Goal: Task Accomplishment & Management: Use online tool/utility

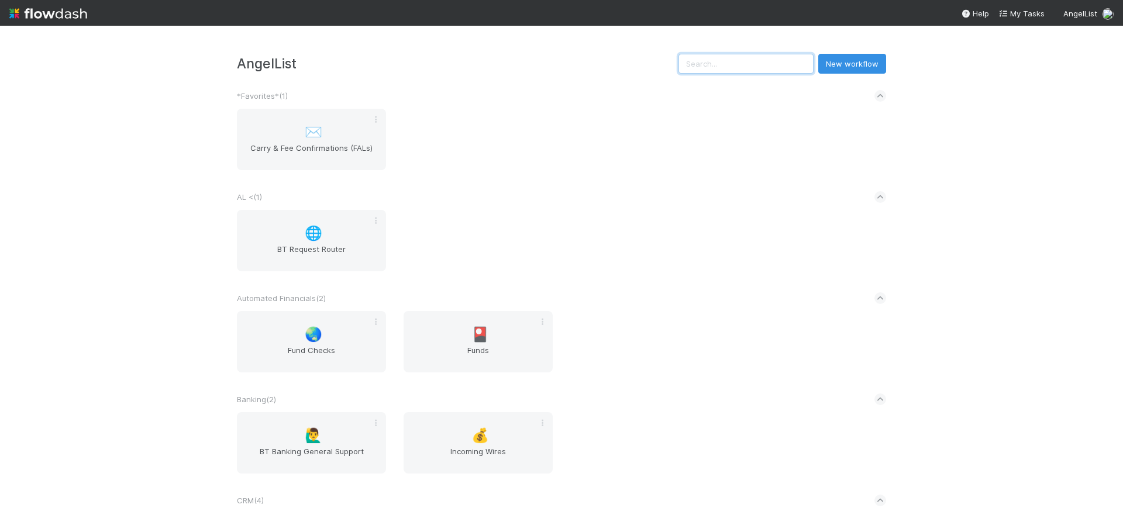
click at [735, 59] on input "text" at bounding box center [746, 64] width 135 height 20
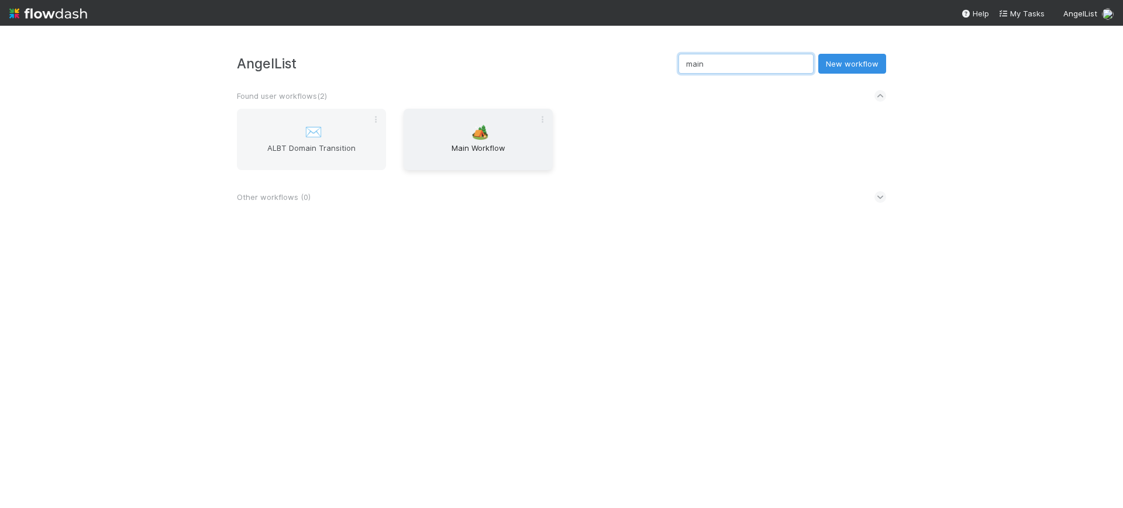
type input "main"
click at [477, 141] on div "🏕️ Main Workflow" at bounding box center [478, 139] width 149 height 61
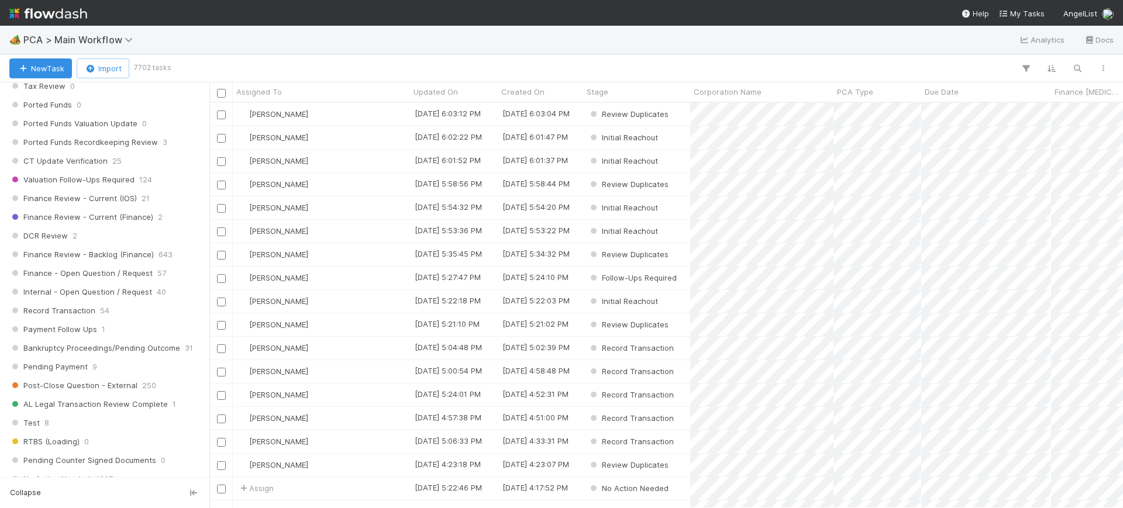
scroll to position [850, 0]
click at [132, 210] on span "Finance Review - Current (Finance)" at bounding box center [81, 214] width 144 height 15
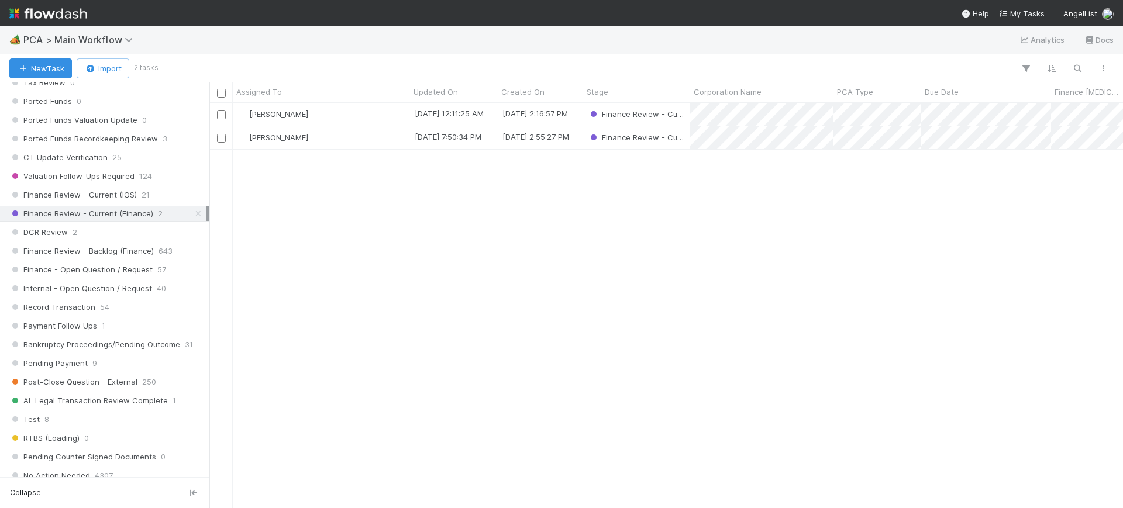
scroll to position [394, 903]
click at [290, 109] on span "[PERSON_NAME]" at bounding box center [278, 113] width 59 height 9
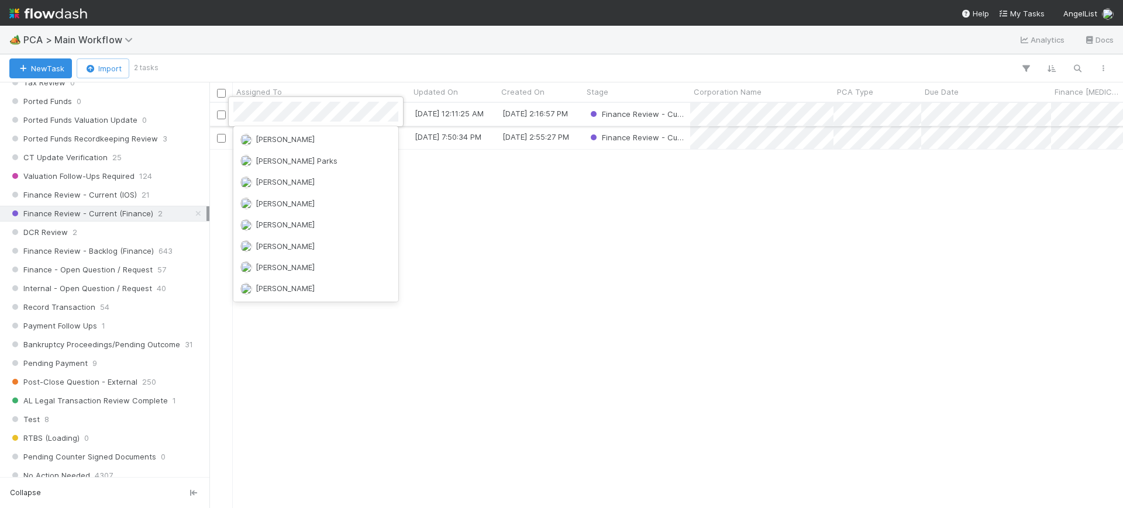
scroll to position [0, 0]
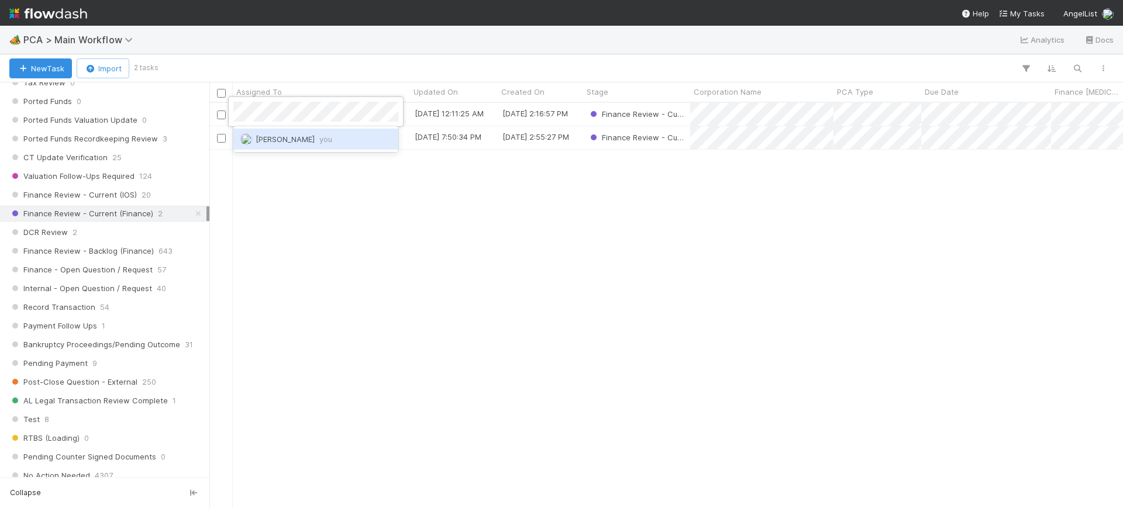
click at [305, 135] on span "[PERSON_NAME] you" at bounding box center [294, 139] width 77 height 9
click at [333, 116] on div "[PERSON_NAME]" at bounding box center [321, 114] width 177 height 23
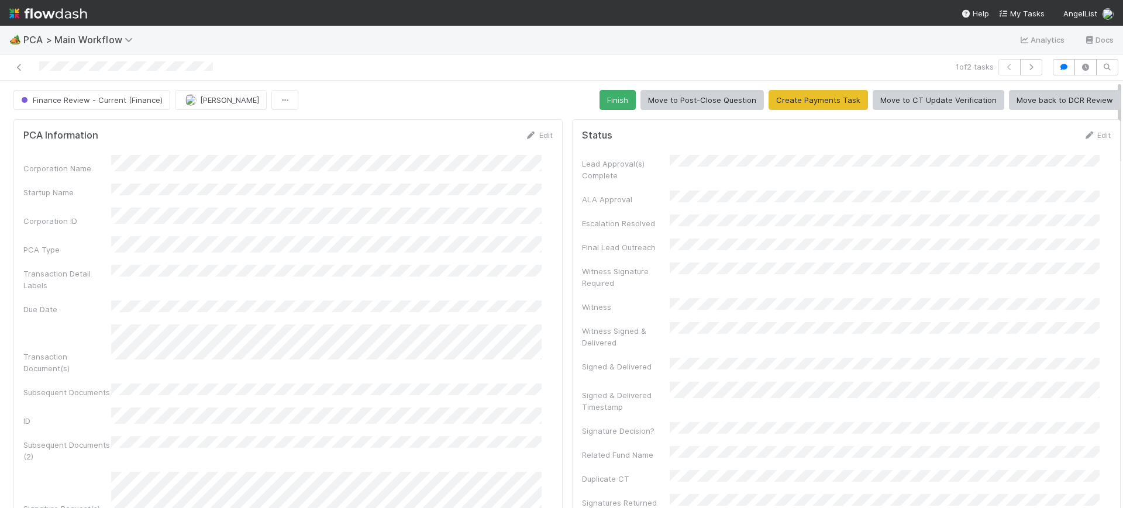
click at [1123, 131] on div at bounding box center [1123, 295] width 1 height 428
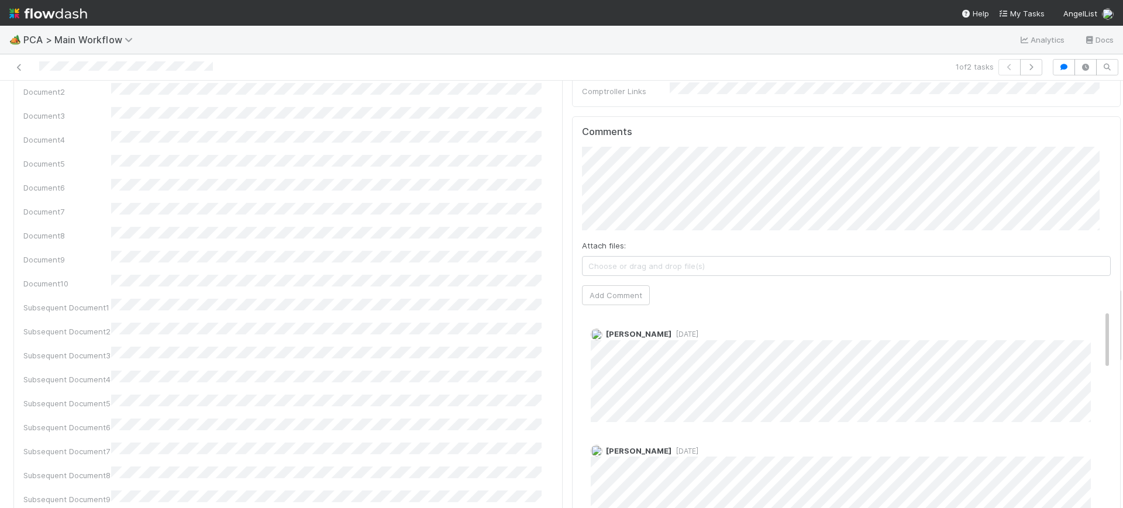
scroll to position [1127, 0]
drag, startPoint x: 1108, startPoint y: 131, endPoint x: 1123, endPoint y: 337, distance: 206.5
click at [1123, 337] on div "🏕️ PCA > Main Workflow Analytics Docs 1 of 2 tasks Finance Review - Current (Fi…" at bounding box center [561, 267] width 1123 height 483
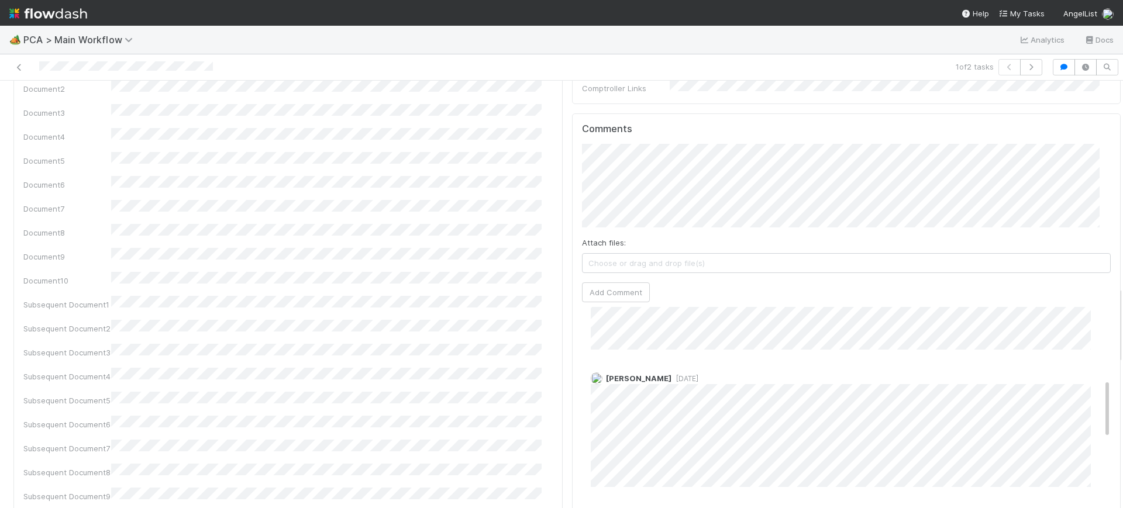
scroll to position [0, 0]
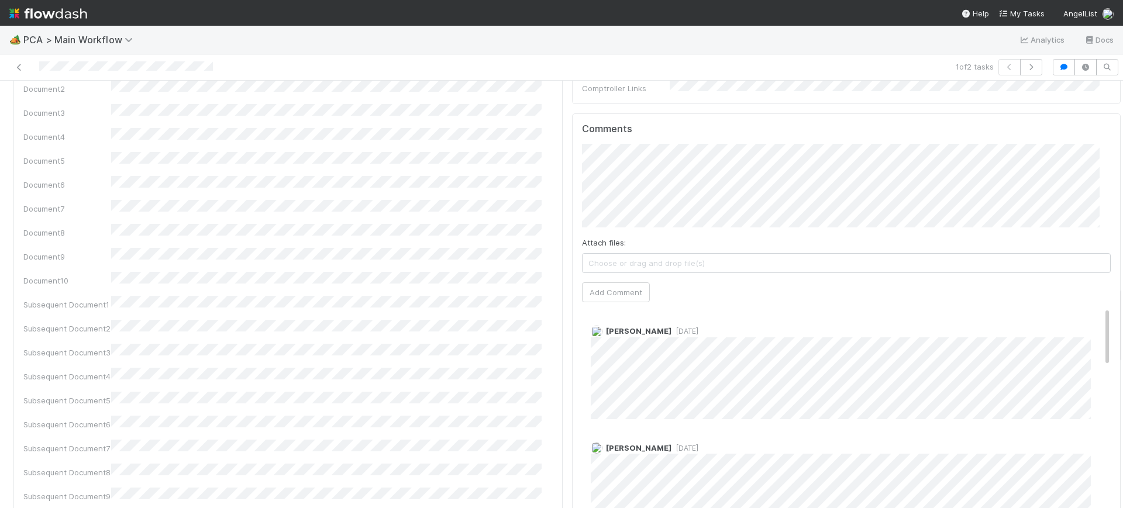
drag, startPoint x: 1085, startPoint y: 271, endPoint x: 1079, endPoint y: 183, distance: 88.6
click at [1079, 183] on div "Comments Attach files: Choose or drag and drop file(s) Add Comment Zachary Conl…" at bounding box center [846, 332] width 529 height 418
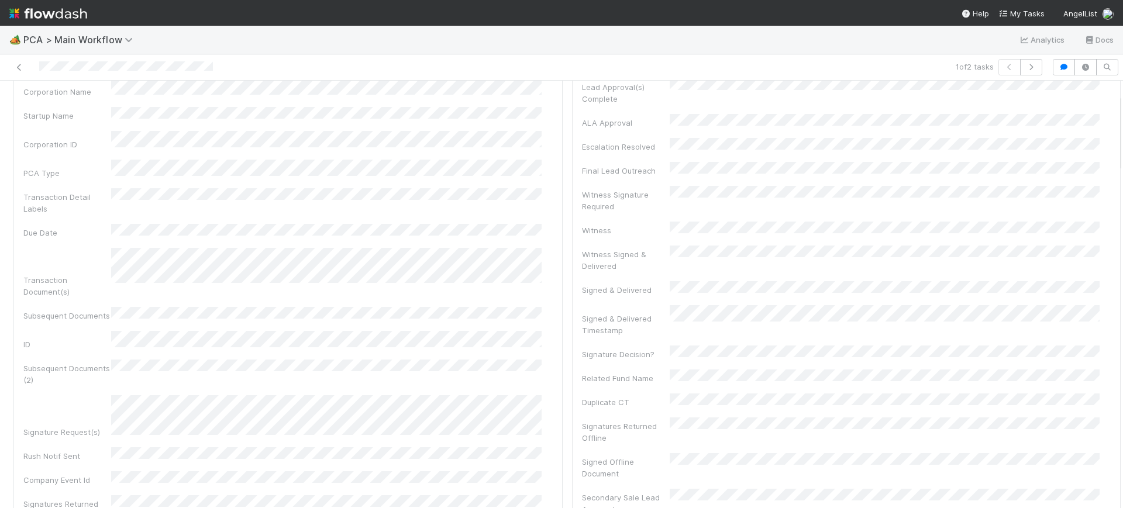
scroll to position [70, 0]
drag, startPoint x: 1109, startPoint y: 325, endPoint x: 1112, endPoint y: 132, distance: 193.1
click at [1112, 132] on div "🏕️ PCA > Main Workflow Analytics Docs 1 of 2 tasks Finance Review - Current (Fi…" at bounding box center [561, 267] width 1123 height 483
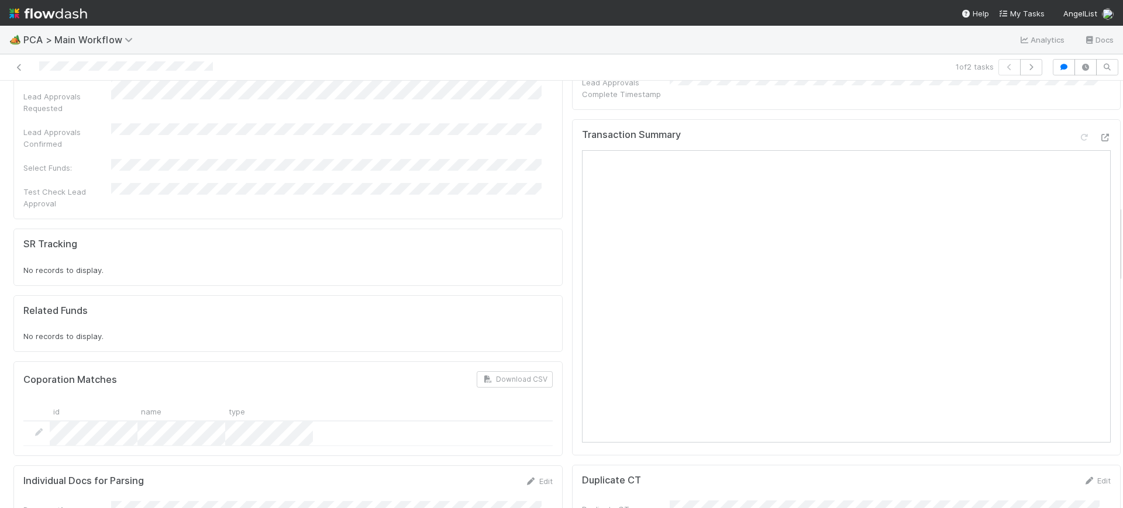
scroll to position [679, 0]
drag, startPoint x: 1108, startPoint y: 114, endPoint x: 1123, endPoint y: 225, distance: 112.2
click at [1123, 225] on div "🏕️ PCA > Main Workflow Analytics Docs 1 of 2 tasks Finance Review - Current (Fi…" at bounding box center [561, 267] width 1123 height 483
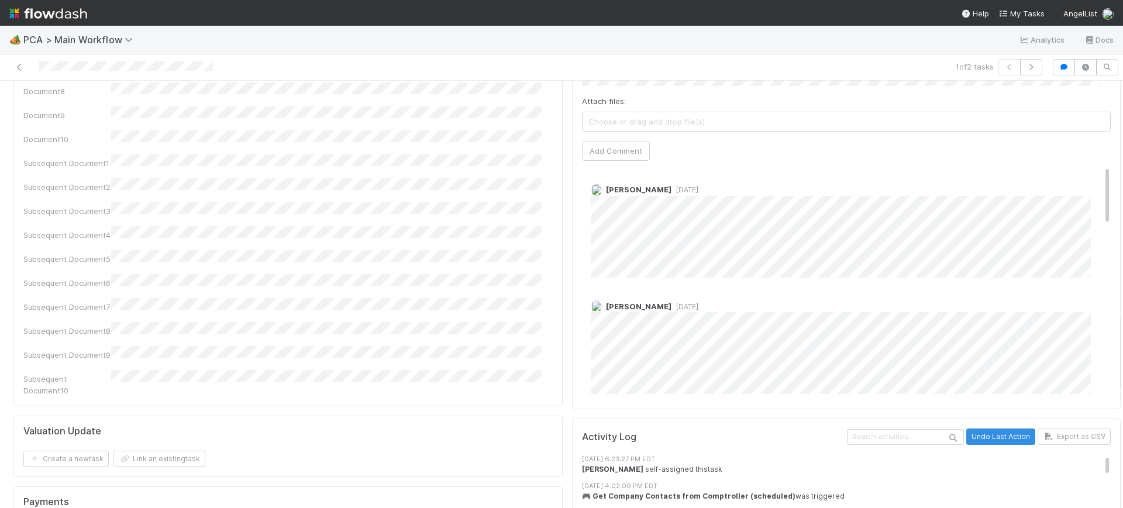
scroll to position [1278, 0]
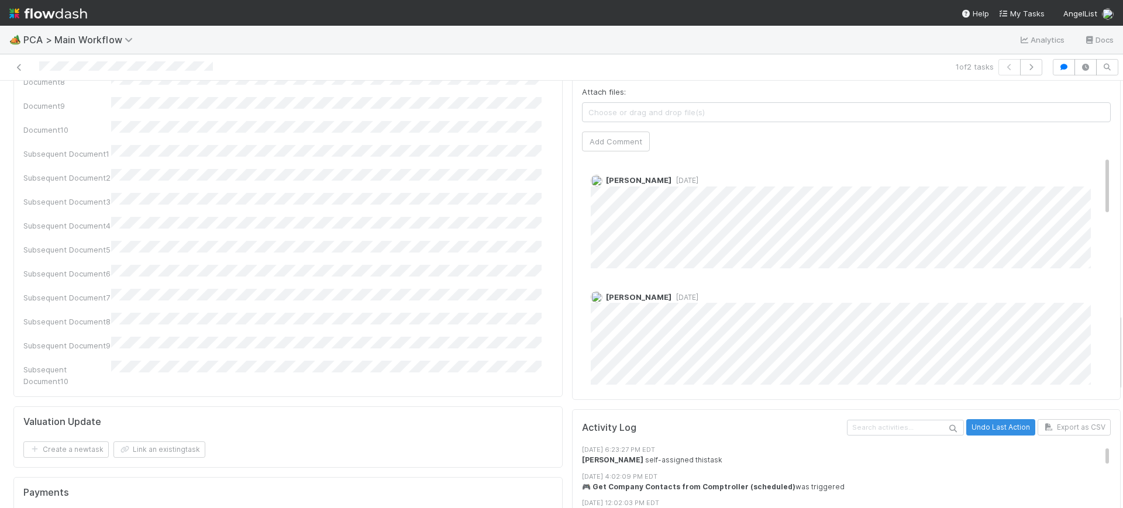
drag, startPoint x: 1109, startPoint y: 221, endPoint x: 1116, endPoint y: 322, distance: 101.5
click at [1116, 322] on div "🏕️ PCA > Main Workflow Analytics Docs 1 of 2 tasks Finance Review - Current (Fi…" at bounding box center [561, 267] width 1123 height 483
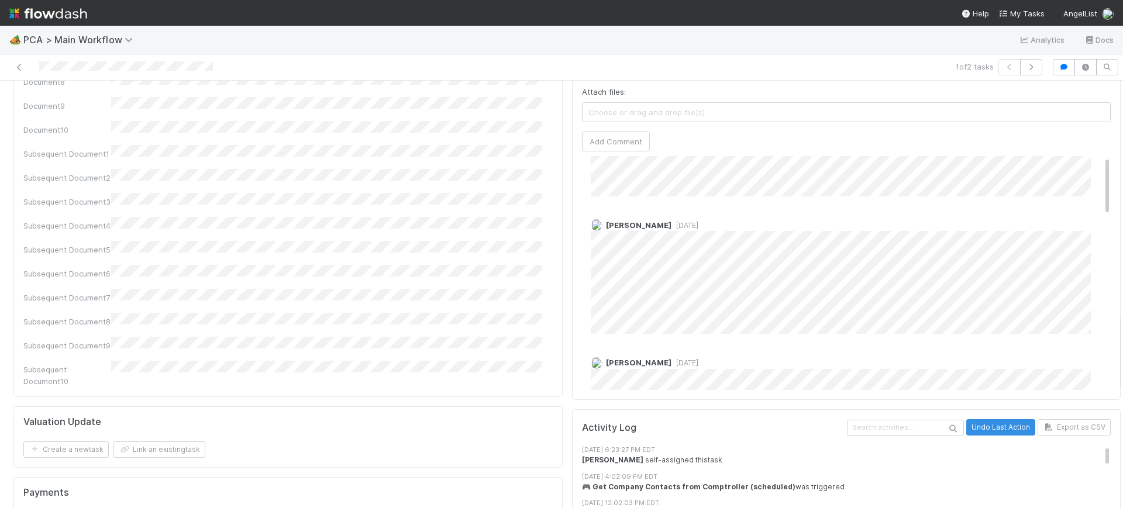
scroll to position [0, 0]
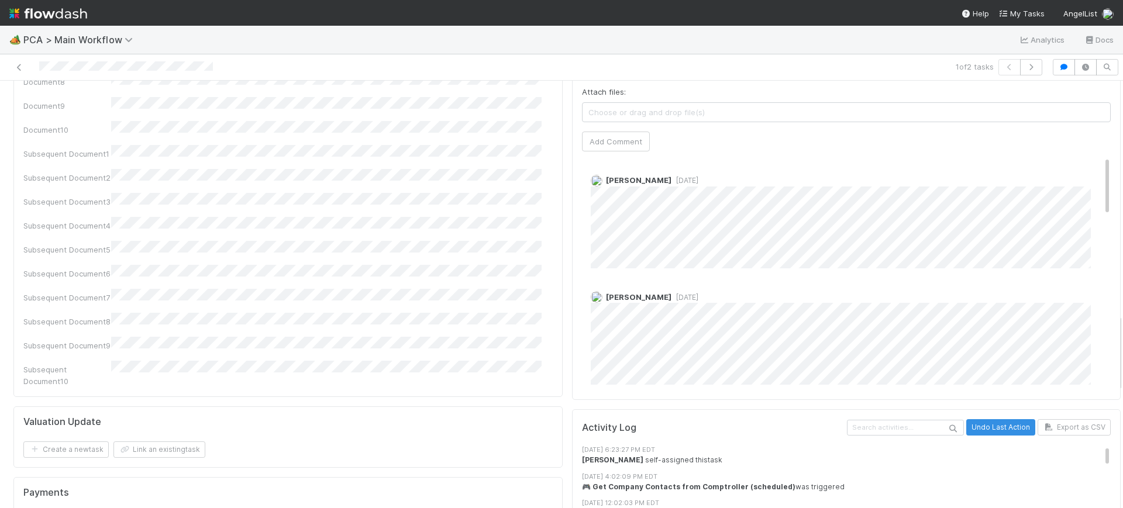
drag, startPoint x: 1085, startPoint y: 119, endPoint x: 1099, endPoint y: 3, distance: 116.7
click at [1099, 3] on div "🏕️ PCA > Main Workflow Analytics Docs 1 of 2 tasks Finance Review - Current (Fi…" at bounding box center [561, 254] width 1123 height 508
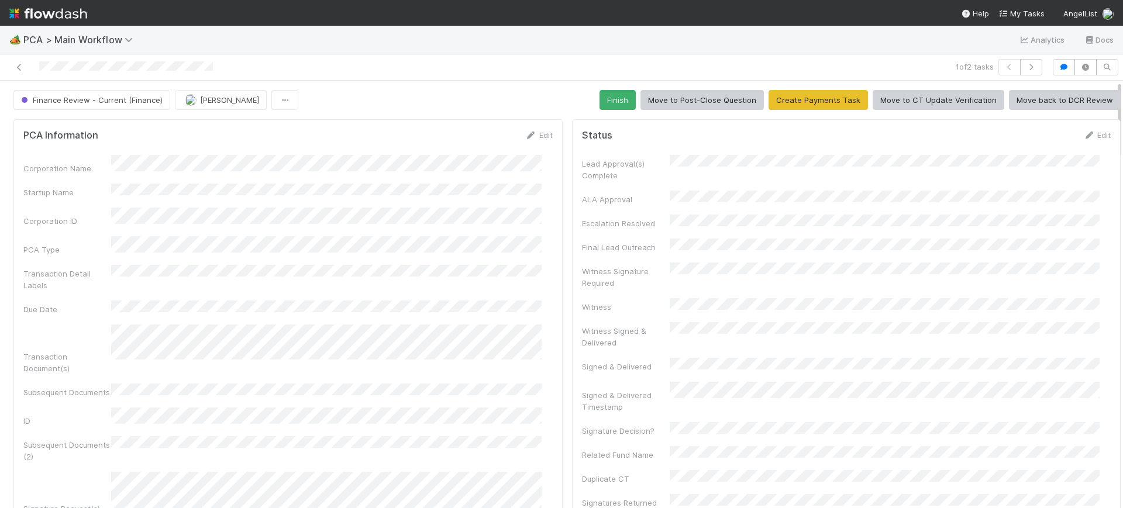
drag, startPoint x: 1108, startPoint y: 327, endPoint x: 1106, endPoint y: -7, distance: 334.1
click at [1106, 0] on html "🏕️ PCA > Main Workflow Analytics Docs 1 of 2 tasks Finance Review - Current (Fi…" at bounding box center [561, 254] width 1123 height 508
click at [606, 90] on button "Finish" at bounding box center [618, 100] width 36 height 20
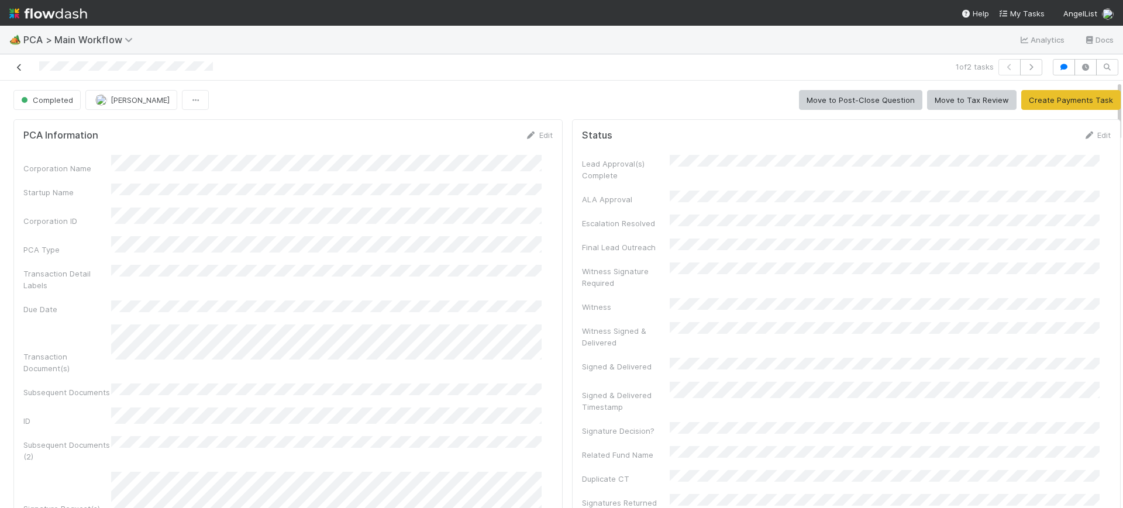
click at [15, 64] on icon at bounding box center [19, 68] width 12 height 8
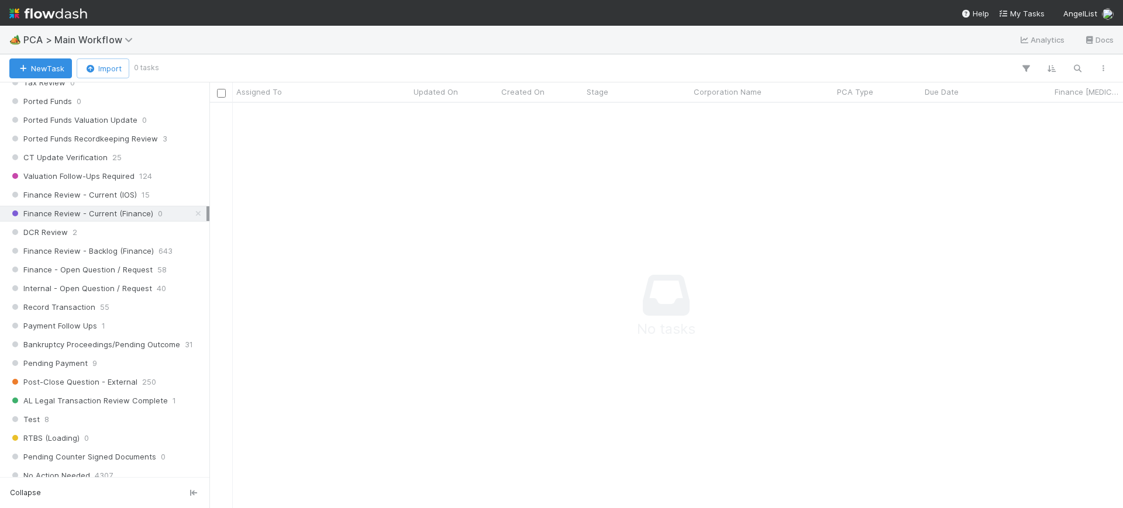
scroll to position [852, 0]
click at [139, 245] on span "Finance Review - Backlog (Finance)" at bounding box center [81, 248] width 145 height 15
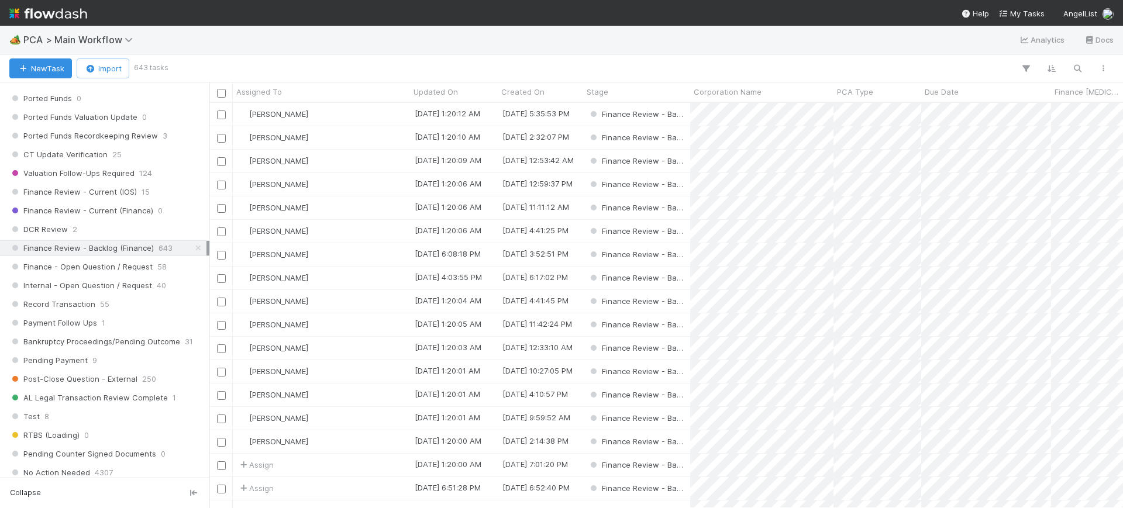
scroll to position [394, 903]
click at [1031, 69] on icon "button" at bounding box center [1026, 68] width 12 height 11
click at [902, 101] on button "Add Filter" at bounding box center [846, 103] width 351 height 17
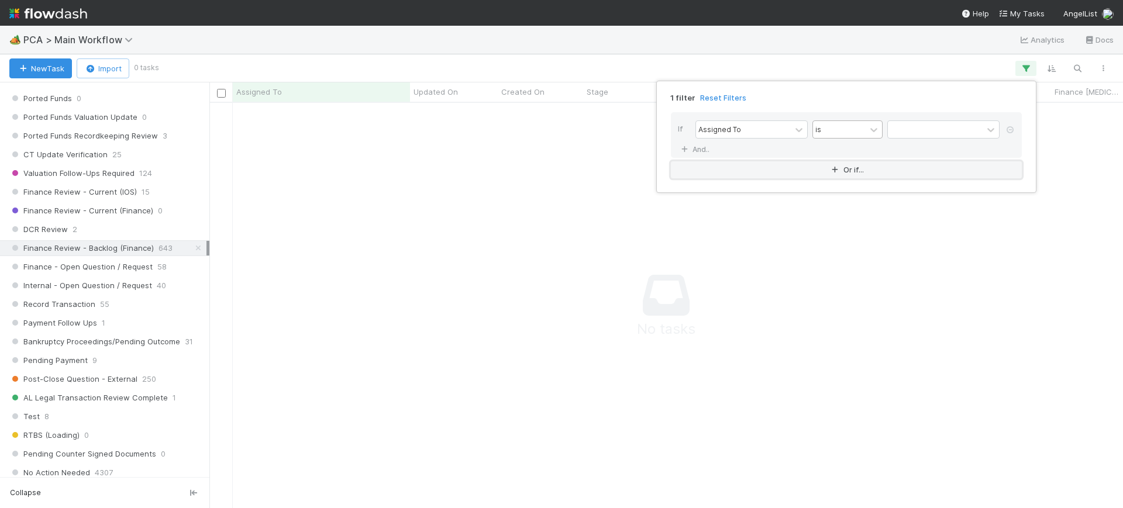
scroll to position [383, 892]
click at [920, 139] on div "Assigned To is" at bounding box center [850, 131] width 309 height 20
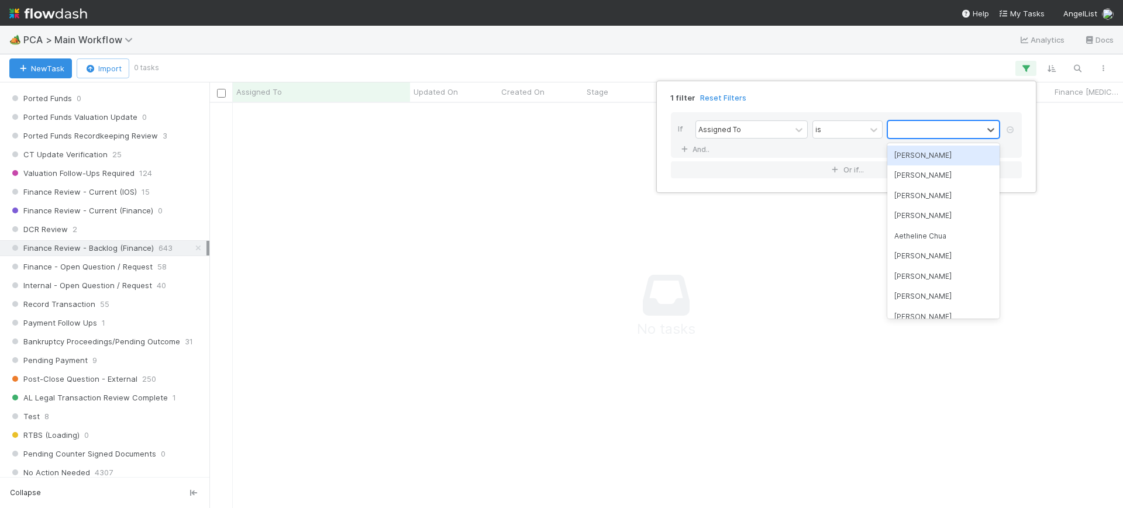
click at [921, 132] on div at bounding box center [935, 129] width 95 height 17
click at [918, 153] on div "[PERSON_NAME]" at bounding box center [944, 156] width 112 height 20
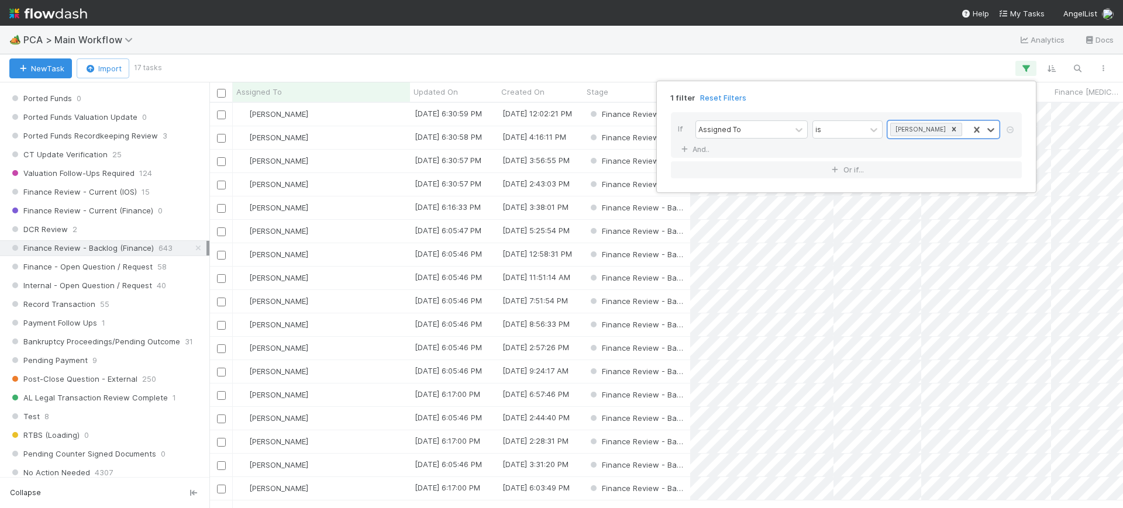
scroll to position [394, 903]
drag, startPoint x: 1120, startPoint y: 152, endPoint x: 1120, endPoint y: 109, distance: 42.7
click at [1120, 109] on div "1 filter Reset Filters If Assigned To is Conor Queenan And.. Or if..." at bounding box center [561, 254] width 1123 height 508
click at [395, 228] on div "[PERSON_NAME]" at bounding box center [321, 231] width 177 height 23
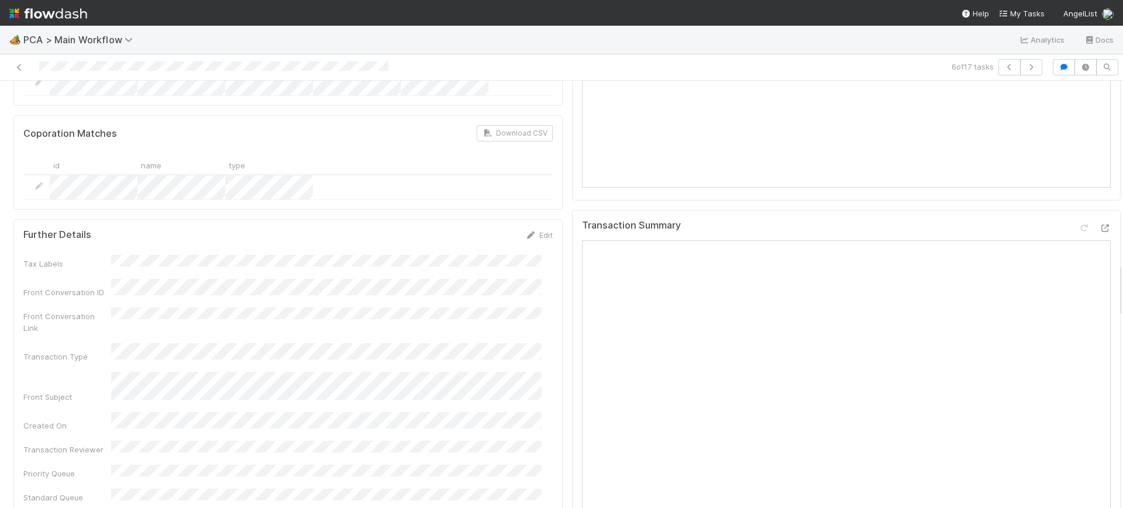
scroll to position [1432, 0]
drag, startPoint x: 1109, startPoint y: 99, endPoint x: 1112, endPoint y: 281, distance: 182.6
click at [1112, 281] on div "🏕️ PCA > Main Workflow Analytics Docs 6 of 17 tasks Finance Review - Backlog (F…" at bounding box center [561, 267] width 1123 height 483
click at [1123, 276] on div at bounding box center [1123, 295] width 1 height 428
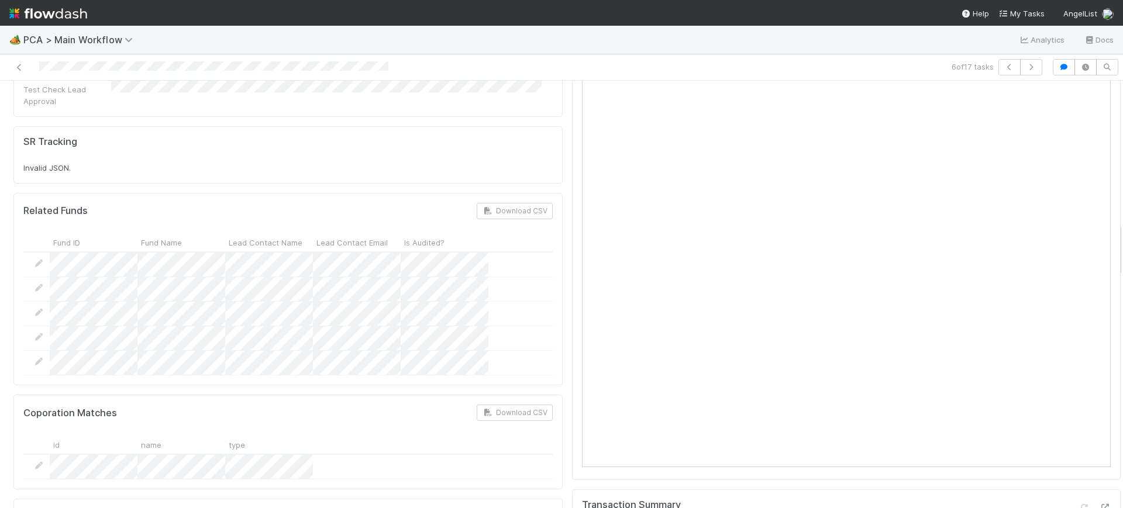
scroll to position [1157, 0]
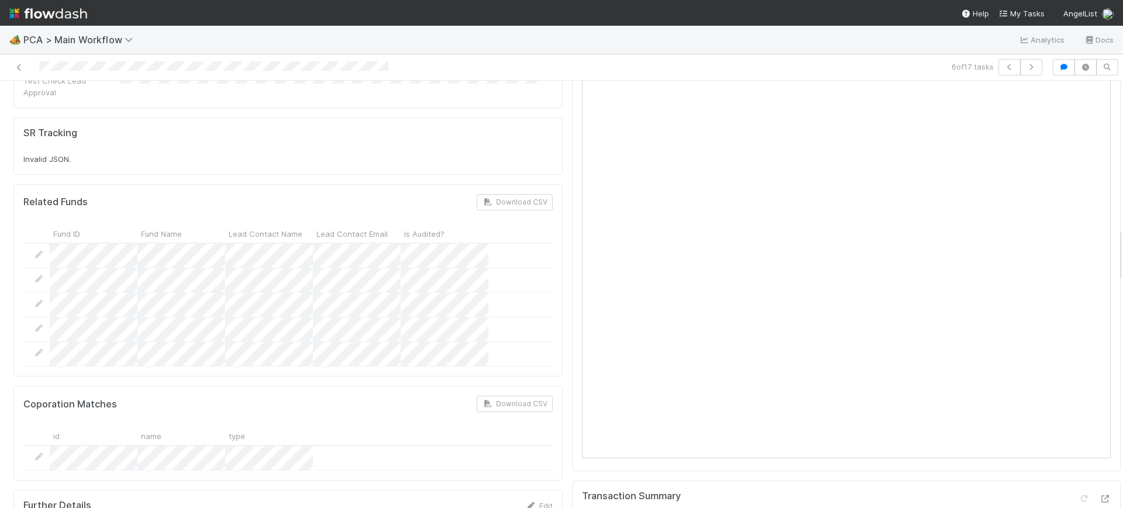
drag, startPoint x: 1108, startPoint y: 277, endPoint x: 1116, endPoint y: 242, distance: 35.9
click at [1116, 242] on div "🏕️ PCA > Main Workflow Analytics Docs 6 of 17 tasks Finance Review - Backlog (F…" at bounding box center [561, 267] width 1123 height 483
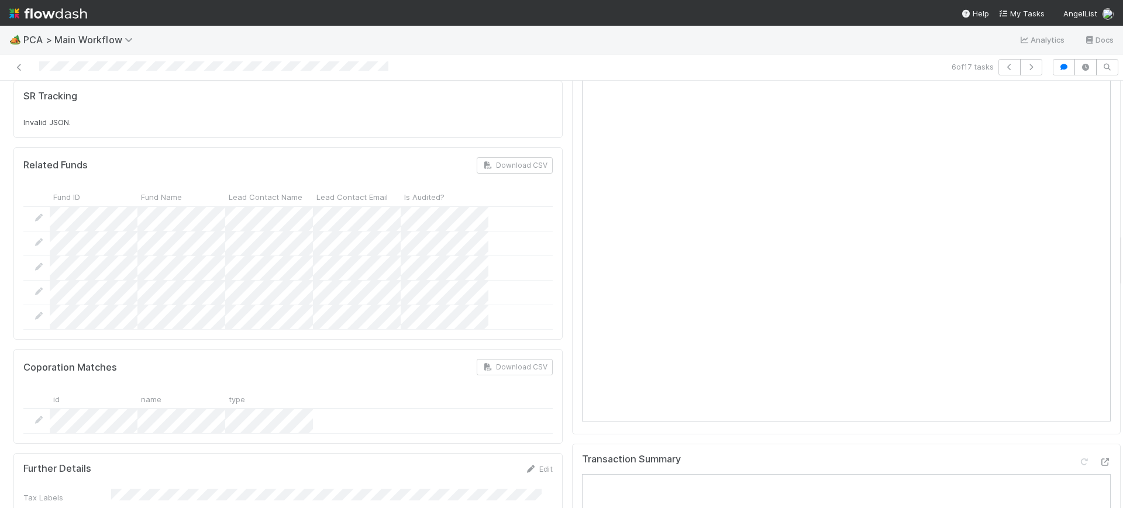
scroll to position [1189, 0]
drag, startPoint x: 1109, startPoint y: 242, endPoint x: 1115, endPoint y: 246, distance: 7.1
click at [1115, 246] on div "🏕️ PCA > Main Workflow Analytics Docs 6 of 17 tasks Finance Review - Backlog (F…" at bounding box center [561, 267] width 1123 height 483
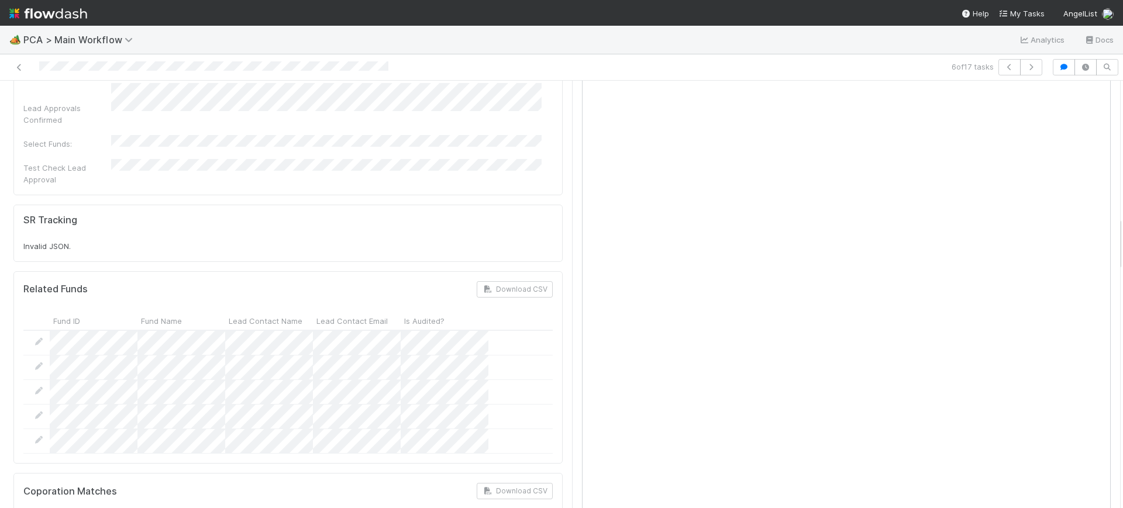
drag, startPoint x: 1109, startPoint y: 270, endPoint x: 1112, endPoint y: 254, distance: 16.1
click at [1112, 254] on div "🏕️ PCA > Main Workflow Analytics Docs 6 of 17 tasks Finance Review - Backlog (F…" at bounding box center [561, 267] width 1123 height 483
drag, startPoint x: 1106, startPoint y: 232, endPoint x: 1109, endPoint y: 255, distance: 23.6
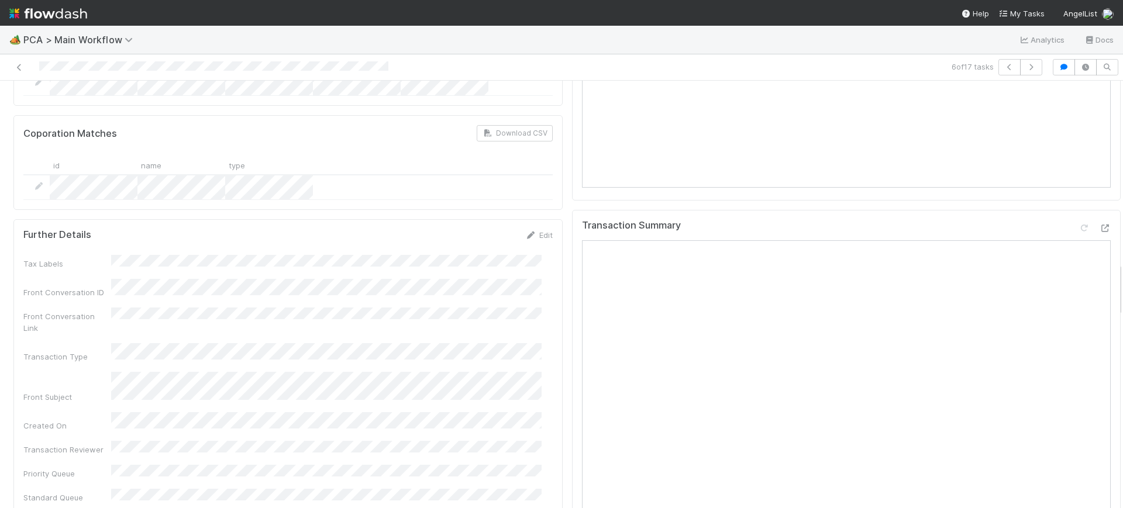
scroll to position [1436, 0]
drag, startPoint x: 1108, startPoint y: 238, endPoint x: 1119, endPoint y: 285, distance: 48.7
click at [1119, 285] on div "🏕️ PCA > Main Workflow Analytics Docs 6 of 17 tasks Finance Review - Backlog (F…" at bounding box center [561, 267] width 1123 height 483
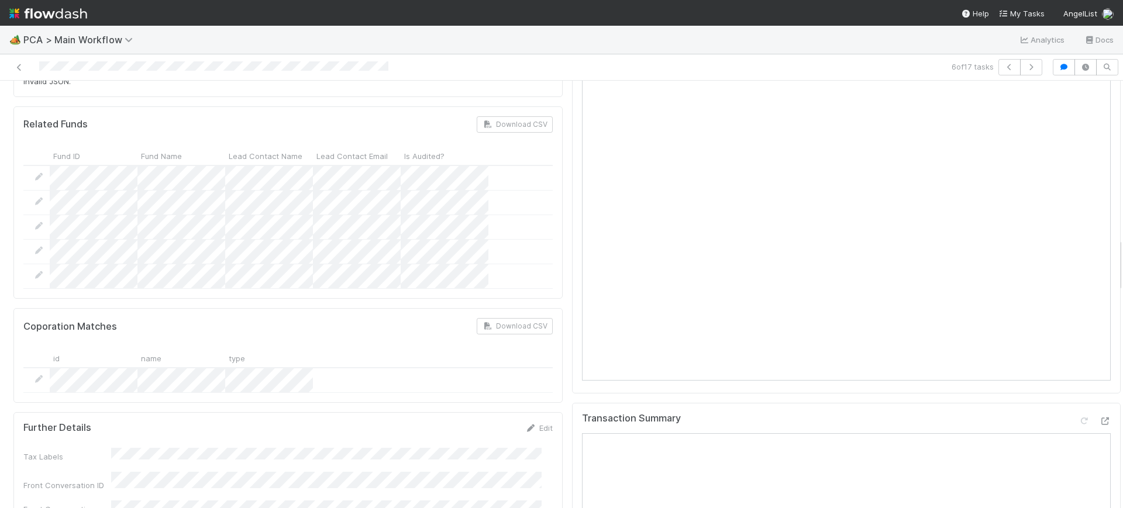
scroll to position [1220, 0]
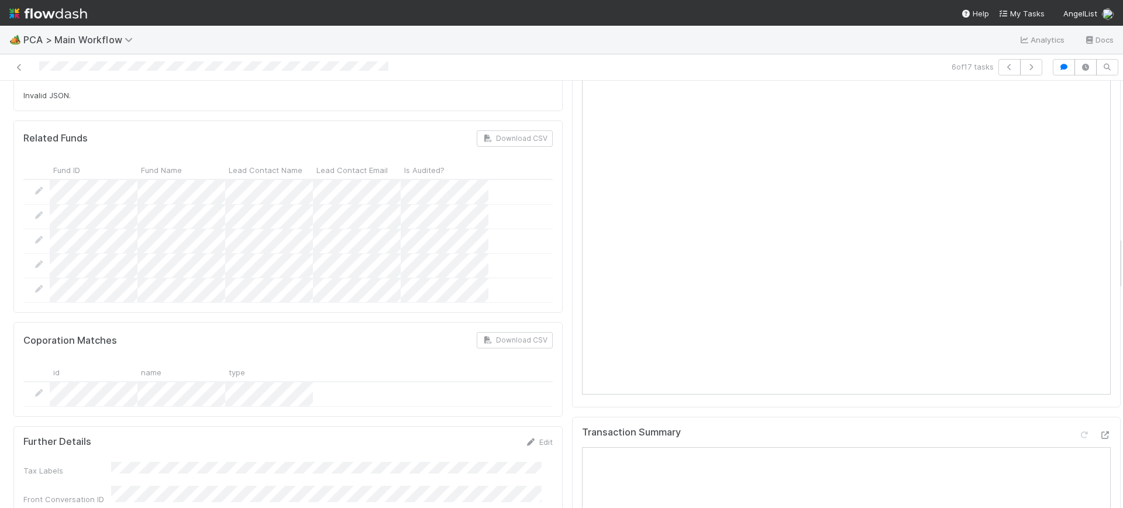
drag, startPoint x: 1109, startPoint y: 295, endPoint x: 1120, endPoint y: 268, distance: 29.7
click at [1120, 268] on div "🏕️ PCA > Main Workflow Analytics Docs 6 of 17 tasks Finance Review - Backlog (F…" at bounding box center [561, 267] width 1123 height 483
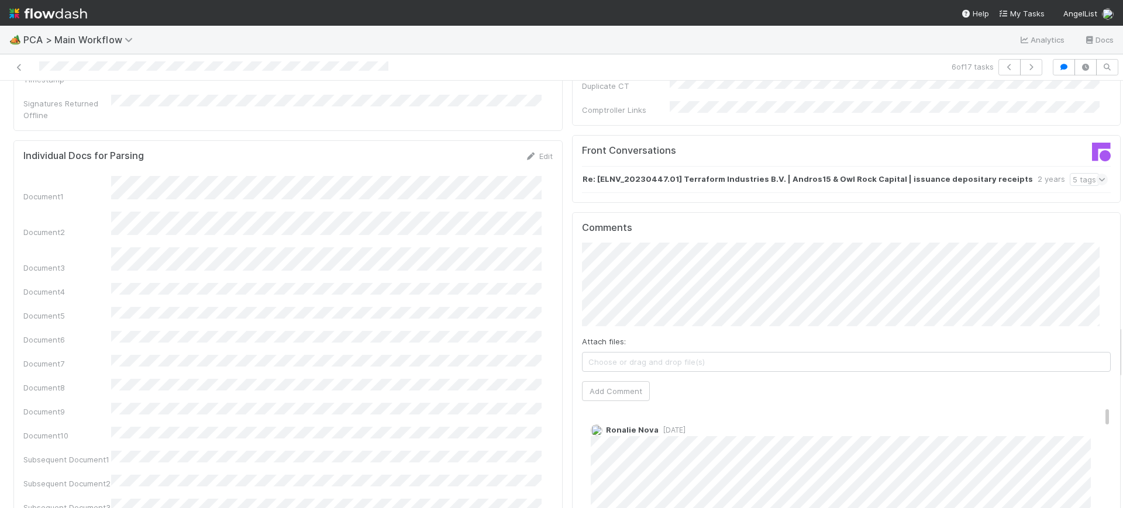
scroll to position [1904, 0]
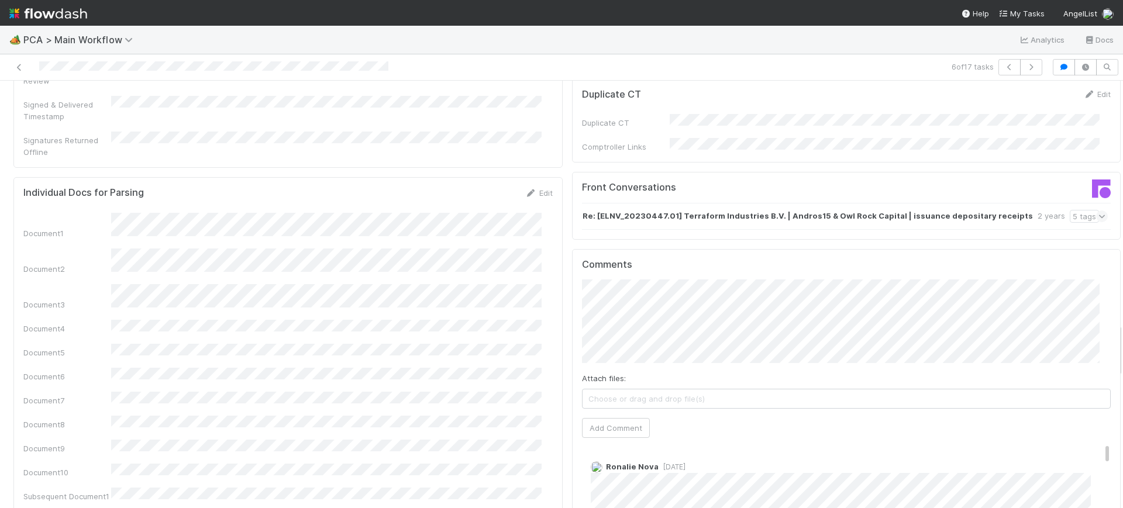
drag, startPoint x: 1109, startPoint y: 255, endPoint x: 1115, endPoint y: 342, distance: 87.4
click at [1115, 342] on div "🏕️ PCA > Main Workflow Analytics Docs 6 of 17 tasks Finance Review - Backlog (F…" at bounding box center [561, 267] width 1123 height 483
drag, startPoint x: 1086, startPoint y: 363, endPoint x: 1088, endPoint y: 351, distance: 12.3
click at [1088, 351] on div "Comments Attach files: Choose or drag and drop file(s) Add Comment Ronalie Nova…" at bounding box center [846, 468] width 529 height 418
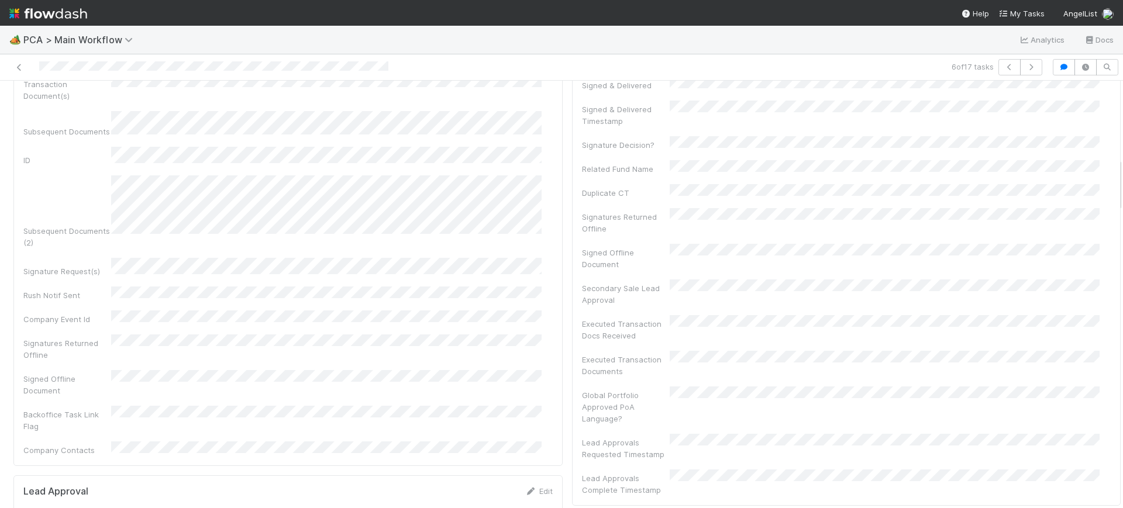
scroll to position [596, 0]
drag, startPoint x: 1108, startPoint y: 344, endPoint x: 1123, endPoint y: 177, distance: 167.4
click at [1123, 177] on div "🏕️ PCA > Main Workflow Analytics Docs 6 of 17 tasks Finance Review - Backlog (F…" at bounding box center [561, 267] width 1123 height 483
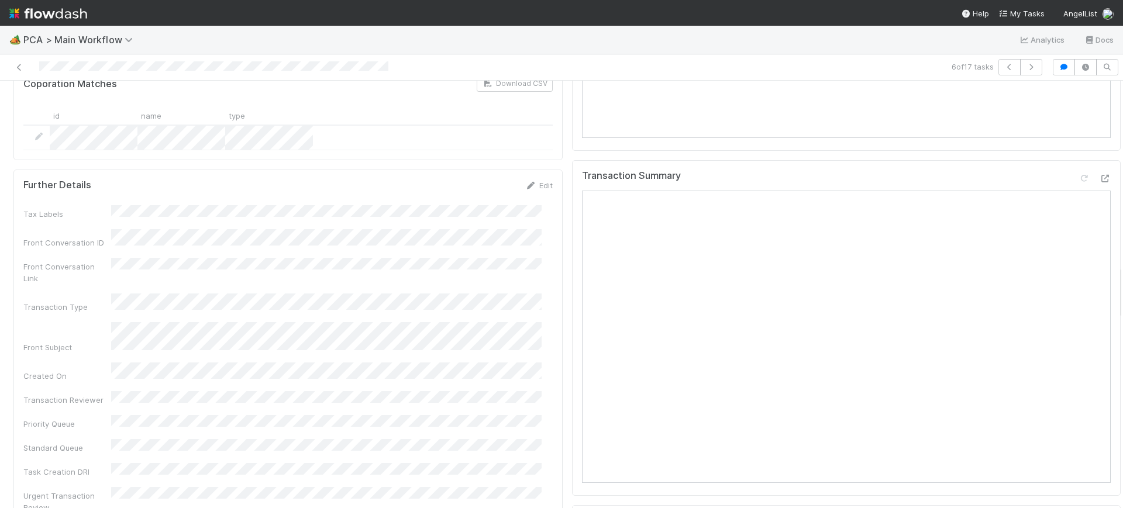
scroll to position [1505, 0]
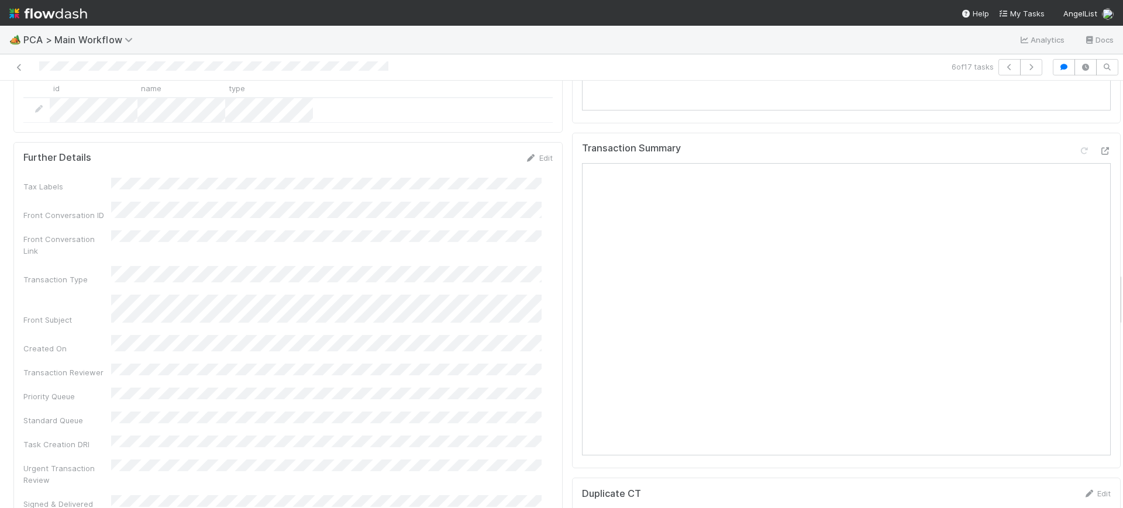
drag, startPoint x: 1108, startPoint y: 185, endPoint x: 1108, endPoint y: 301, distance: 115.8
click at [1108, 301] on div "Parsing Accuracy (Finance Review) Edit Inaccurate Term(s) Inaccurate Transactio…" at bounding box center [567, 336] width 1134 height 3453
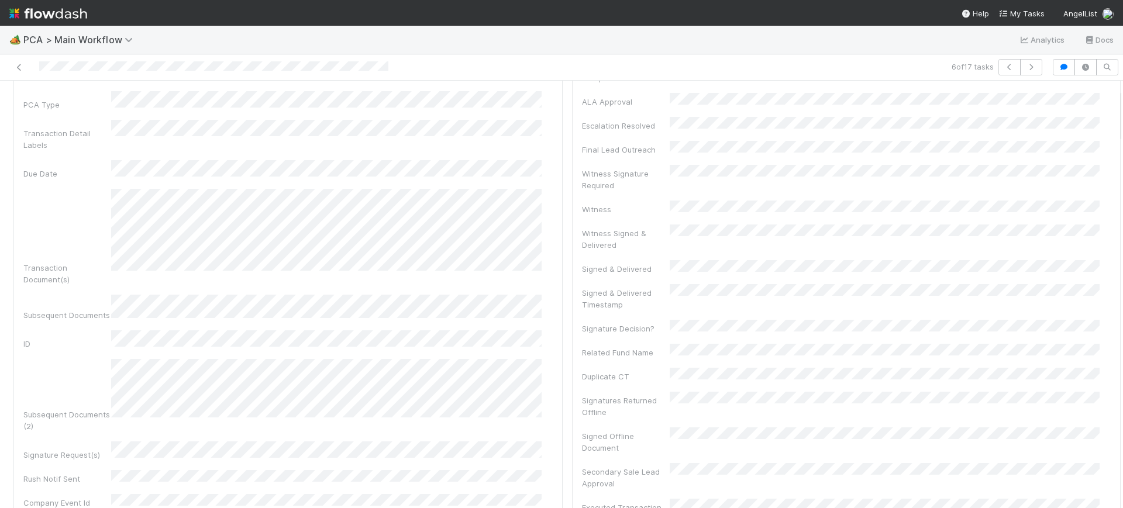
scroll to position [0, 0]
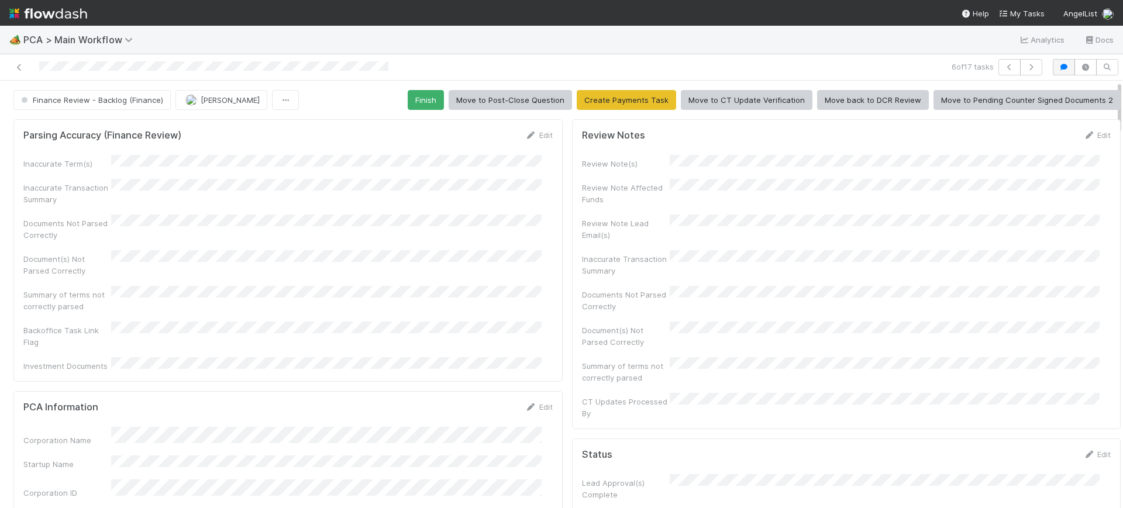
drag, startPoint x: 1109, startPoint y: 293, endPoint x: 1047, endPoint y: 61, distance: 239.8
click at [1109, 59] on div "6 of 17 tasks Finance Review - Backlog (Finance) Conor Queenan Finish Move to P…" at bounding box center [561, 281] width 1123 height 454
click at [1026, 66] on icon "button" at bounding box center [1032, 67] width 12 height 7
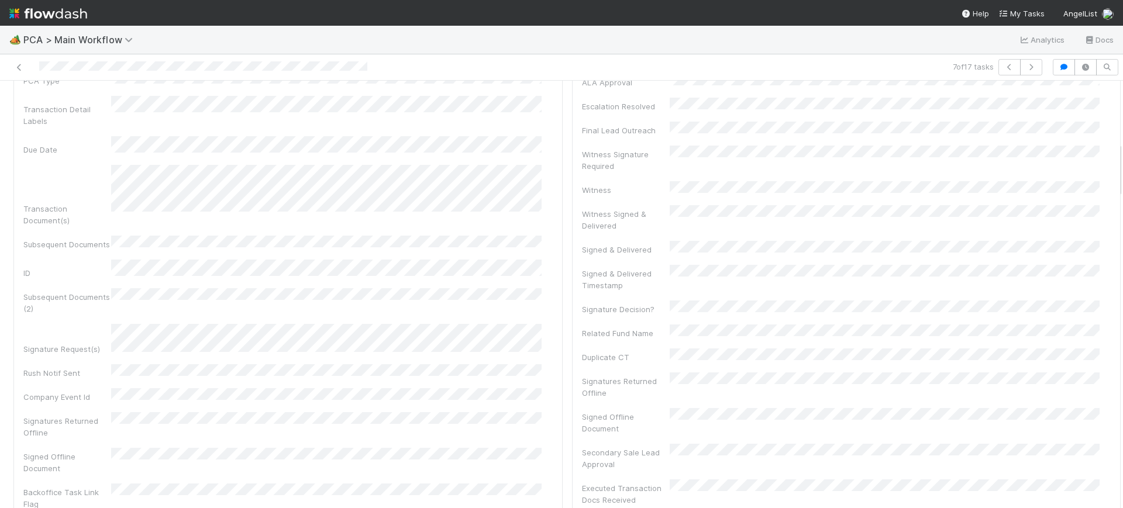
scroll to position [361, 0]
drag, startPoint x: 1109, startPoint y: 103, endPoint x: 1123, endPoint y: 150, distance: 49.3
click at [1123, 150] on div "🏕️ PCA > Main Workflow Analytics Docs 7 of 17 tasks Finance Review - Backlog (F…" at bounding box center [561, 267] width 1123 height 483
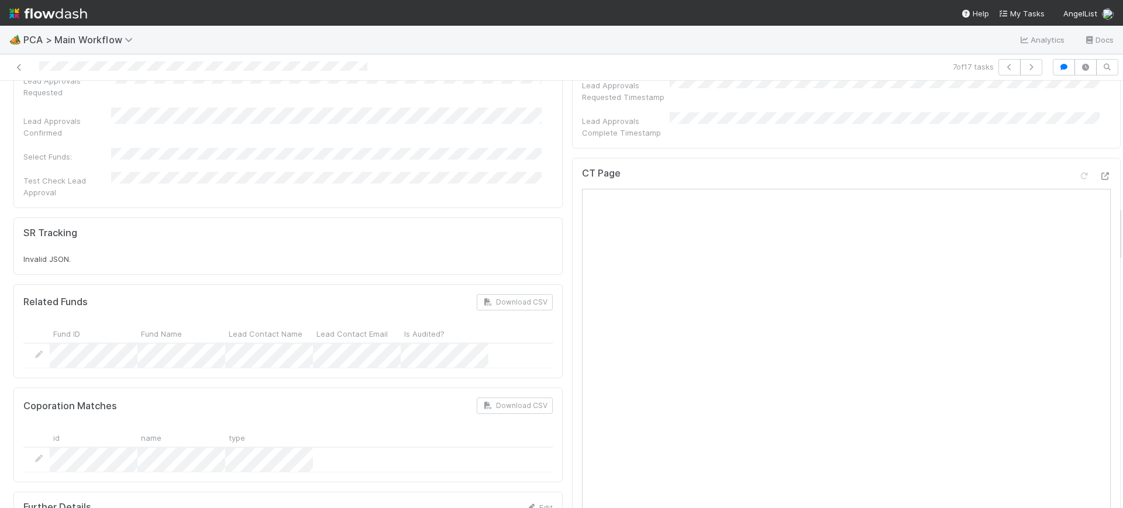
scroll to position [954, 0]
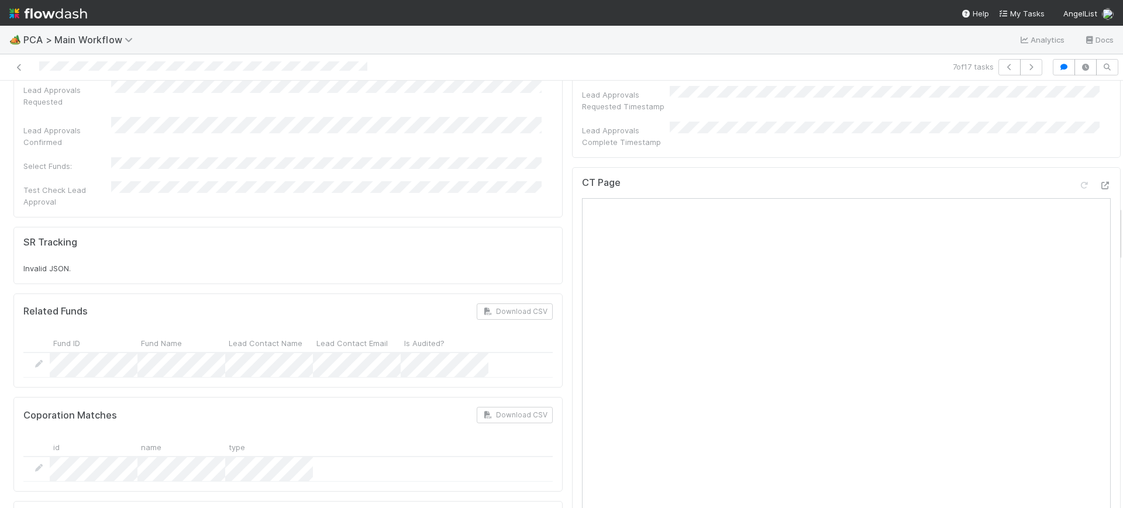
drag, startPoint x: 1108, startPoint y: 153, endPoint x: 1118, endPoint y: 231, distance: 78.4
click at [1118, 231] on div "🏕️ PCA > Main Workflow Analytics Docs 7 of 17 tasks Finance Review - Backlog (F…" at bounding box center [561, 267] width 1123 height 483
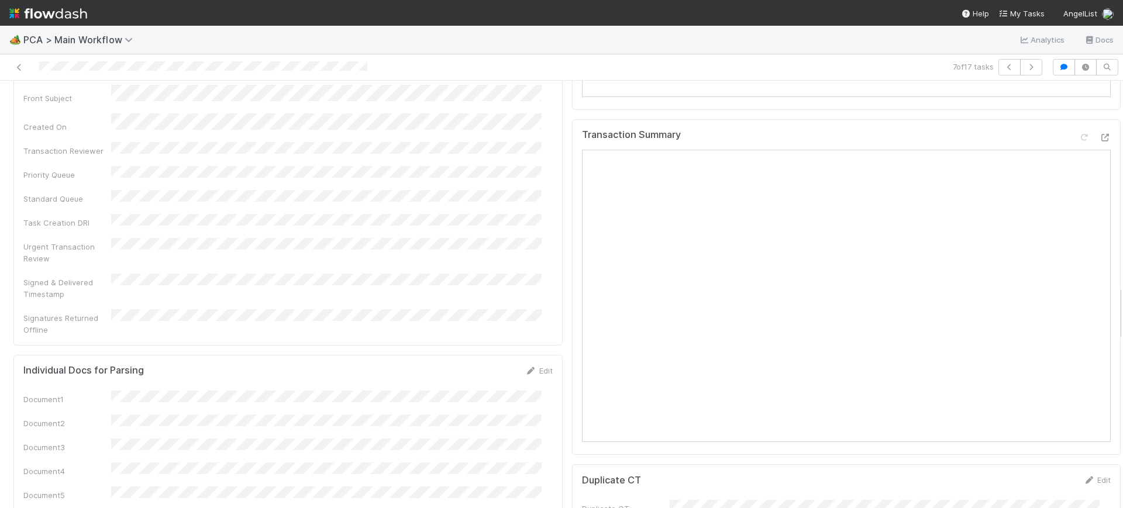
scroll to position [1452, 0]
drag, startPoint x: 1109, startPoint y: 138, endPoint x: 1123, endPoint y: 288, distance: 150.4
click at [1123, 288] on div "🏕️ PCA > Main Workflow Analytics Docs 7 of 17 tasks Finance Review - Backlog (F…" at bounding box center [561, 267] width 1123 height 483
click at [1108, 287] on div "Parsing Accuracy (Finance Review) Edit Inaccurate Term(s) Inaccurate Transactio…" at bounding box center [567, 341] width 1134 height 3356
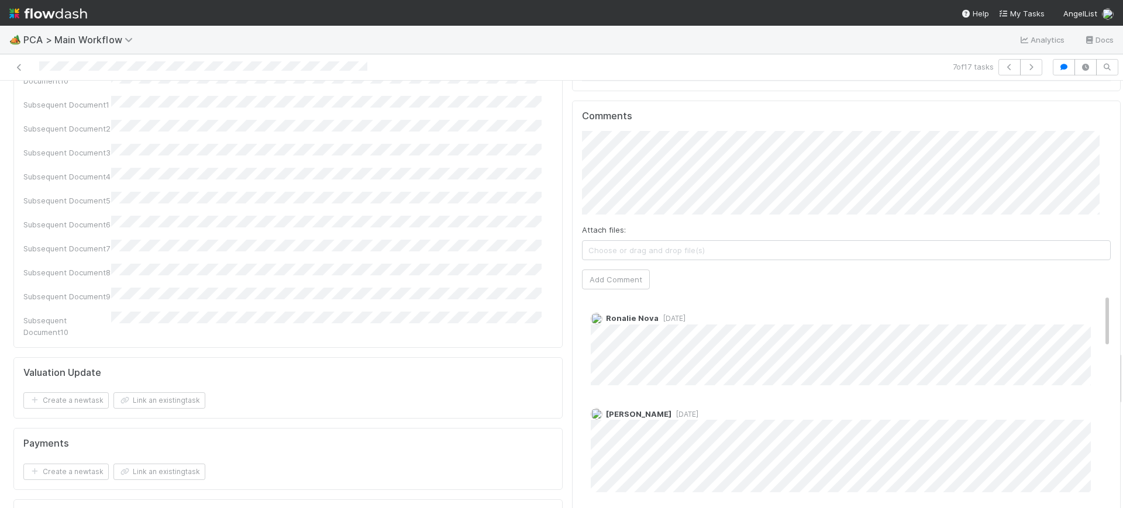
scroll to position [2062, 0]
drag, startPoint x: 1108, startPoint y: 284, endPoint x: 1119, endPoint y: 365, distance: 80.9
click at [1119, 365] on div "🏕️ PCA > Main Workflow Analytics Docs 7 of 17 tasks Finance Review - Backlog (F…" at bounding box center [561, 267] width 1123 height 483
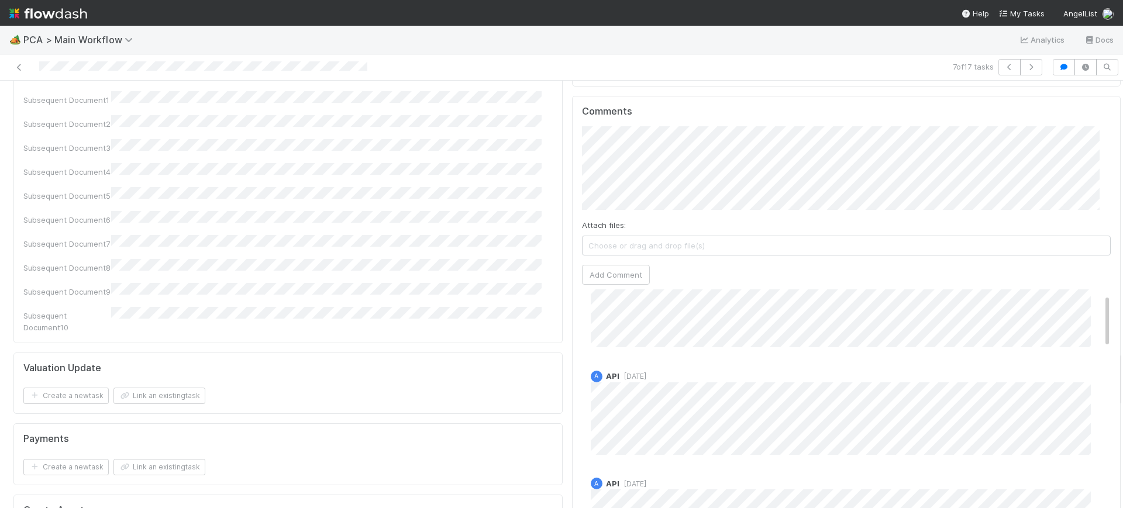
scroll to position [0, 0]
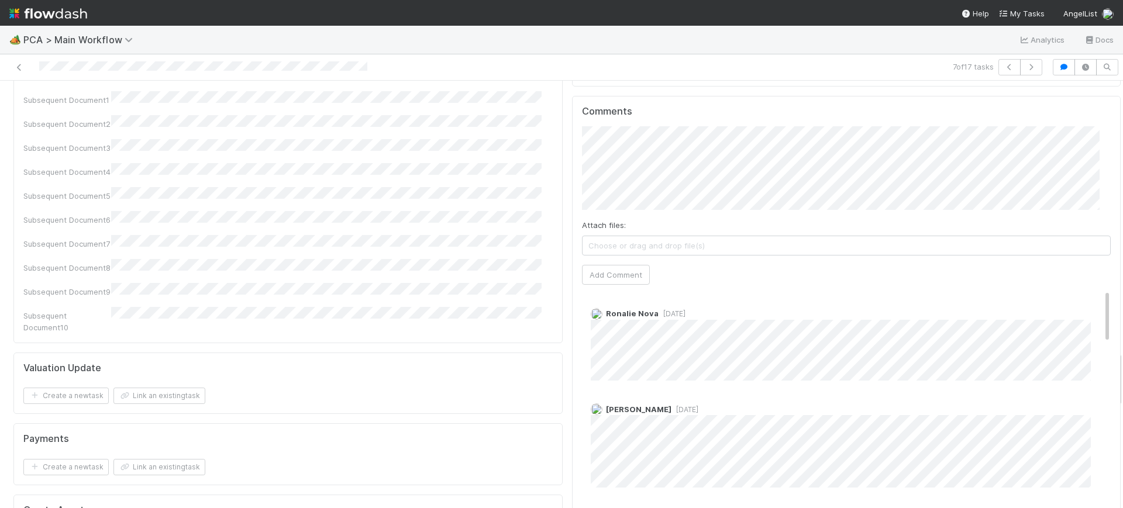
drag, startPoint x: 1086, startPoint y: 223, endPoint x: 1088, endPoint y: 192, distance: 31.1
click at [1088, 192] on div "Comments Attach files: Choose or drag and drop file(s) Add Comment Ronalie Nova…" at bounding box center [846, 315] width 529 height 418
drag, startPoint x: 1106, startPoint y: 377, endPoint x: 1111, endPoint y: 337, distance: 40.1
click at [1111, 337] on div "Finance Review - Backlog (Finance) Conor Queenan Finish Move to Post-Close Ques…" at bounding box center [561, 295] width 1123 height 428
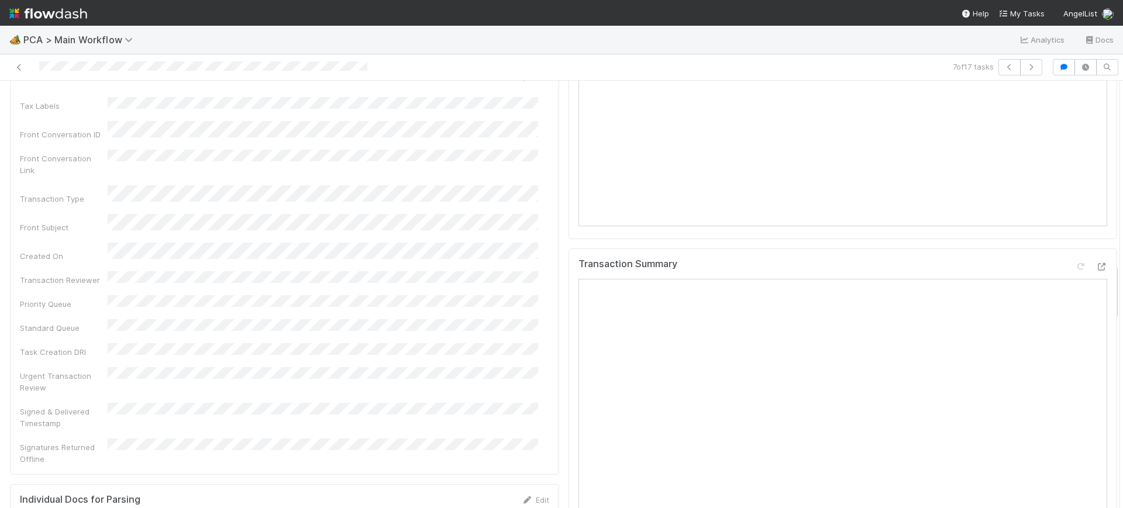
scroll to position [1398, 0]
drag, startPoint x: 1105, startPoint y: 367, endPoint x: 1122, endPoint y: 280, distance: 88.8
click at [1122, 280] on div "🏕️ PCA > Main Workflow Analytics Docs 7 of 17 tasks Finance Review - Backlog (F…" at bounding box center [561, 267] width 1123 height 483
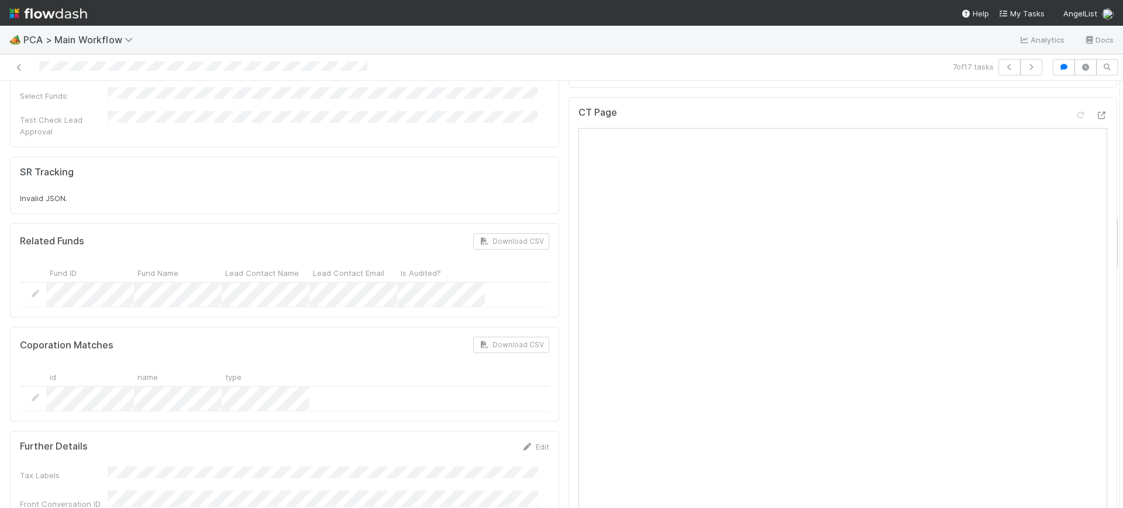
scroll to position [1019, 0]
drag, startPoint x: 1104, startPoint y: 283, endPoint x: 1113, endPoint y: 233, distance: 50.6
click at [1113, 233] on div "🏕️ PCA > Main Workflow Analytics Docs 7 of 17 tasks Finance Review - Backlog (F…" at bounding box center [561, 267] width 1123 height 483
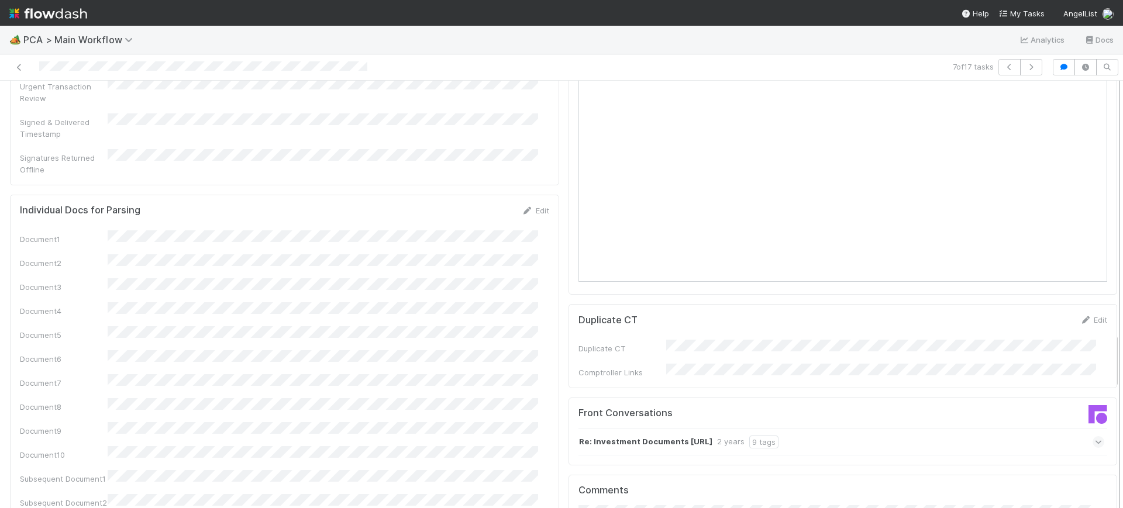
scroll to position [1924, 0]
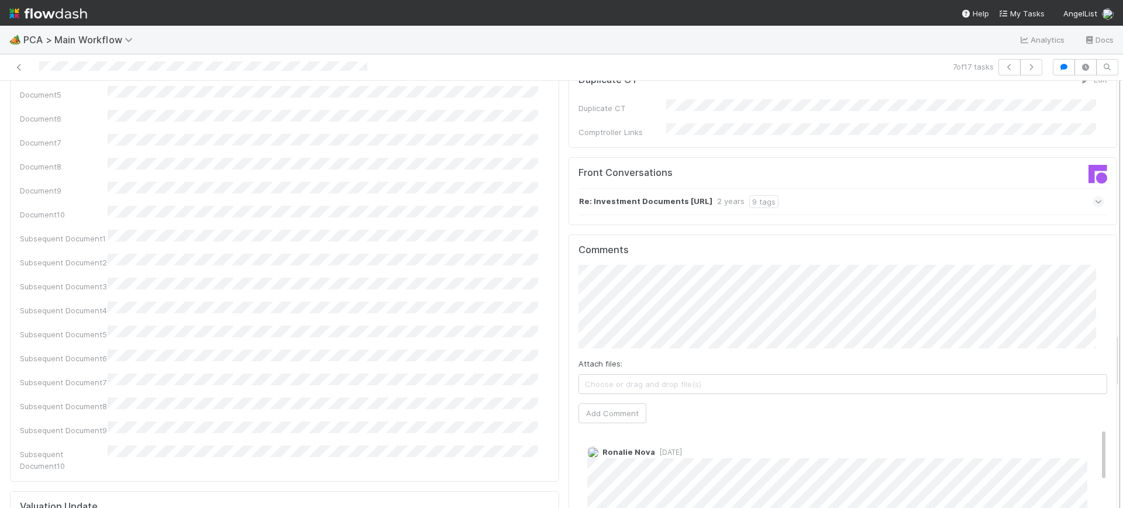
drag, startPoint x: 1105, startPoint y: 218, endPoint x: 1111, endPoint y: 336, distance: 118.3
click at [1111, 336] on div "Finance Review - Backlog (Finance) Conor Queenan Finish Move to Post-Close Ques…" at bounding box center [561, 295] width 1123 height 428
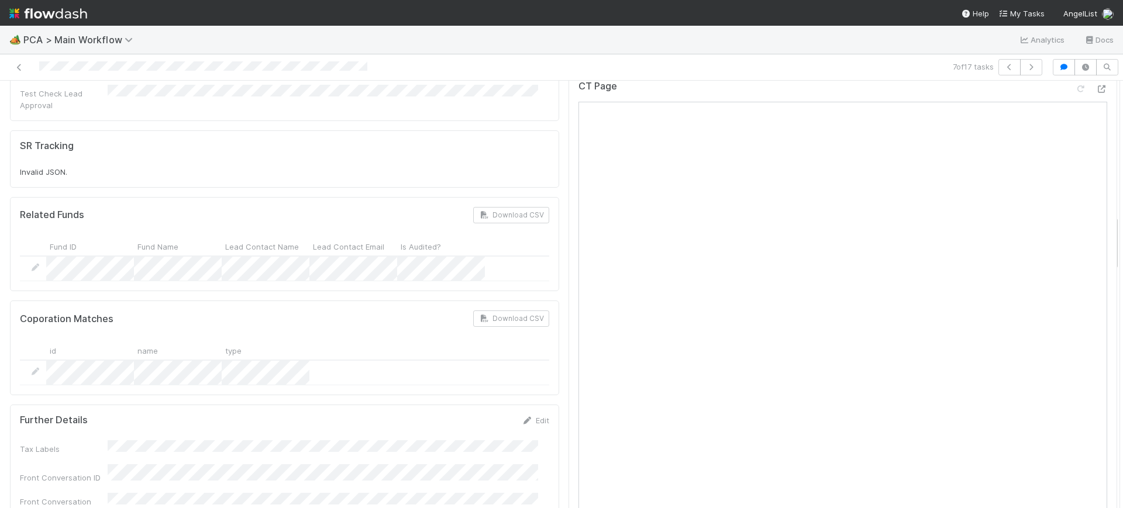
scroll to position [1005, 0]
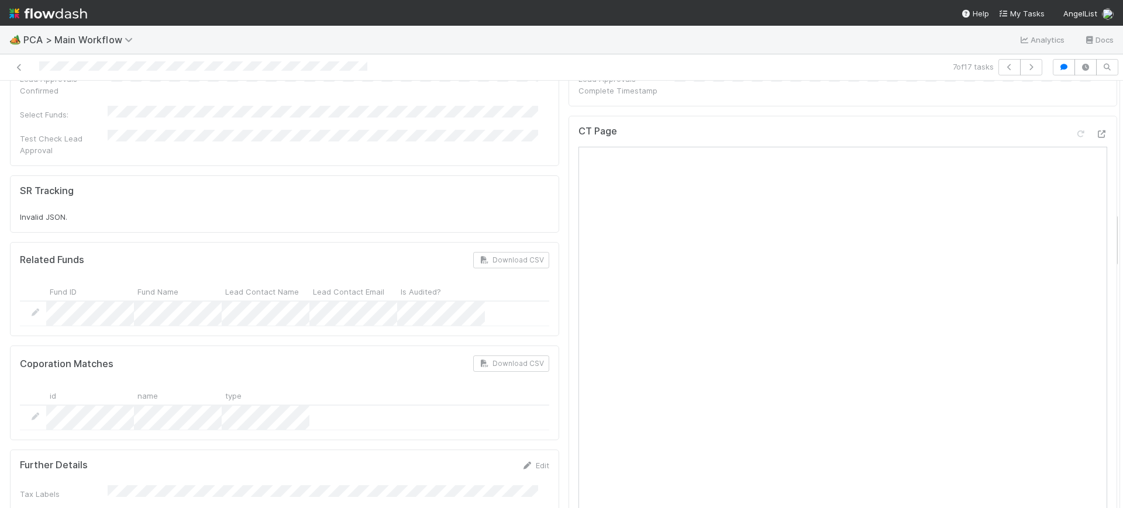
drag, startPoint x: 1106, startPoint y: 341, endPoint x: 1104, endPoint y: 221, distance: 120.5
click at [1091, 206] on div "CT Page" at bounding box center [843, 372] width 549 height 512
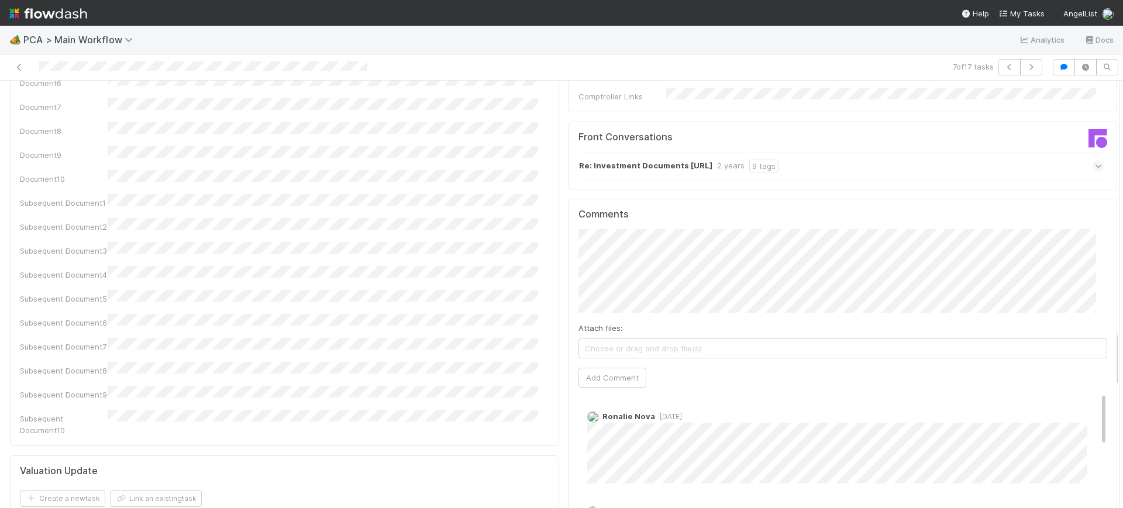
scroll to position [1906, 0]
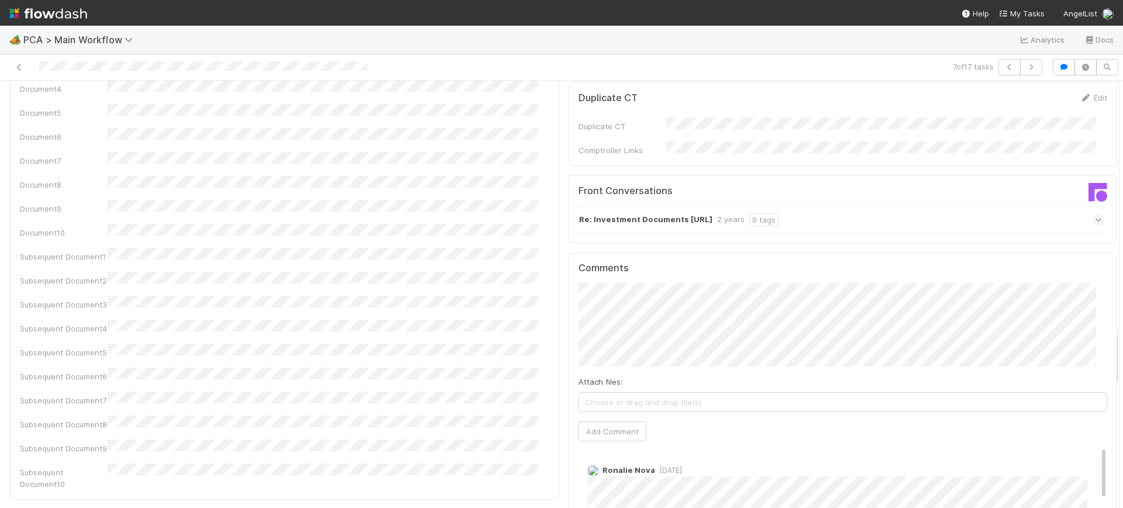
drag, startPoint x: 1106, startPoint y: 215, endPoint x: 1123, endPoint y: 333, distance: 119.4
click at [1123, 333] on div "🏕️ PCA > Main Workflow Analytics Docs 7 of 17 tasks Finance Review - Backlog (F…" at bounding box center [561, 267] width 1123 height 483
click at [593, 422] on button "Add Comment" at bounding box center [613, 432] width 68 height 20
drag, startPoint x: 1106, startPoint y: 342, endPoint x: 1109, endPoint y: 311, distance: 31.8
click at [1120, 288] on div at bounding box center [1120, 295] width 1 height 428
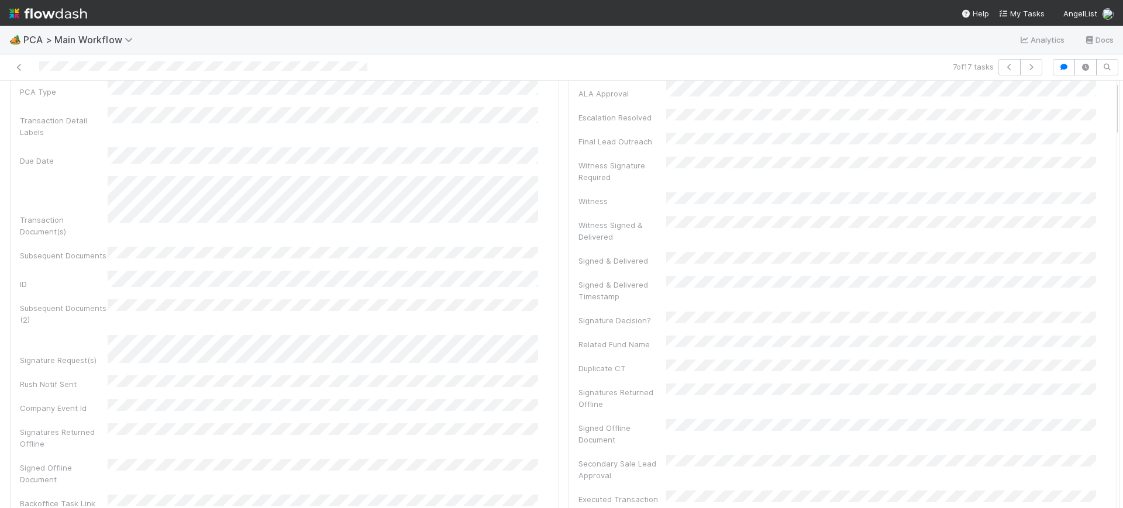
scroll to position [0, 0]
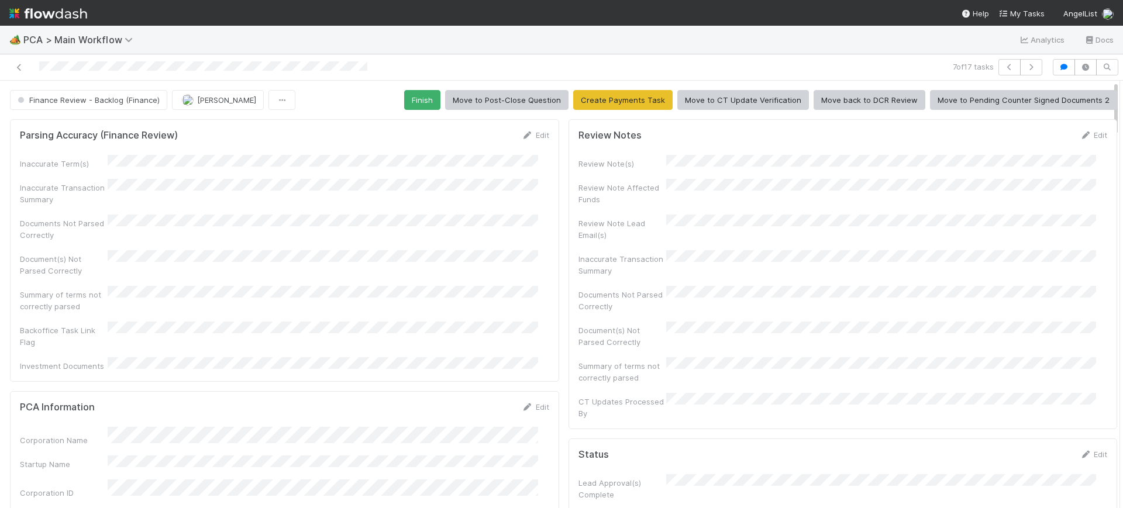
drag, startPoint x: 1105, startPoint y: 339, endPoint x: 1110, endPoint y: -24, distance: 363.4
click at [1110, 0] on html "🏕️ PCA > Main Workflow Analytics Docs 7 of 17 tasks Finance Review - Backlog (F…" at bounding box center [561, 254] width 1123 height 508
click at [205, 54] on div "7 of 17 tasks" at bounding box center [561, 67] width 1123 height 26
click at [204, 95] on span "[PERSON_NAME]" at bounding box center [226, 99] width 59 height 9
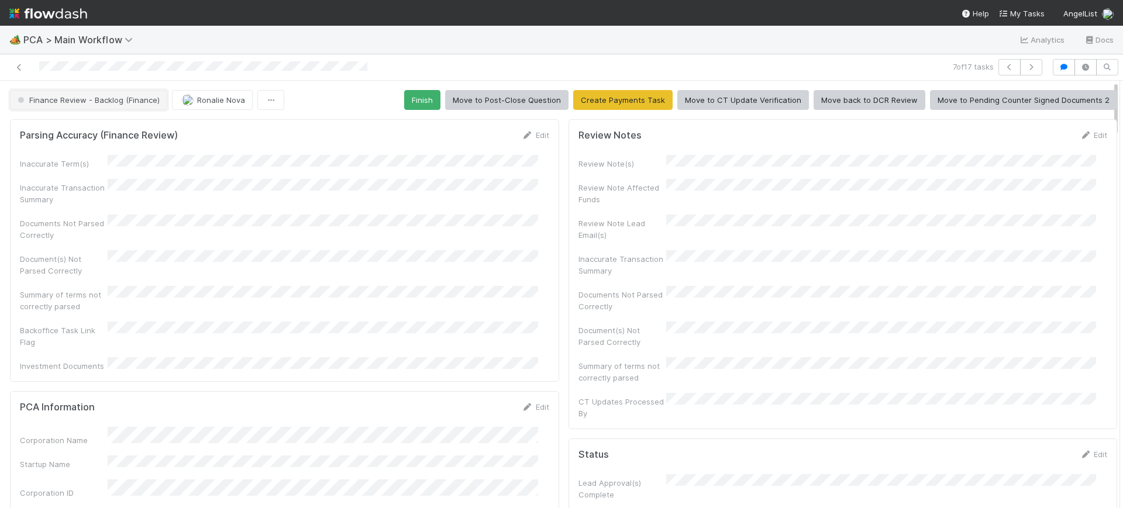
click at [135, 95] on span "Finance Review - Backlog (Finance)" at bounding box center [87, 99] width 145 height 9
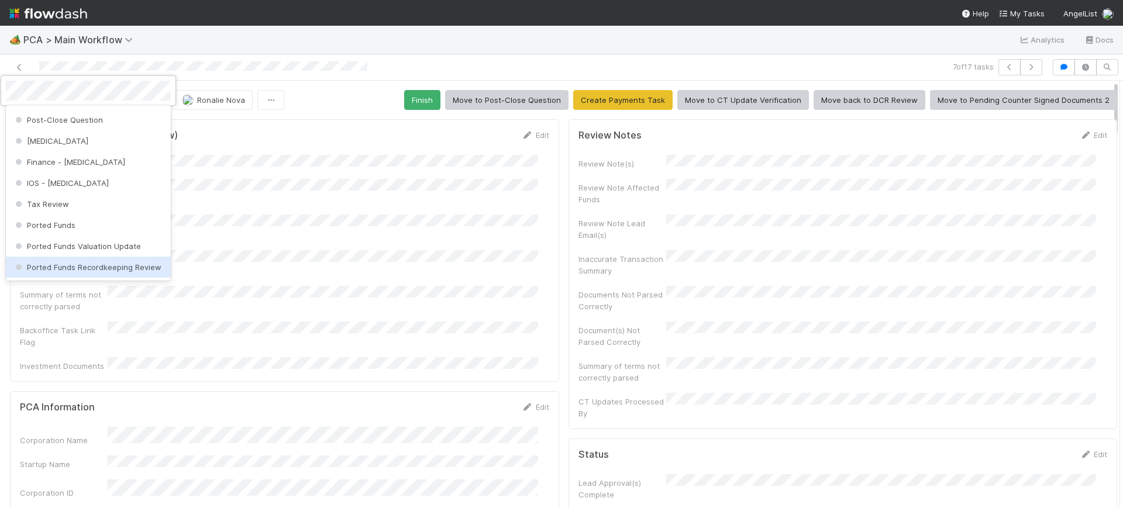
scroll to position [359, 0]
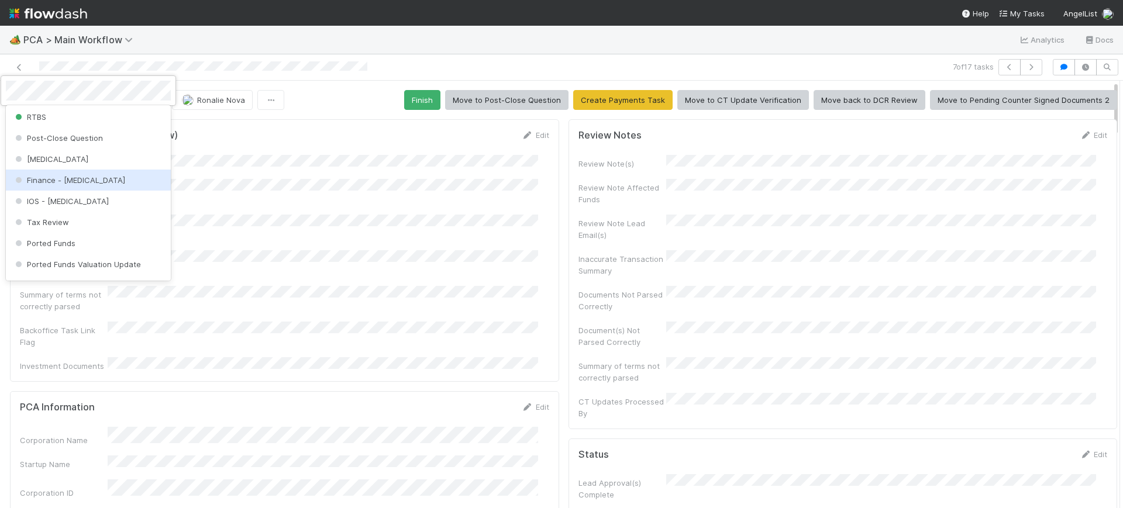
click at [116, 185] on div "Finance - [MEDICAL_DATA]" at bounding box center [88, 180] width 165 height 21
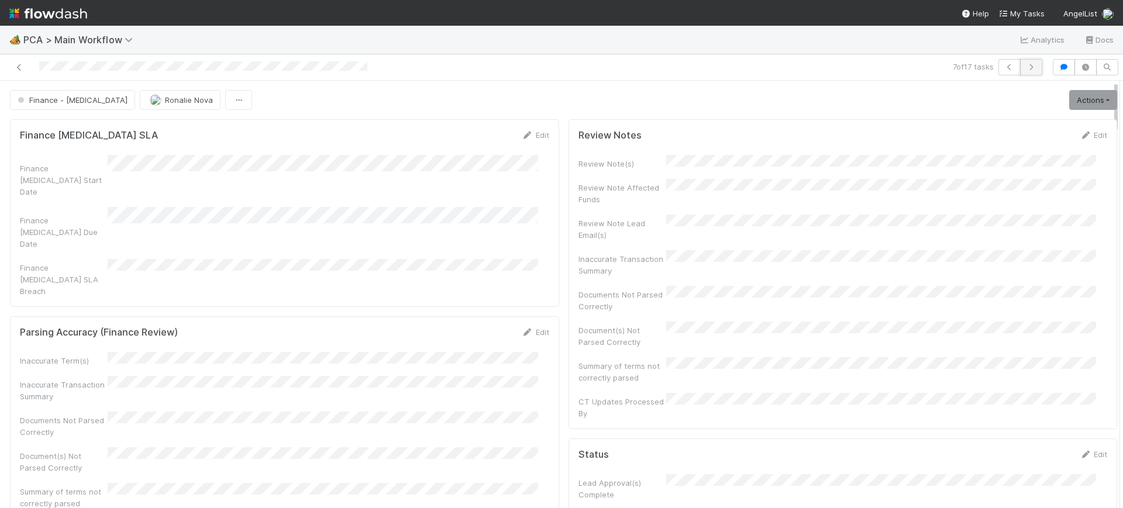
click at [1026, 64] on icon "button" at bounding box center [1032, 67] width 12 height 7
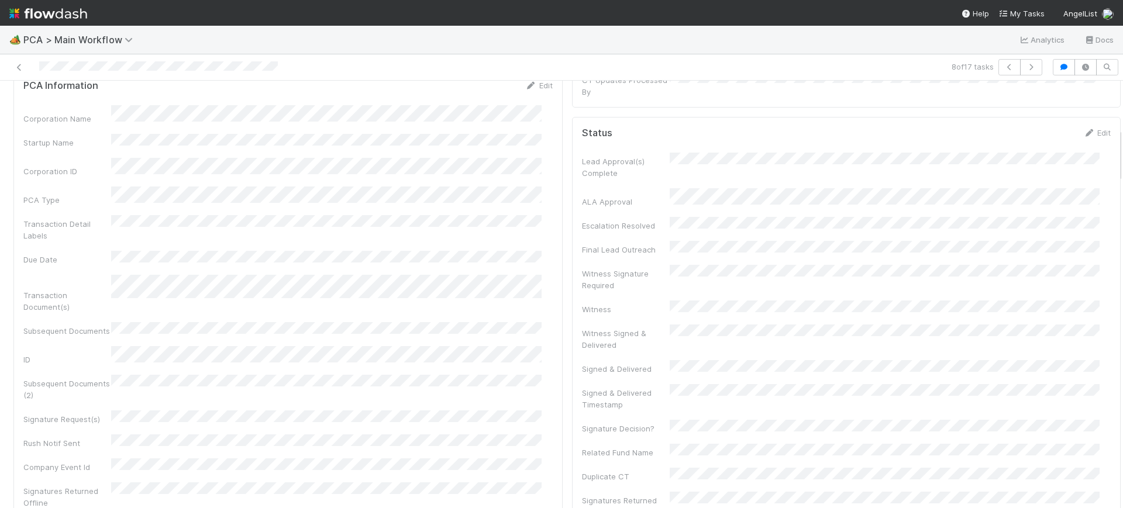
scroll to position [299, 0]
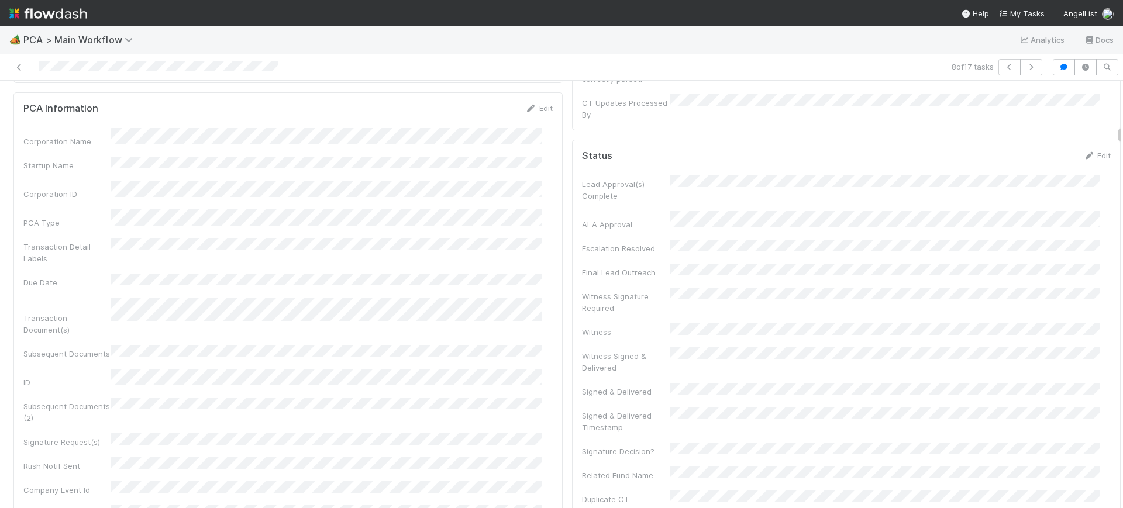
drag, startPoint x: 1109, startPoint y: 108, endPoint x: 1123, endPoint y: 146, distance: 40.9
click at [1123, 146] on div "🏕️ PCA > Main Workflow Analytics Docs 8 of 17 tasks Finance Review - Backlog (F…" at bounding box center [561, 267] width 1123 height 483
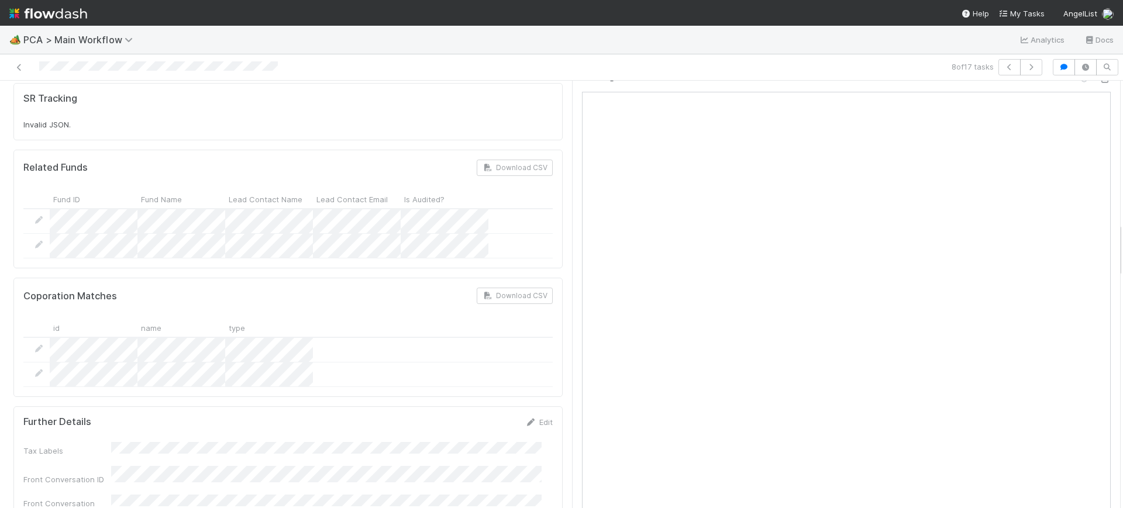
scroll to position [1105, 0]
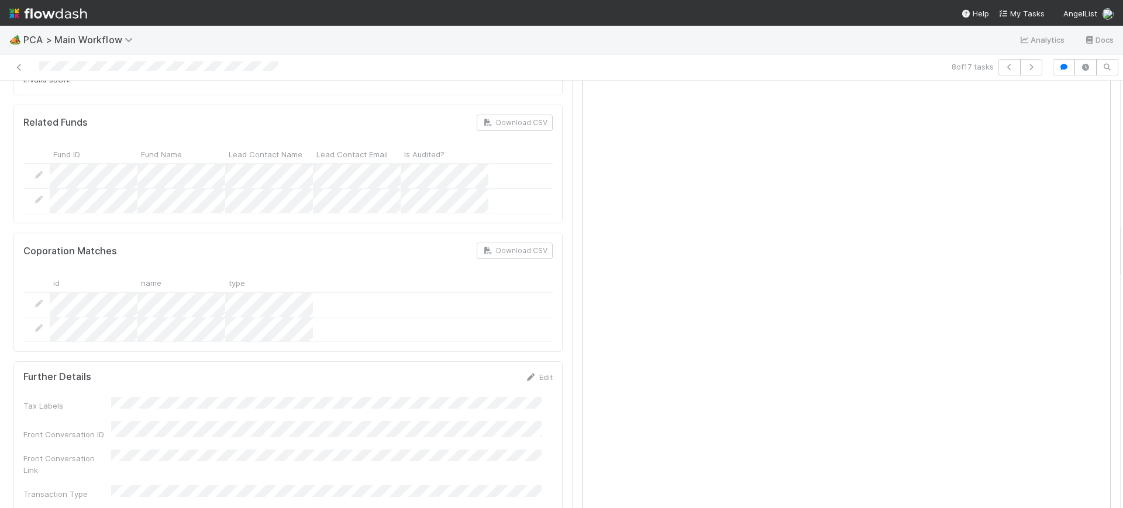
drag, startPoint x: 1108, startPoint y: 147, endPoint x: 1110, endPoint y: 251, distance: 104.2
click at [1110, 251] on div "Finance Review - Backlog (Finance) Conor Queenan Finish Move to Post-Close Ques…" at bounding box center [561, 295] width 1123 height 428
click at [1089, 254] on div "CT Page" at bounding box center [846, 272] width 549 height 512
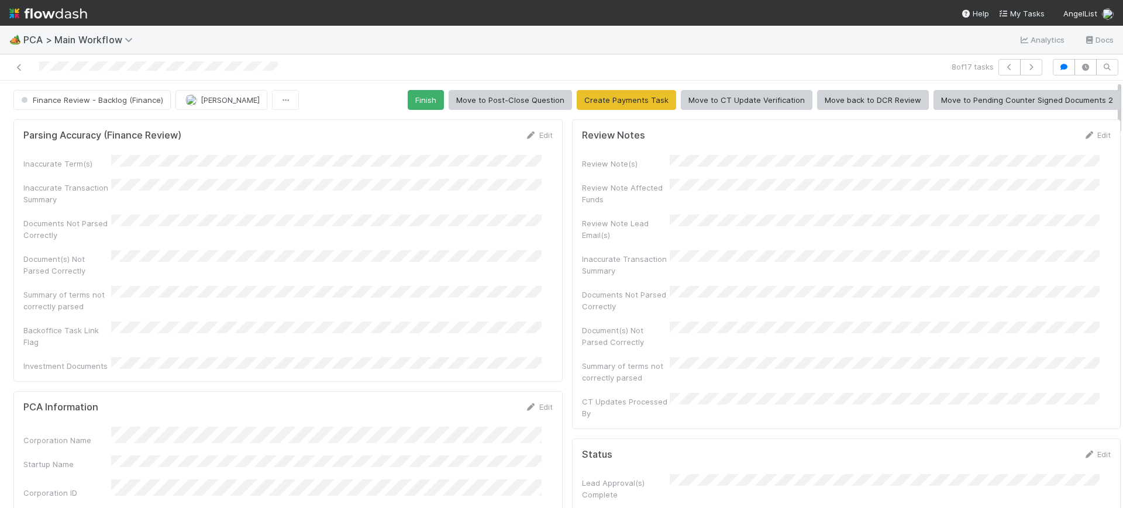
drag, startPoint x: 1109, startPoint y: 236, endPoint x: 1123, endPoint y: 14, distance: 222.2
click at [1123, 14] on div "🏕️ PCA > Main Workflow Analytics Docs 8 of 17 tasks Finance Review - Backlog (F…" at bounding box center [561, 254] width 1123 height 508
click at [417, 94] on button "Finish" at bounding box center [426, 100] width 36 height 20
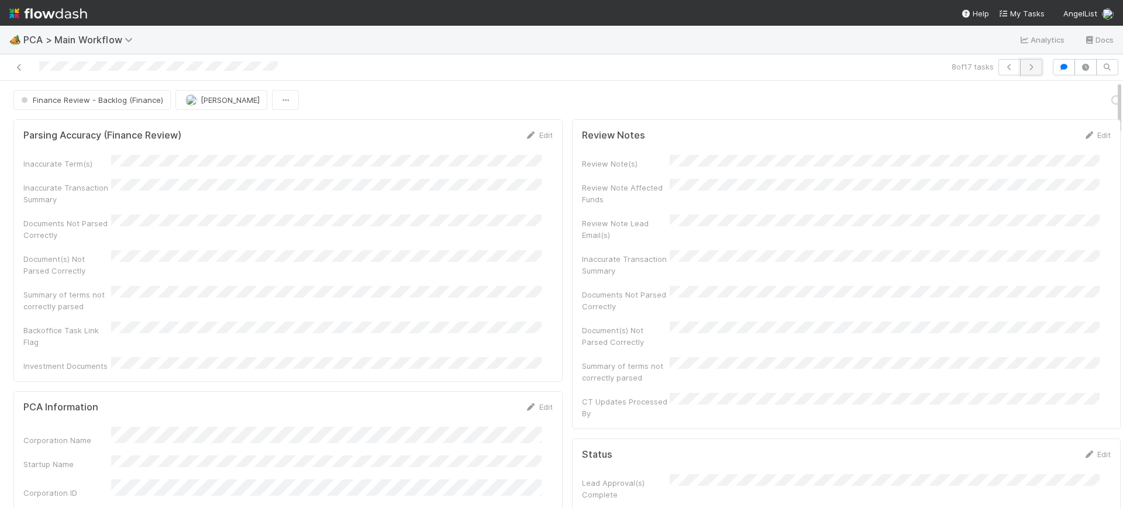
click at [1026, 66] on icon "button" at bounding box center [1032, 67] width 12 height 7
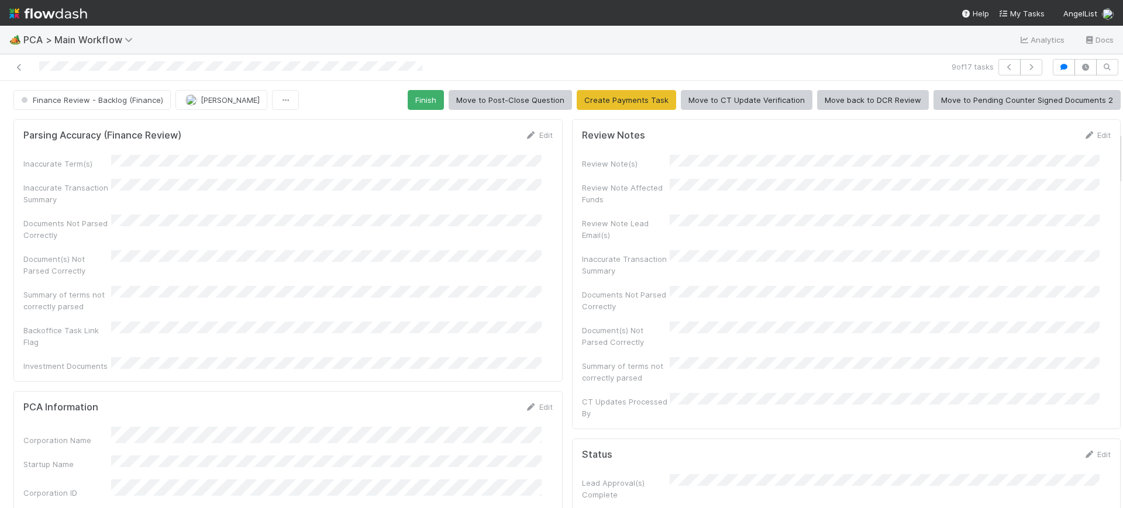
drag, startPoint x: 1109, startPoint y: 114, endPoint x: 1109, endPoint y: 164, distance: 50.9
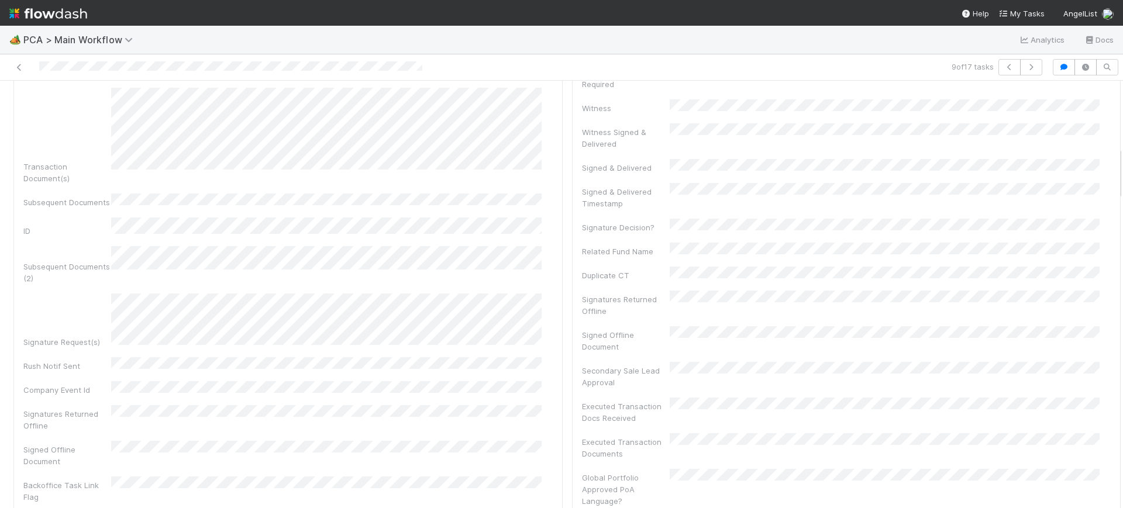
scroll to position [509, 0]
drag, startPoint x: 1109, startPoint y: 152, endPoint x: 1123, endPoint y: 165, distance: 19.0
click at [1123, 165] on div "🏕️ PCA > Main Workflow Analytics Docs 9 of 17 tasks Finance Review - Backlog (F…" at bounding box center [561, 267] width 1123 height 483
drag, startPoint x: 1107, startPoint y: 168, endPoint x: 1108, endPoint y: 232, distance: 64.4
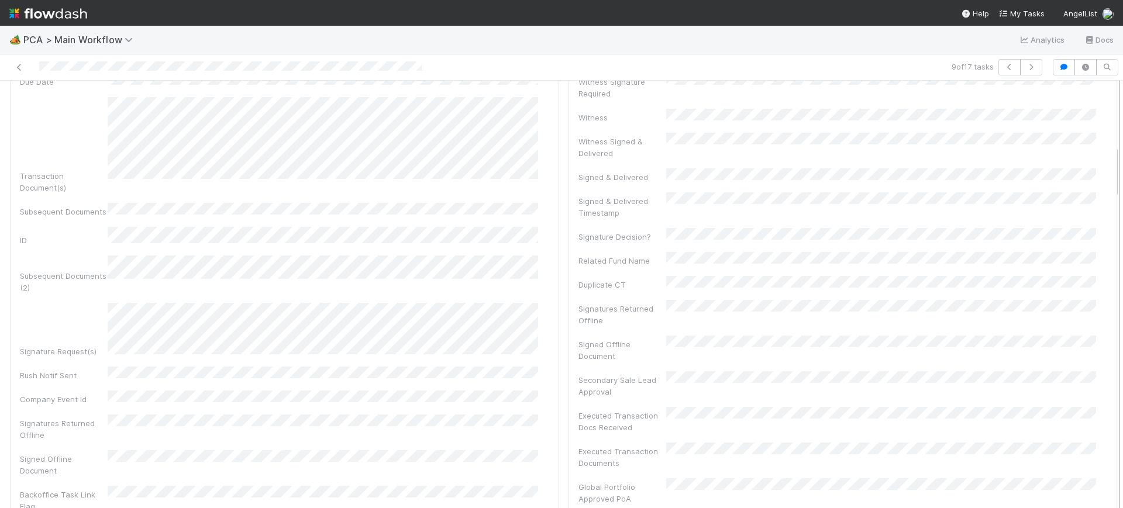
click at [1108, 232] on div "Finance Review - Backlog (Finance) Conor Queenan Finish Move to Post-Close Ques…" at bounding box center [561, 295] width 1123 height 428
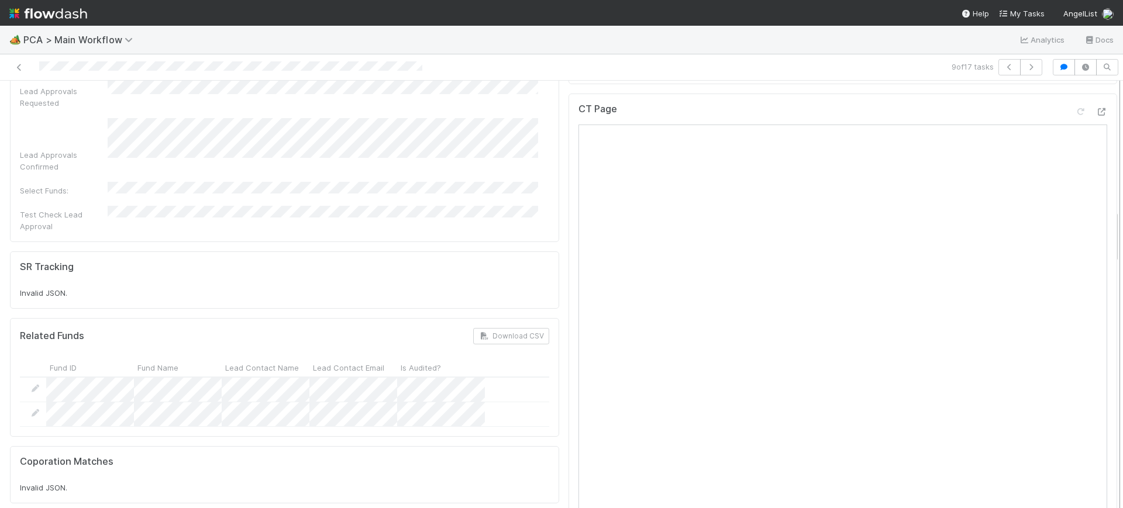
scroll to position [1037, 0]
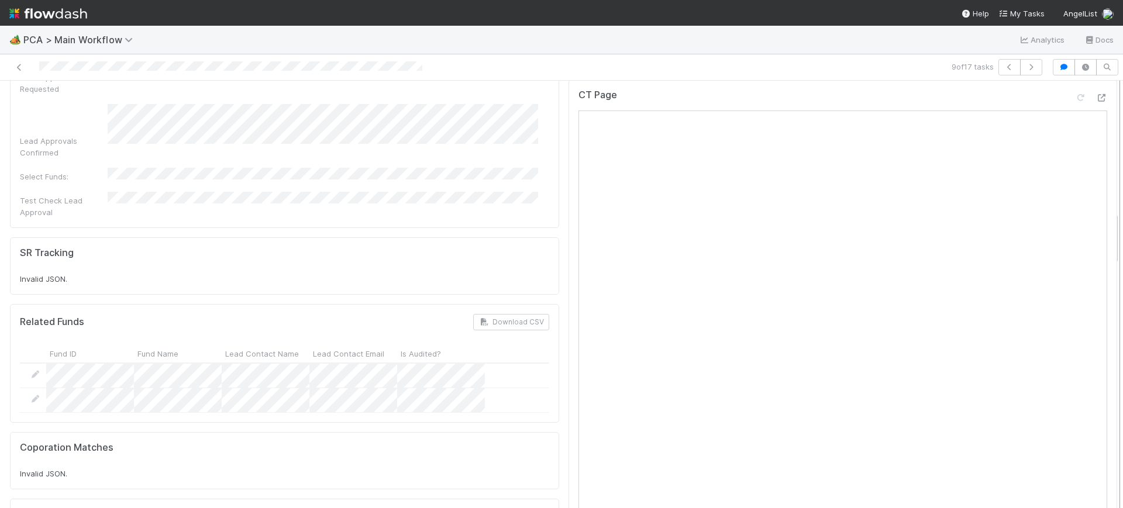
drag, startPoint x: 1104, startPoint y: 184, endPoint x: 1112, endPoint y: 250, distance: 67.1
click at [1112, 250] on div "Finance Review - Backlog (Finance) Conor Queenan Finish Move to Post-Close Ques…" at bounding box center [561, 295] width 1123 height 428
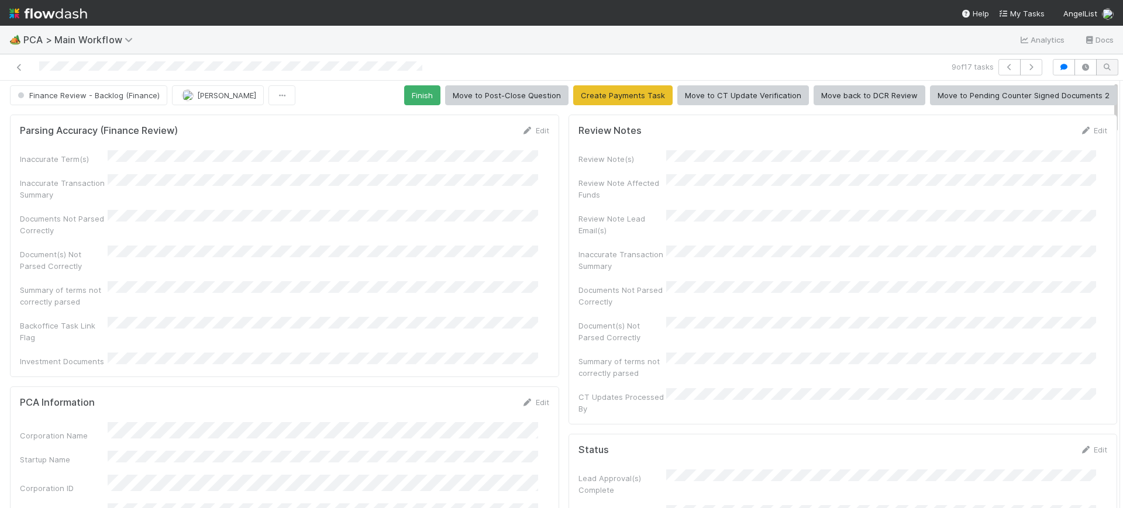
scroll to position [0, 0]
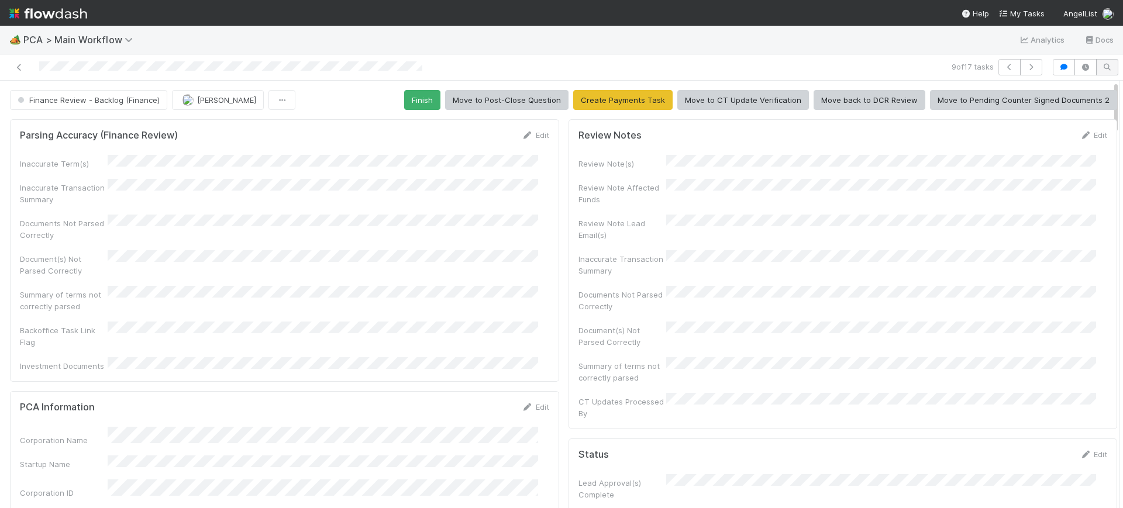
drag, startPoint x: 1105, startPoint y: 234, endPoint x: 1098, endPoint y: 62, distance: 172.2
click at [1098, 62] on div "9 of 17 tasks Finance Review - Backlog (Finance) Conor Queenan Finish Move to P…" at bounding box center [561, 281] width 1123 height 454
click at [424, 92] on button "Finish" at bounding box center [422, 100] width 36 height 20
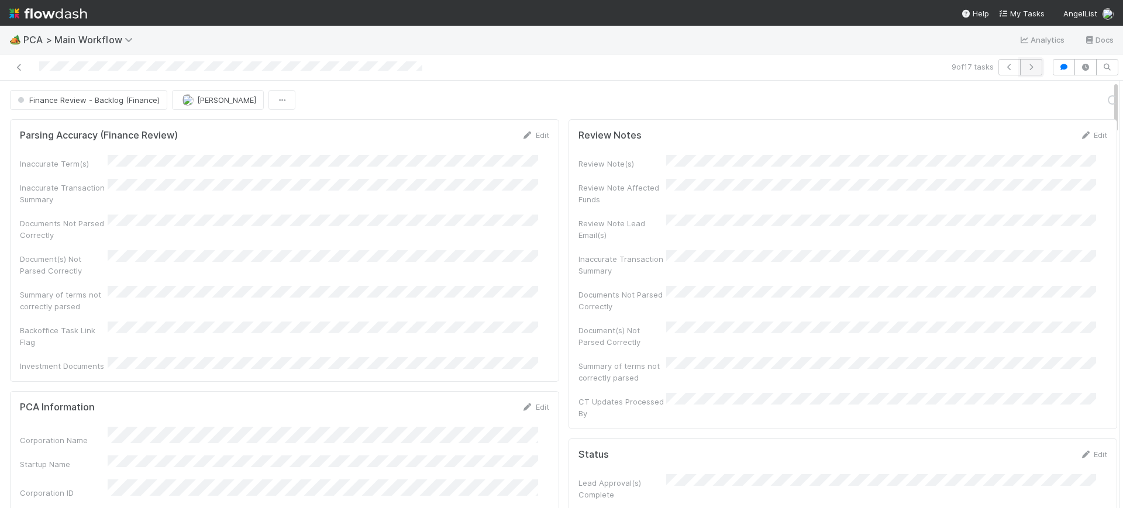
click at [1022, 62] on button "button" at bounding box center [1031, 67] width 22 height 16
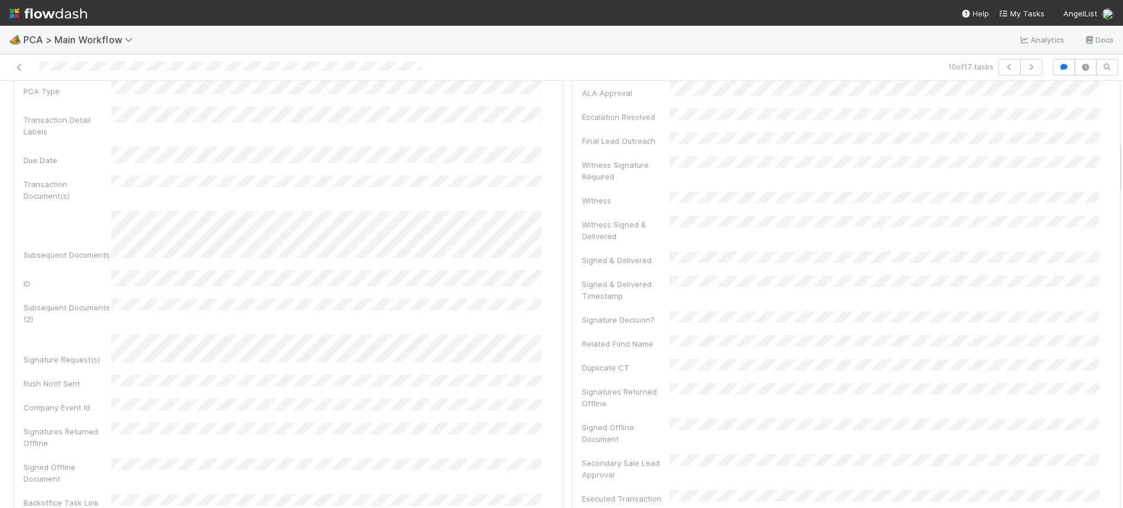
scroll to position [408, 0]
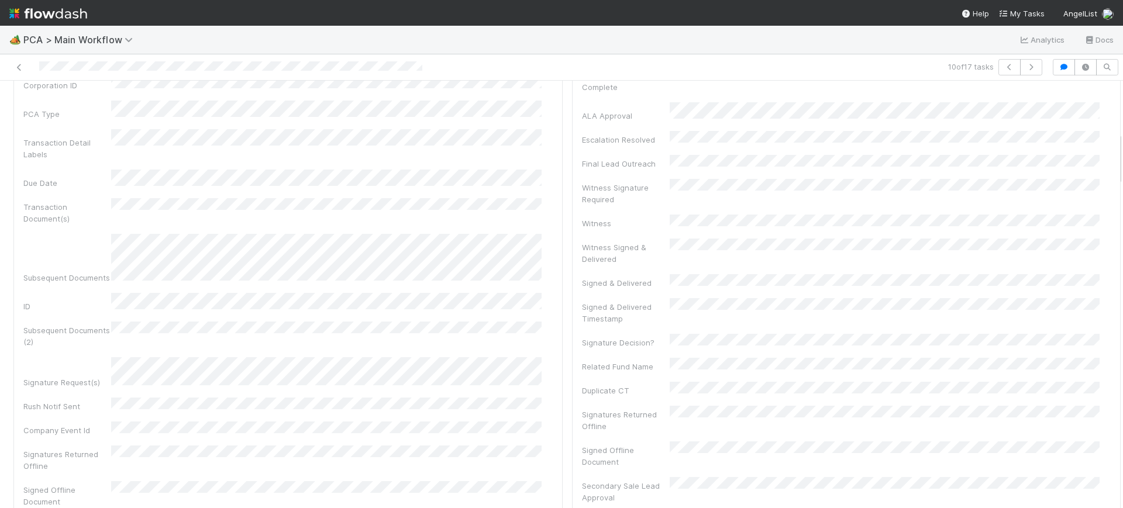
drag, startPoint x: 1108, startPoint y: 93, endPoint x: 1123, endPoint y: 145, distance: 53.7
click at [1123, 145] on div "🏕️ PCA > Main Workflow Analytics Docs 10 of 17 tasks Finance Review - Backlog (…" at bounding box center [561, 267] width 1123 height 483
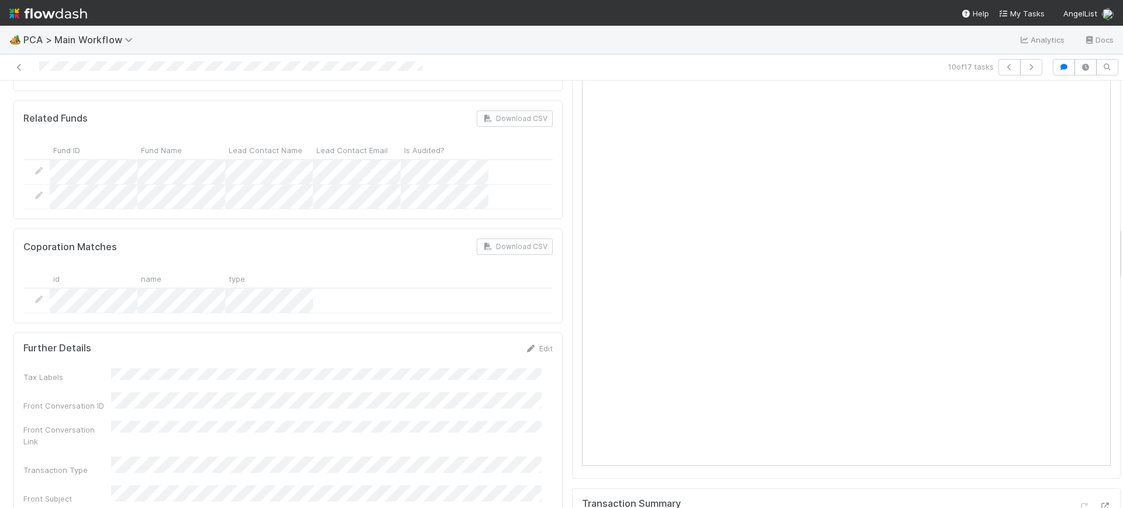
scroll to position [1163, 0]
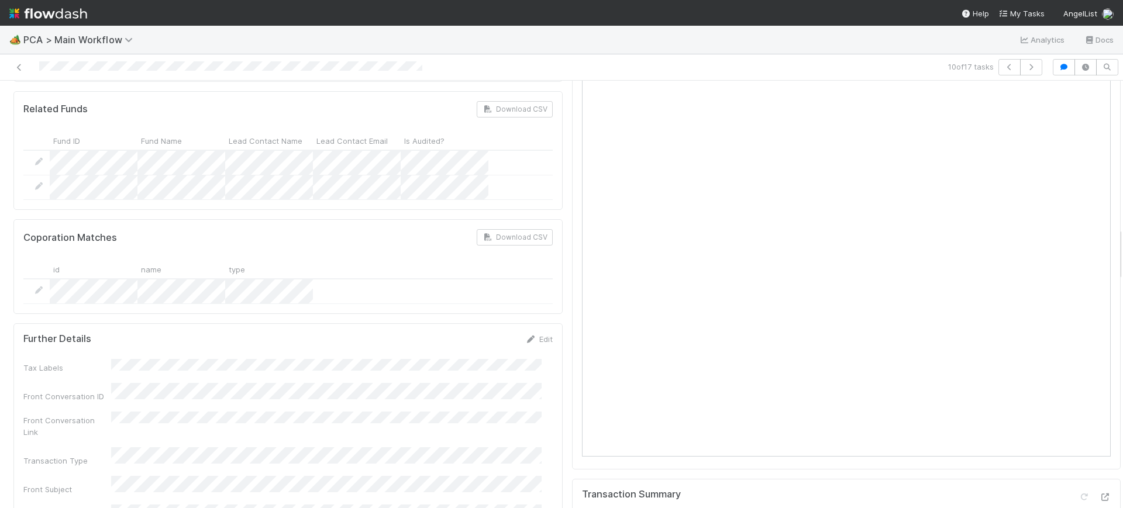
drag, startPoint x: 1109, startPoint y: 146, endPoint x: 1112, endPoint y: 242, distance: 95.4
click at [1112, 242] on div "🏕️ PCA > Main Workflow Analytics Docs 10 of 17 tasks Finance Review - Backlog (…" at bounding box center [561, 267] width 1123 height 483
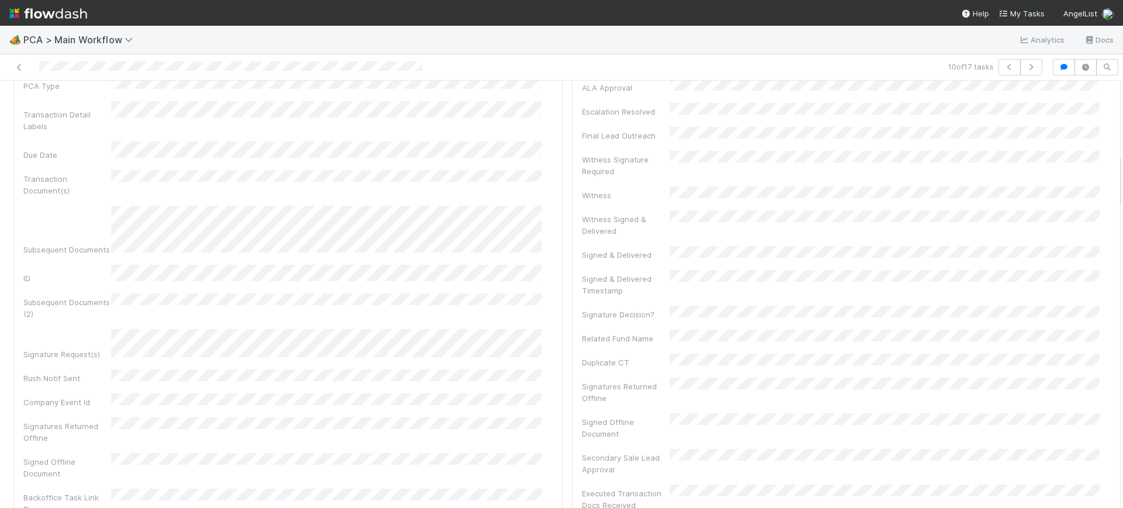
scroll to position [0, 0]
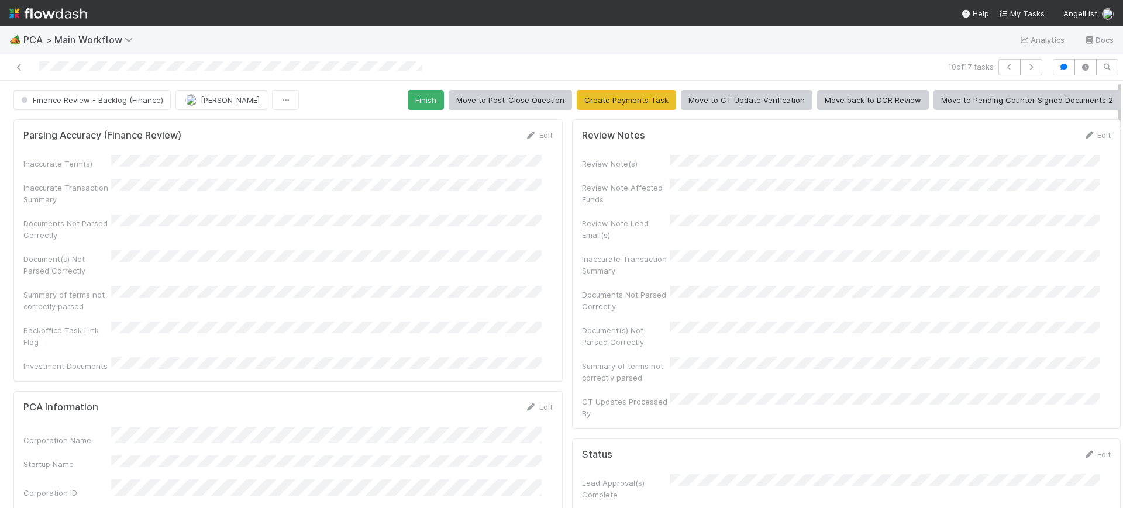
drag, startPoint x: 1108, startPoint y: 250, endPoint x: 801, endPoint y: 56, distance: 363.4
click at [1096, 51] on div "🏕️ PCA > Main Workflow Analytics Docs 10 of 17 tasks Finance Review - Backlog (…" at bounding box center [561, 267] width 1123 height 483
click at [419, 103] on button "Finish" at bounding box center [426, 100] width 36 height 20
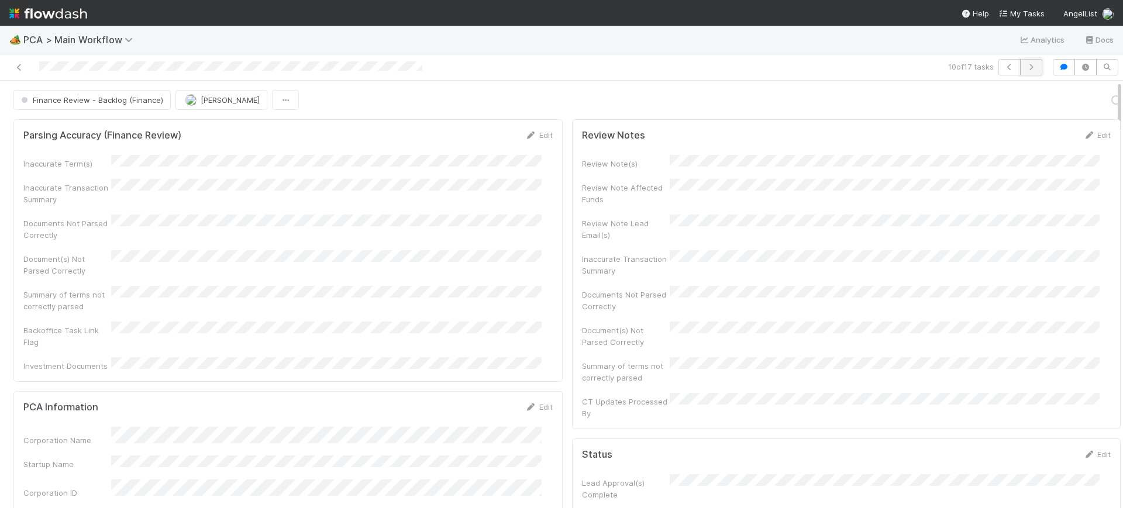
click at [1026, 64] on icon "button" at bounding box center [1032, 67] width 12 height 7
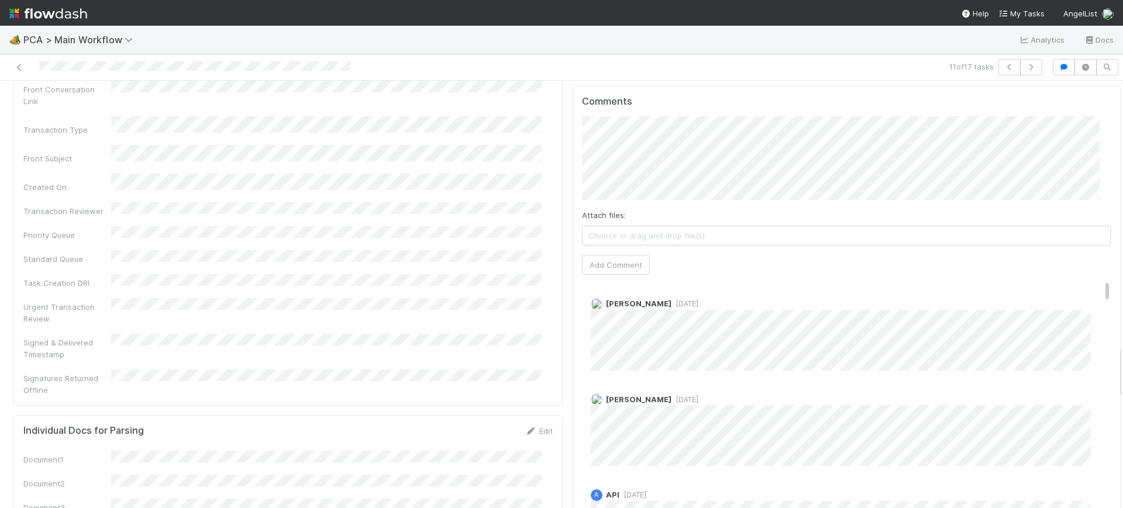
scroll to position [2099, 0]
drag, startPoint x: 1109, startPoint y: 94, endPoint x: 1123, endPoint y: 359, distance: 265.4
click at [1123, 359] on div "🏕️ PCA > Main Workflow Analytics Docs 11 of 17 tasks Finance Review - Backlog (…" at bounding box center [561, 267] width 1123 height 483
drag, startPoint x: 1084, startPoint y: 198, endPoint x: 1083, endPoint y: 207, distance: 9.4
click at [1083, 285] on div "Avery Redlitz 1 year ago" at bounding box center [852, 325] width 541 height 81
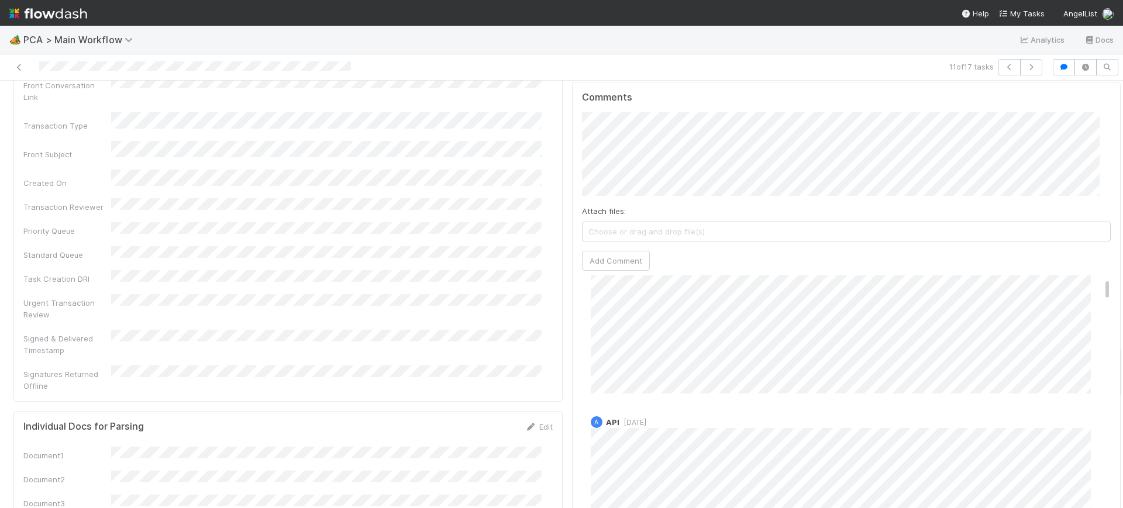
scroll to position [0, 0]
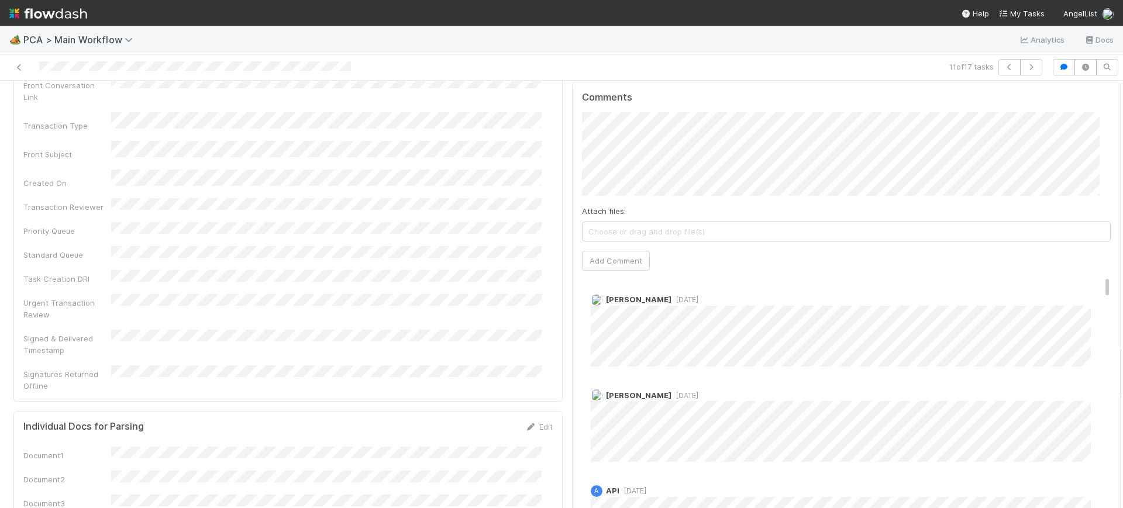
drag, startPoint x: 1085, startPoint y: 200, endPoint x: 1084, endPoint y: 185, distance: 14.6
click at [1084, 177] on div "Comments Attach files: Choose or drag and drop file(s) Add Comment Avery Redlit…" at bounding box center [846, 301] width 529 height 418
drag, startPoint x: 1108, startPoint y: 362, endPoint x: 1109, endPoint y: 316, distance: 45.7
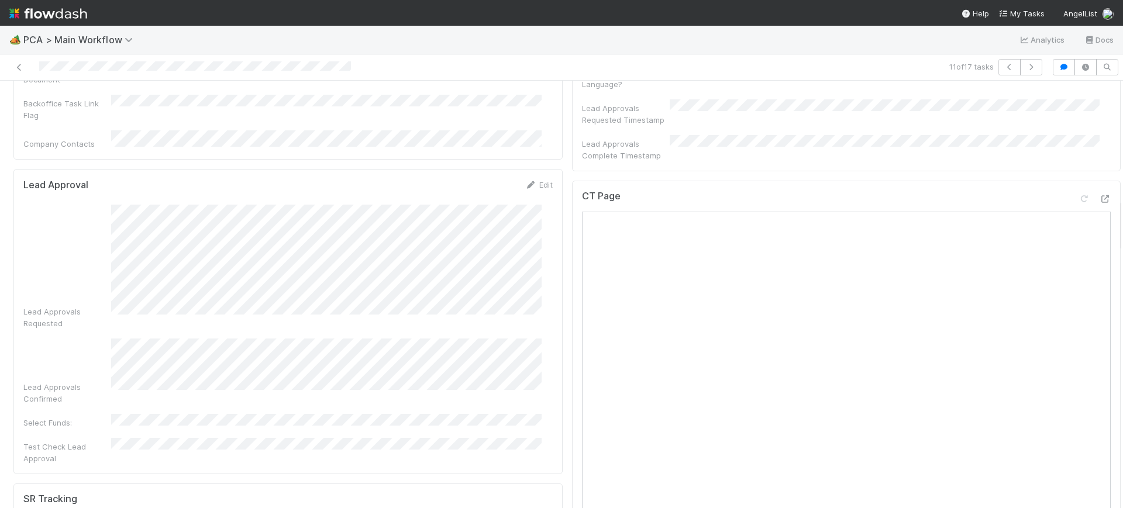
scroll to position [945, 0]
drag, startPoint x: 1109, startPoint y: 321, endPoint x: 1113, endPoint y: 221, distance: 99.5
click at [1113, 221] on div "🏕️ PCA > Main Workflow Analytics Docs 11 of 17 tasks Finance Review - Backlog (…" at bounding box center [561, 267] width 1123 height 483
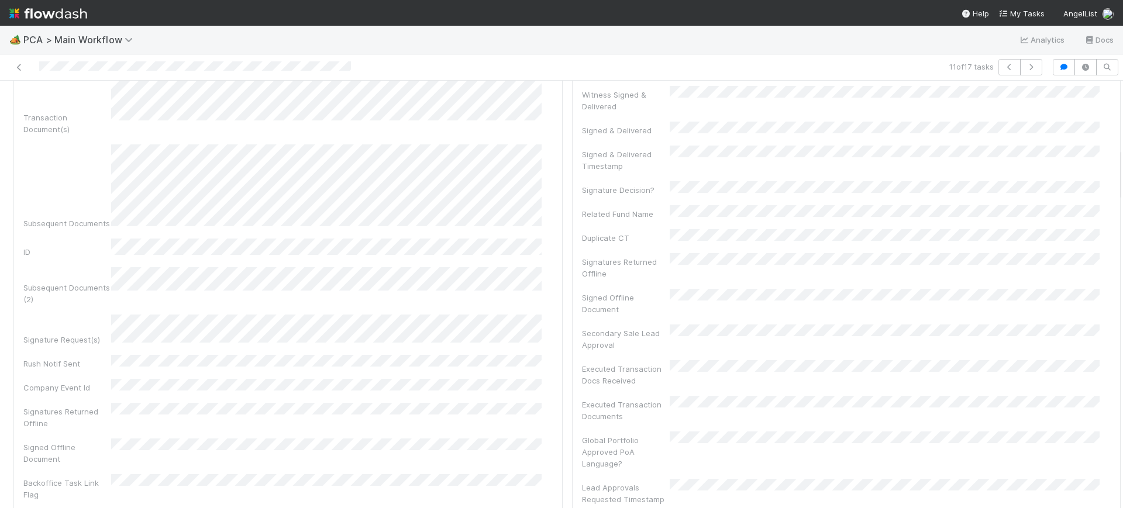
scroll to position [523, 0]
drag, startPoint x: 1108, startPoint y: 225, endPoint x: 1111, endPoint y: 172, distance: 53.3
click at [1111, 172] on div "Finance Review - Backlog (Finance) Conor Queenan Finish Move to Post-Close Ques…" at bounding box center [561, 295] width 1123 height 428
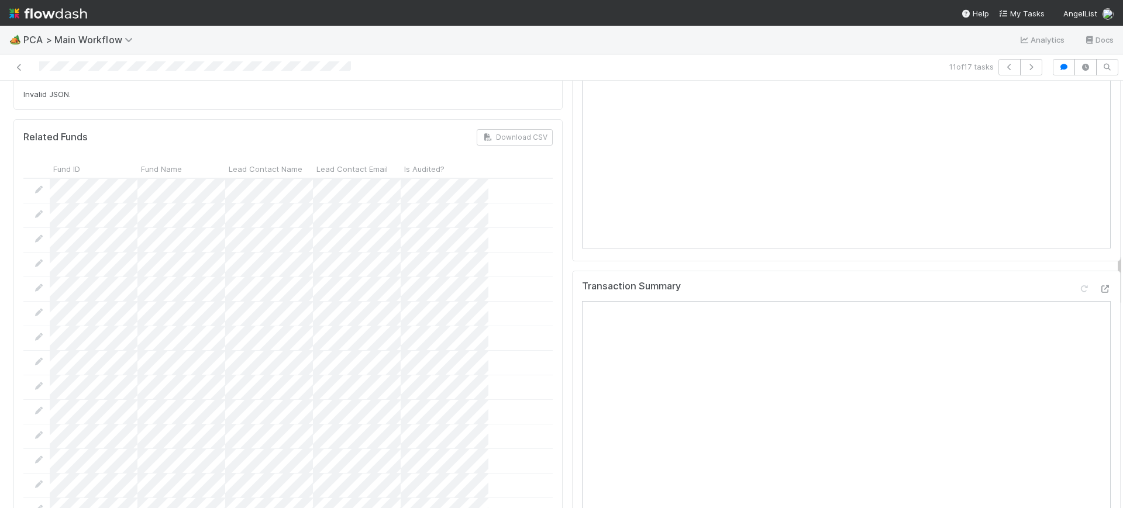
scroll to position [1376, 0]
drag, startPoint x: 1108, startPoint y: 176, endPoint x: 1122, endPoint y: 284, distance: 108.6
click at [1122, 284] on div "🏕️ PCA > Main Workflow Analytics Docs 11 of 17 tasks Finance Review - Backlog (…" at bounding box center [561, 267] width 1123 height 483
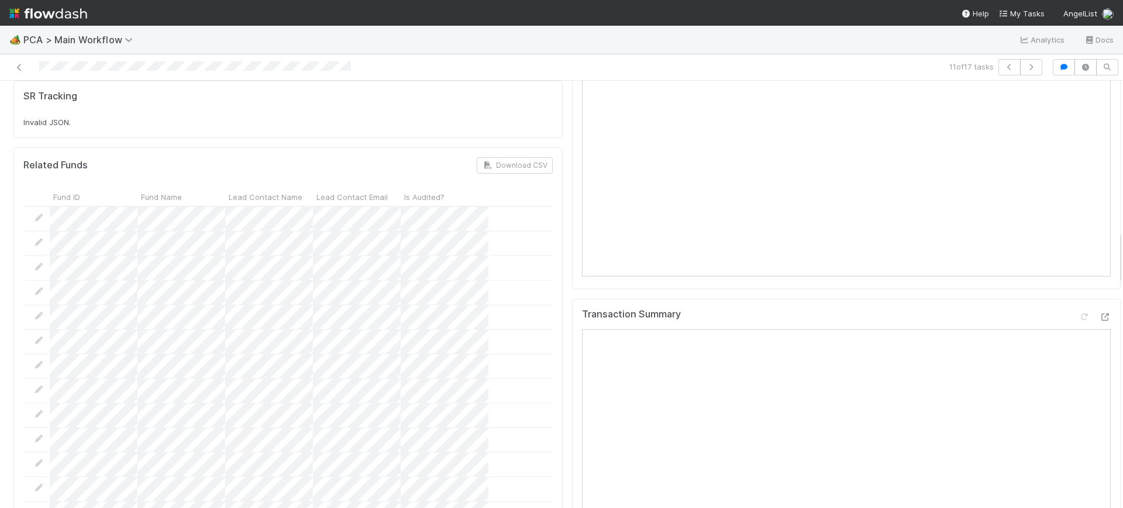
scroll to position [1172, 0]
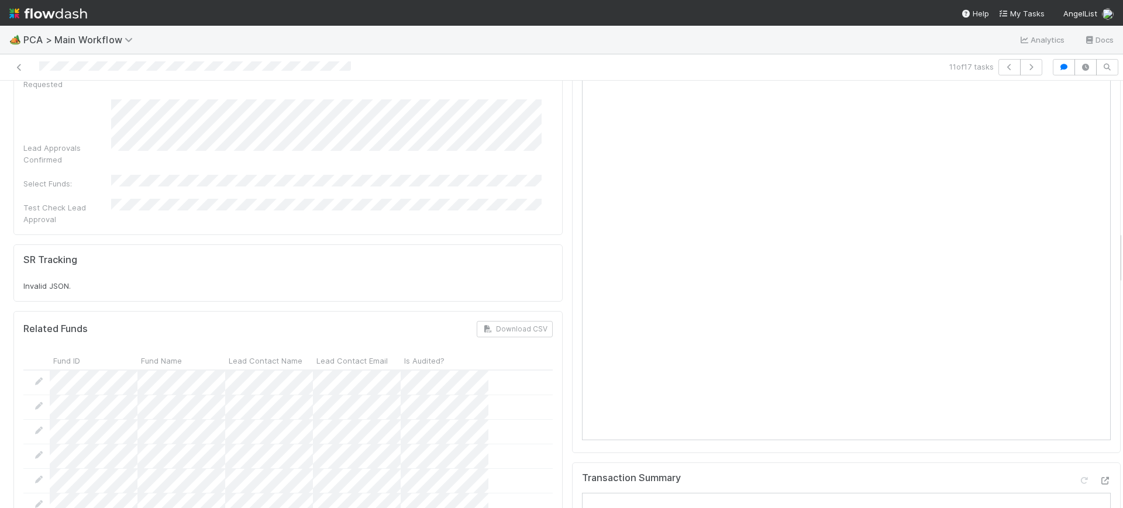
drag, startPoint x: 1109, startPoint y: 276, endPoint x: 1099, endPoint y: 270, distance: 11.5
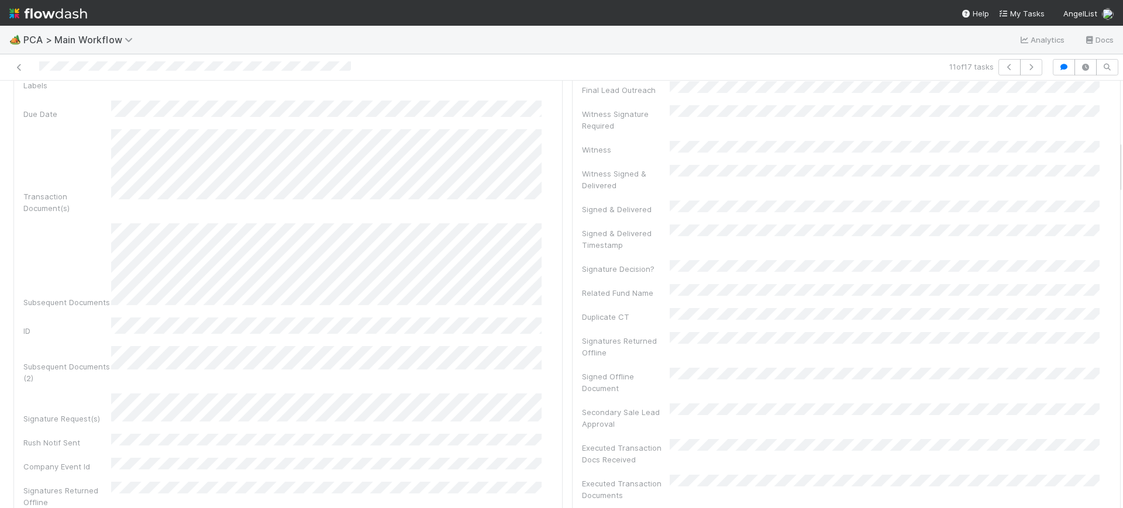
scroll to position [458, 0]
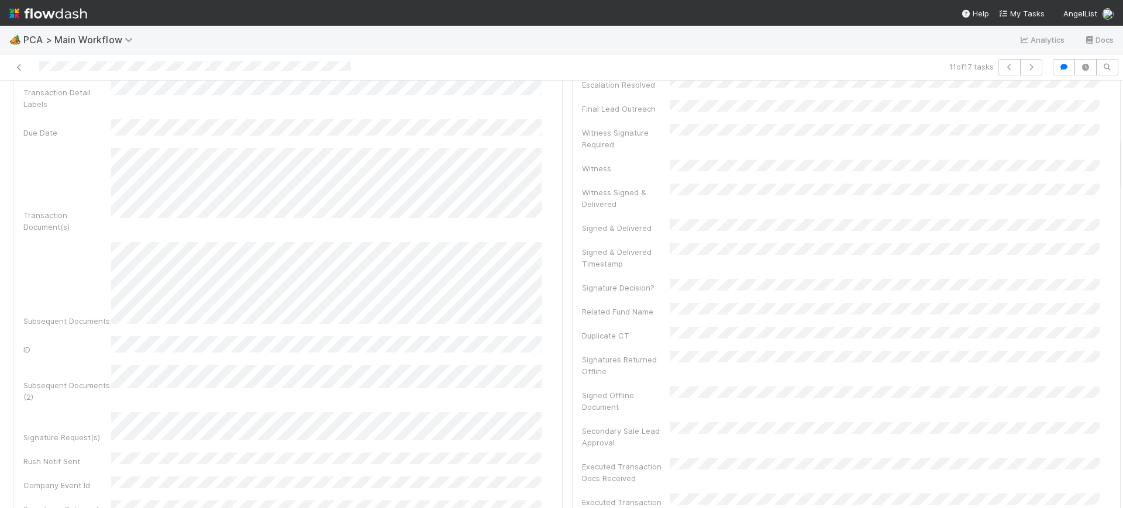
drag, startPoint x: 1108, startPoint y: 260, endPoint x: 1120, endPoint y: 170, distance: 90.9
click at [1120, 170] on div "🏕️ PCA > Main Workflow Analytics Docs 11 of 17 tasks Finance Review - Backlog (…" at bounding box center [561, 267] width 1123 height 483
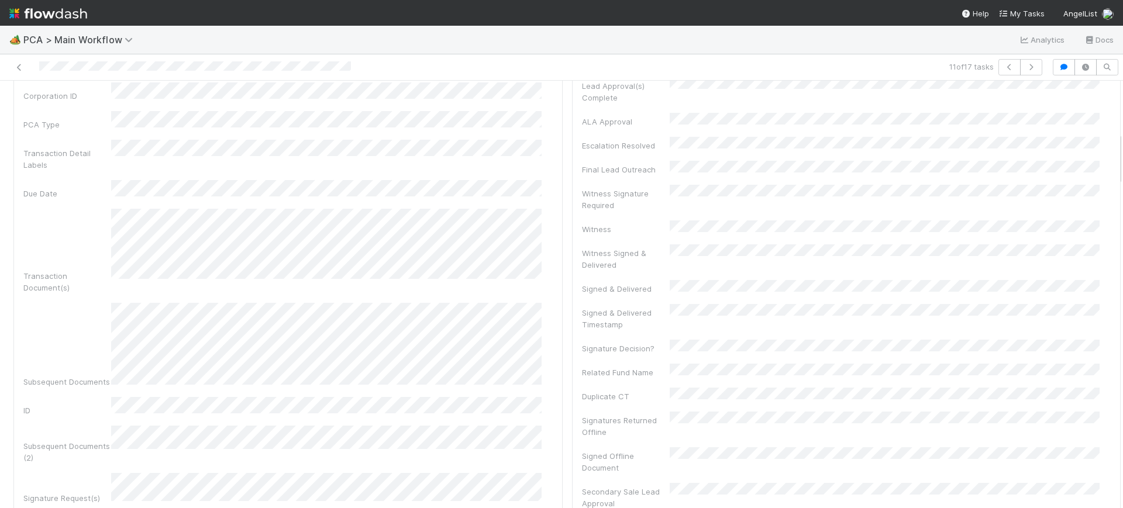
scroll to position [393, 0]
drag, startPoint x: 1108, startPoint y: 175, endPoint x: 1108, endPoint y: 163, distance: 11.7
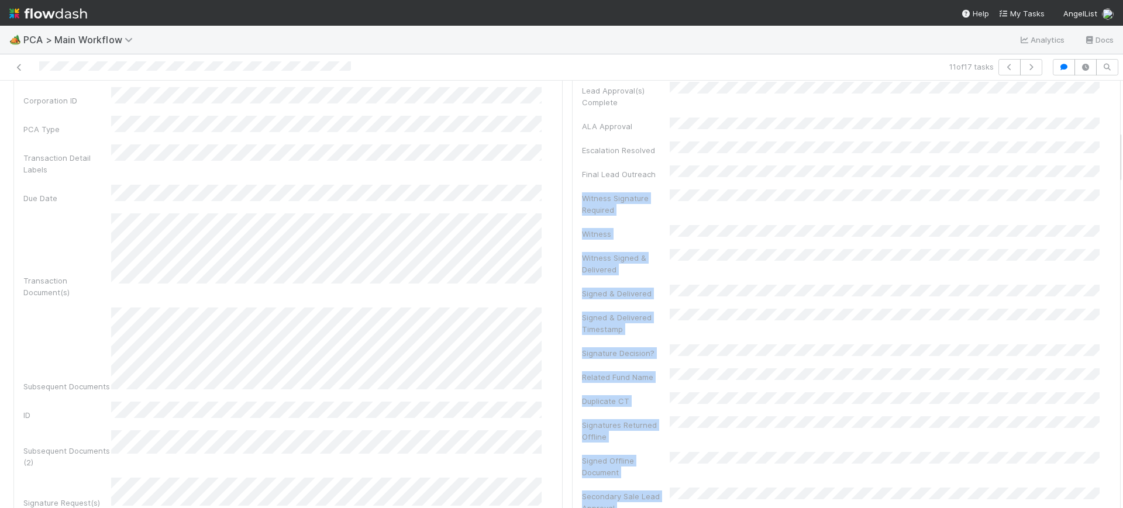
scroll to position [0, 4]
drag, startPoint x: 1107, startPoint y: 139, endPoint x: 1106, endPoint y: 166, distance: 26.9
click at [1109, 181] on div "Finance Review - Backlog (Finance) Conor Queenan Finish Move to Post-Close Ques…" at bounding box center [561, 295] width 1123 height 428
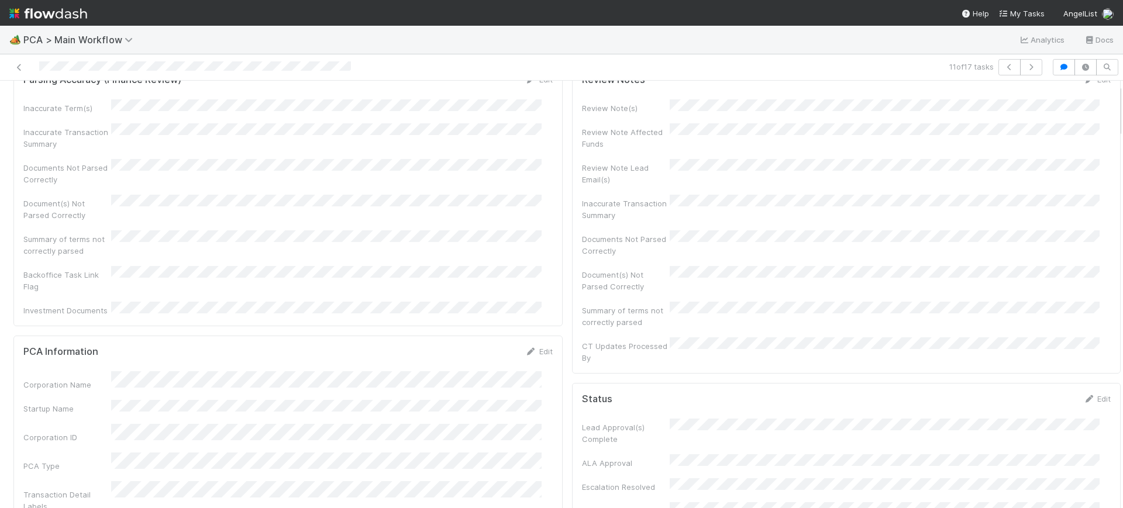
scroll to position [0, 0]
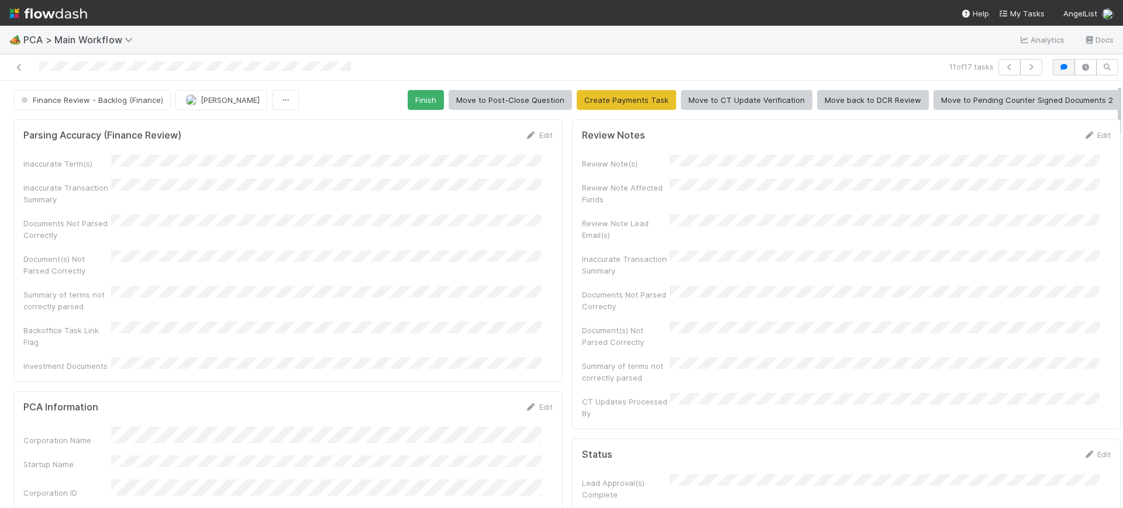
drag, startPoint x: 1103, startPoint y: 237, endPoint x: 1058, endPoint y: 65, distance: 177.8
click at [1095, 66] on div "11 of 17 tasks Finance Review - Backlog (Finance) Conor Queenan Finish Move to …" at bounding box center [561, 281] width 1123 height 454
click at [418, 97] on button "Finish" at bounding box center [426, 100] width 36 height 20
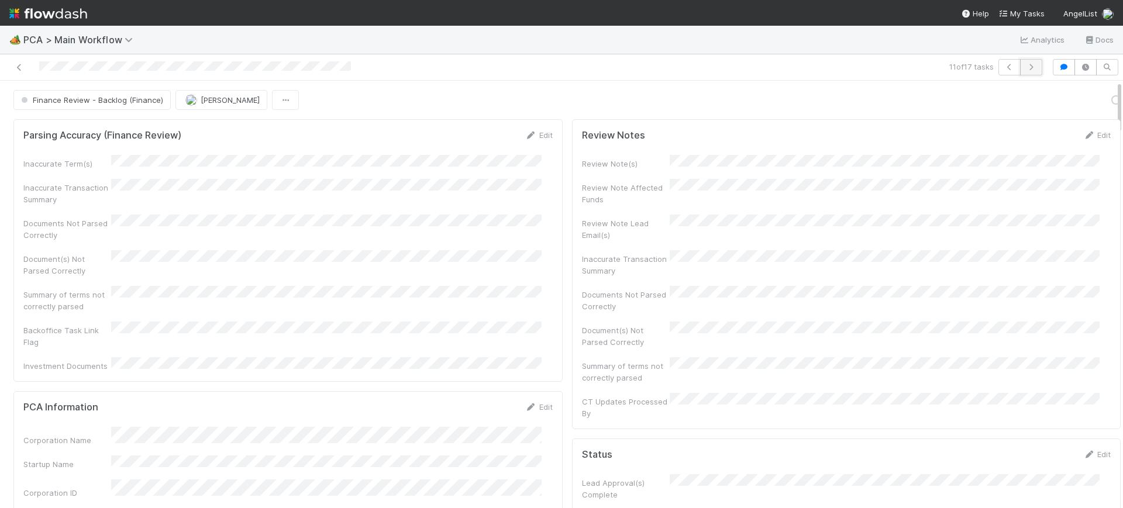
click at [1026, 65] on icon "button" at bounding box center [1032, 67] width 12 height 7
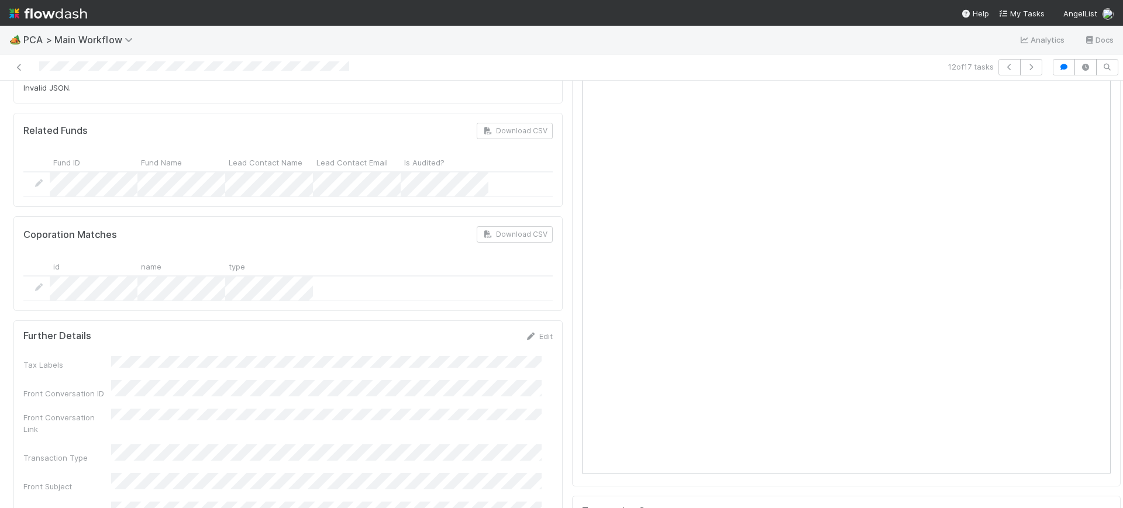
scroll to position [1150, 0]
drag, startPoint x: 1109, startPoint y: 105, endPoint x: 1117, endPoint y: 260, distance: 155.8
click at [1117, 260] on div "🏕️ PCA > Main Workflow Analytics Docs 12 of 17 tasks Finance Review - Backlog (…" at bounding box center [561, 267] width 1123 height 483
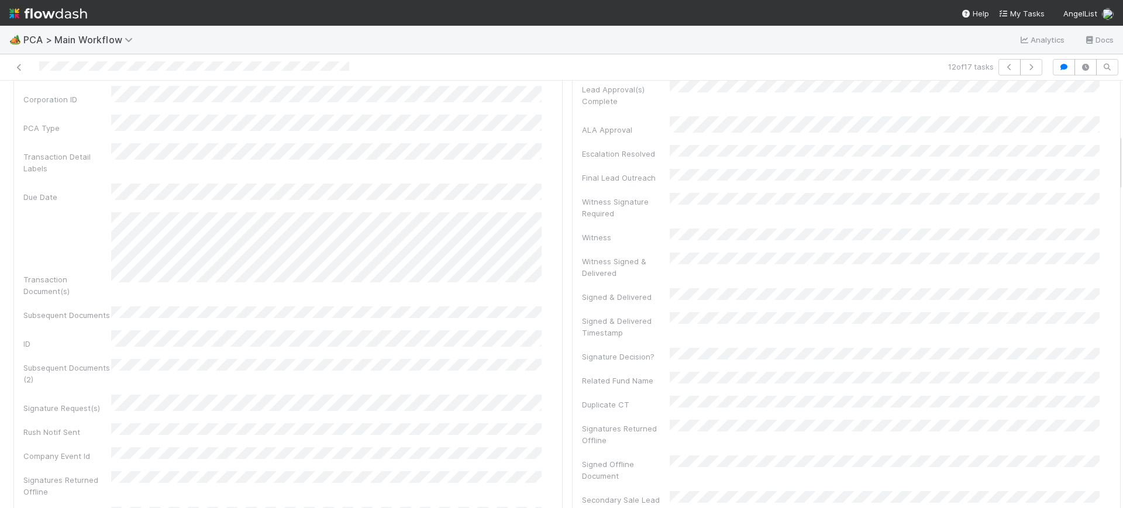
scroll to position [402, 0]
drag, startPoint x: 1108, startPoint y: 261, endPoint x: 1117, endPoint y: 160, distance: 101.7
click at [1117, 160] on div "🏕️ PCA > Main Workflow Analytics Docs 12 of 17 tasks Finance Review - Backlog (…" at bounding box center [561, 267] width 1123 height 483
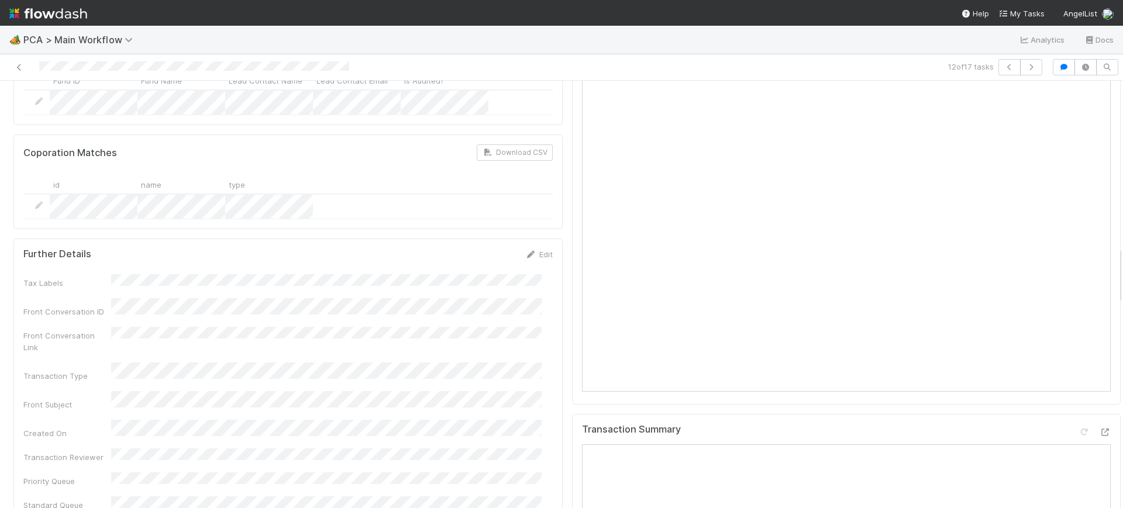
scroll to position [1241, 0]
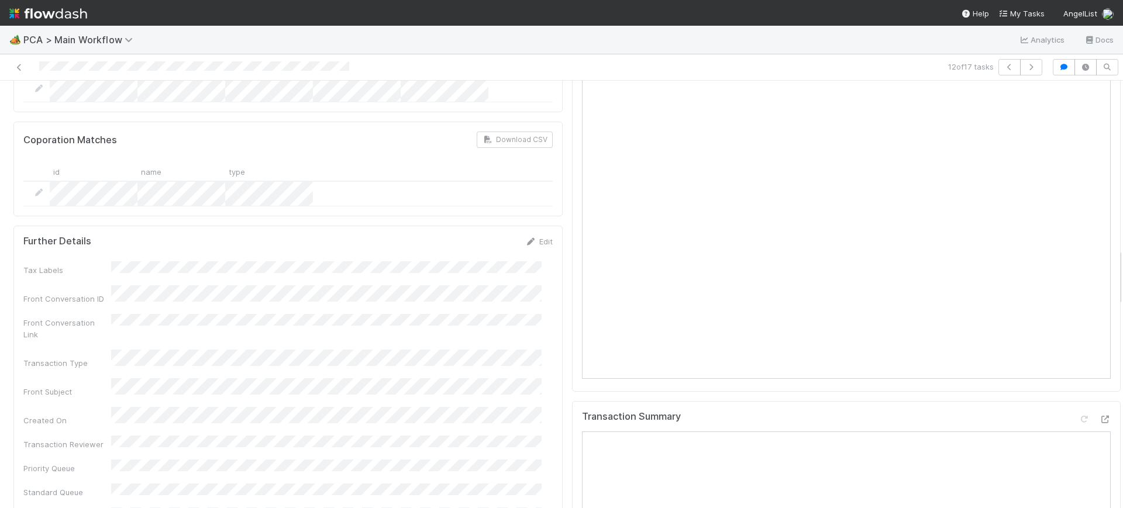
drag, startPoint x: 1109, startPoint y: 146, endPoint x: 1123, endPoint y: 259, distance: 113.8
click at [1123, 259] on div "🏕️ PCA > Main Workflow Analytics Docs 12 of 17 tasks Finance Review - Backlog (…" at bounding box center [561, 267] width 1123 height 483
click at [1109, 273] on div "Parsing Accuracy (Finance Review) Edit Inaccurate Term(s) Inaccurate Transactio…" at bounding box center [567, 499] width 1134 height 3258
click at [1107, 253] on div "Parsing Accuracy (Finance Review) Edit Inaccurate Term(s) Inaccurate Transactio…" at bounding box center [567, 499] width 1134 height 3258
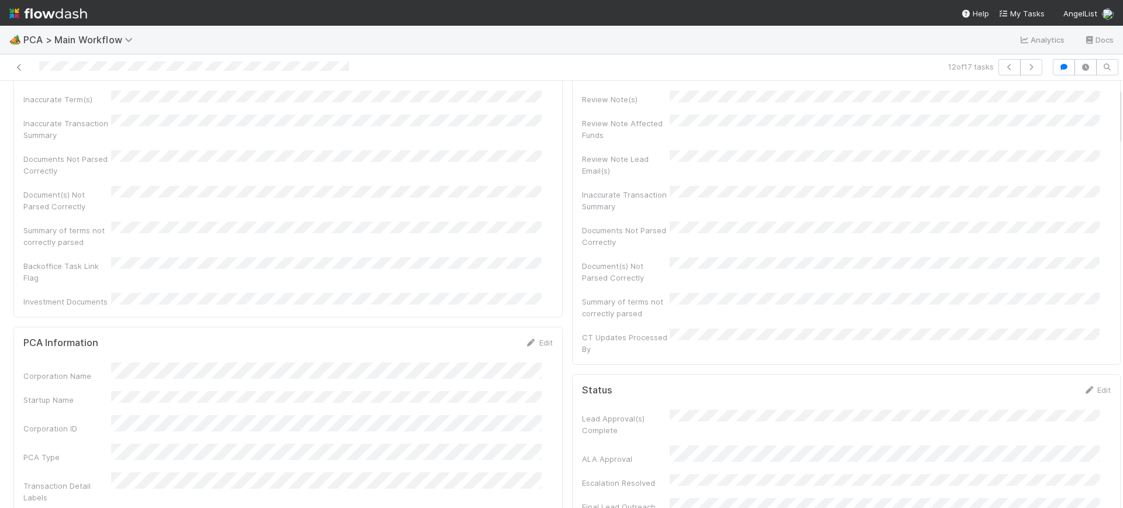
scroll to position [0, 0]
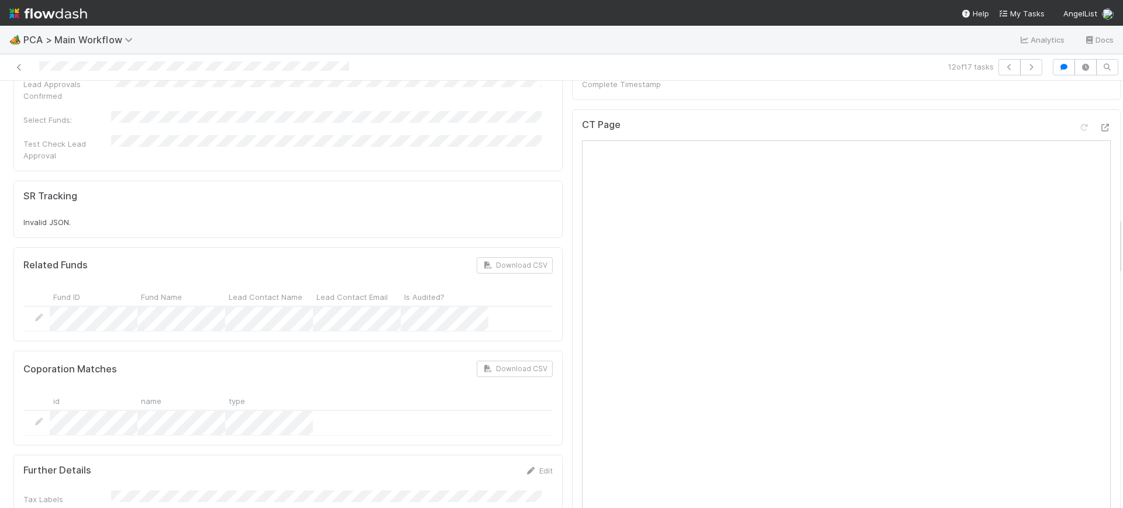
drag, startPoint x: 1109, startPoint y: 265, endPoint x: 1103, endPoint y: 259, distance: 8.7
click at [1119, 235] on div "🏕️ PCA > Main Workflow Analytics Docs 12 of 17 tasks Finance Review - Backlog (…" at bounding box center [561, 267] width 1123 height 483
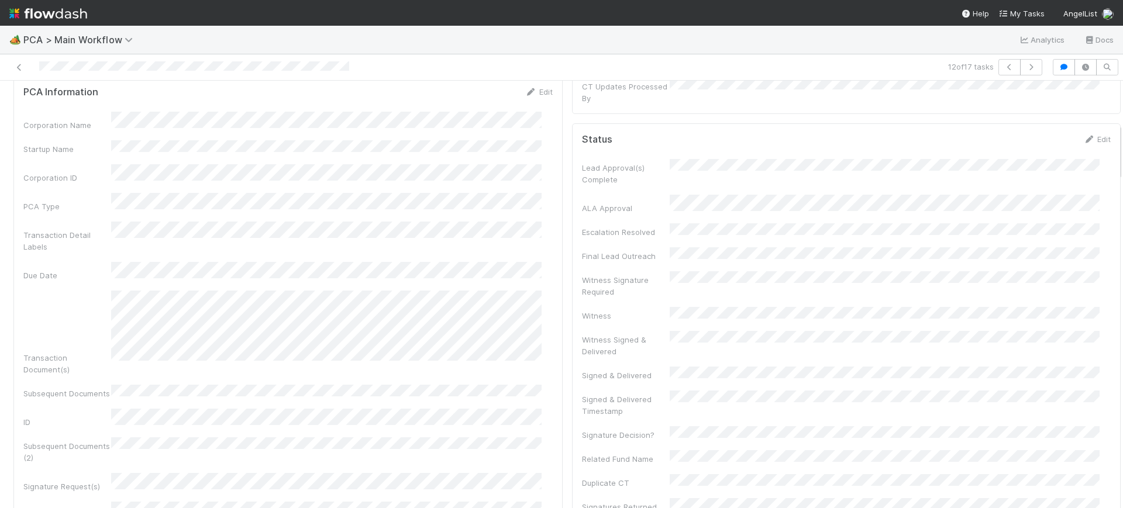
scroll to position [311, 0]
drag, startPoint x: 1109, startPoint y: 229, endPoint x: 1123, endPoint y: 133, distance: 97.0
click at [1123, 133] on div "🏕️ PCA > Main Workflow Analytics Docs 12 of 17 tasks Finance Review - Backlog (…" at bounding box center [561, 267] width 1123 height 483
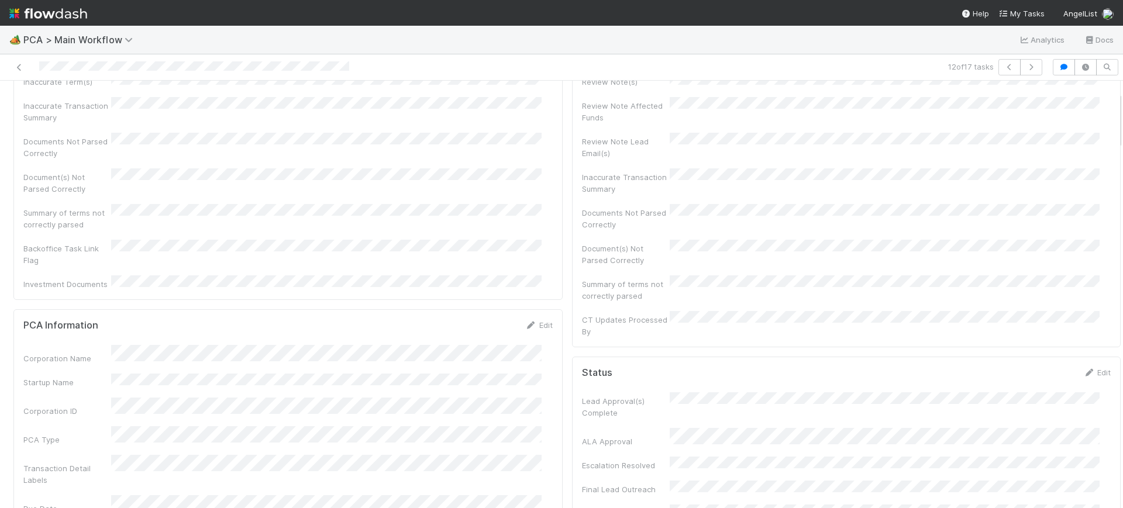
scroll to position [0, 0]
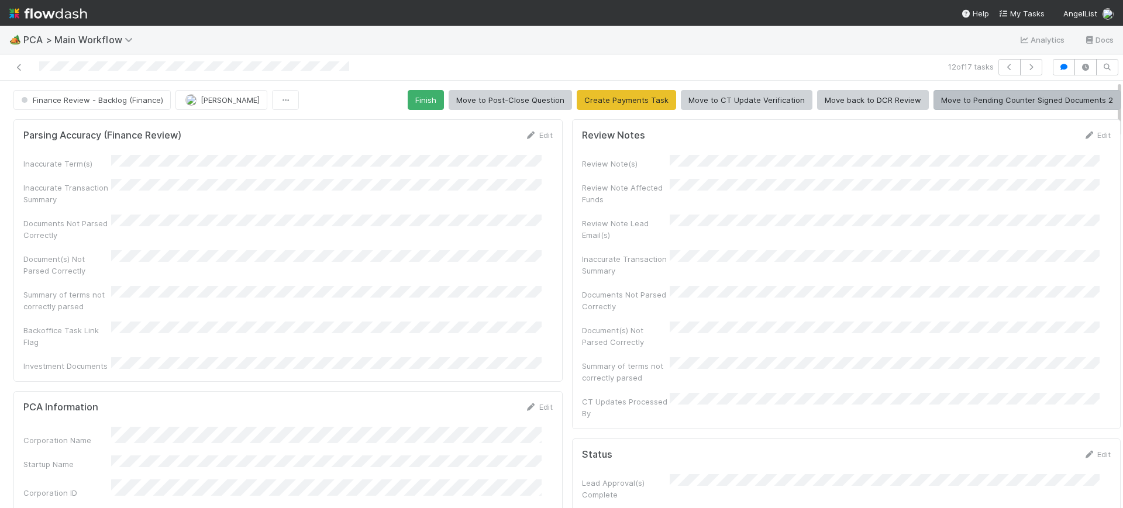
drag, startPoint x: 1108, startPoint y: 161, endPoint x: 1094, endPoint y: 93, distance: 69.9
click at [1115, 96] on div "🏕️ PCA > Main Workflow Analytics Docs 12 of 17 tasks Finance Review - Backlog (…" at bounding box center [561, 267] width 1123 height 483
click at [422, 102] on button "Finish" at bounding box center [426, 100] width 36 height 20
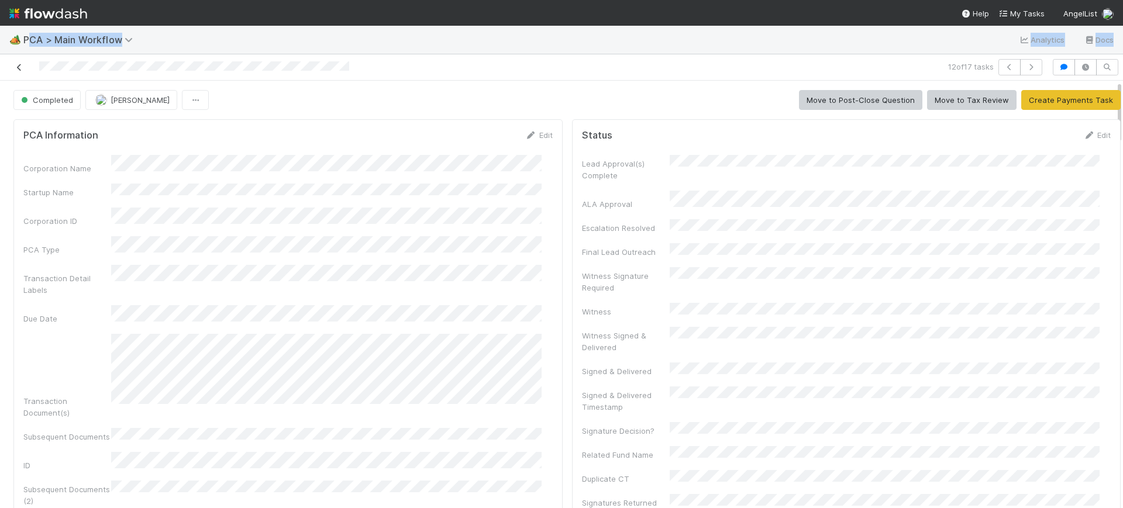
drag, startPoint x: 29, startPoint y: 43, endPoint x: 17, endPoint y: 68, distance: 27.2
click at [17, 68] on div "🏕️ PCA > Main Workflow Analytics Docs 12 of 17 tasks Completed Conor Queenan Mo…" at bounding box center [561, 267] width 1123 height 483
click at [17, 68] on icon at bounding box center [19, 68] width 12 height 8
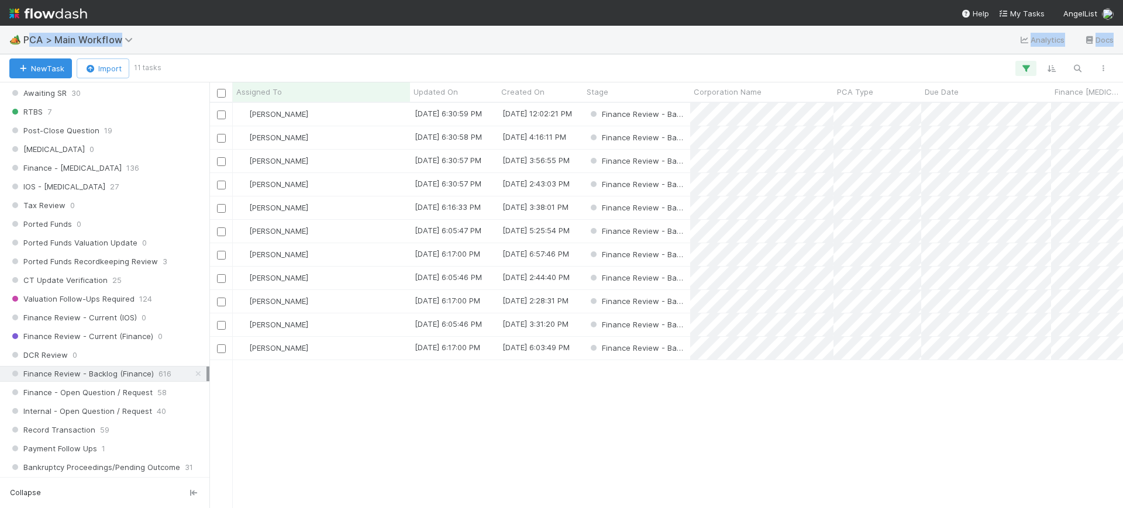
scroll to position [730, 0]
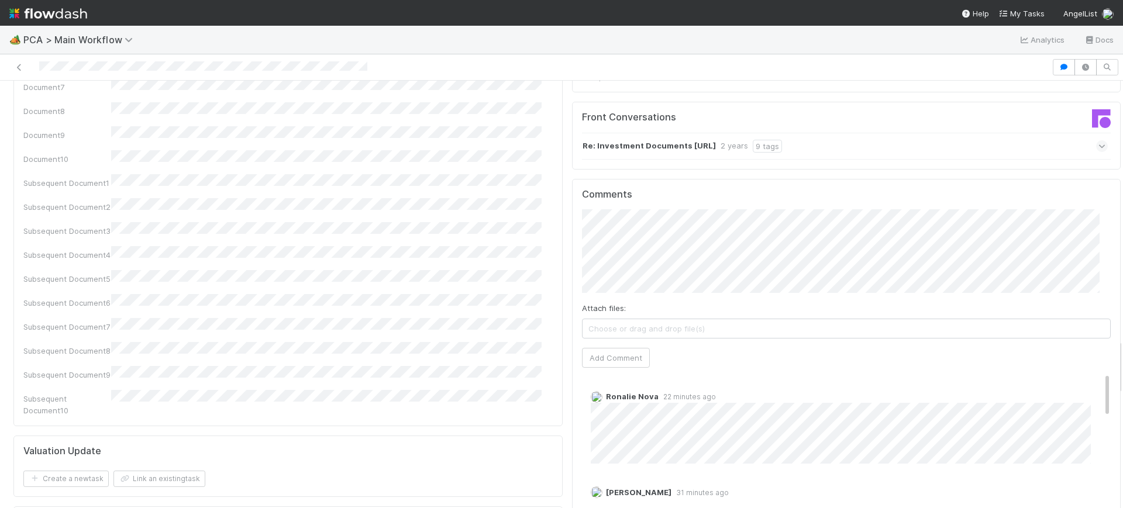
scroll to position [2002, 0]
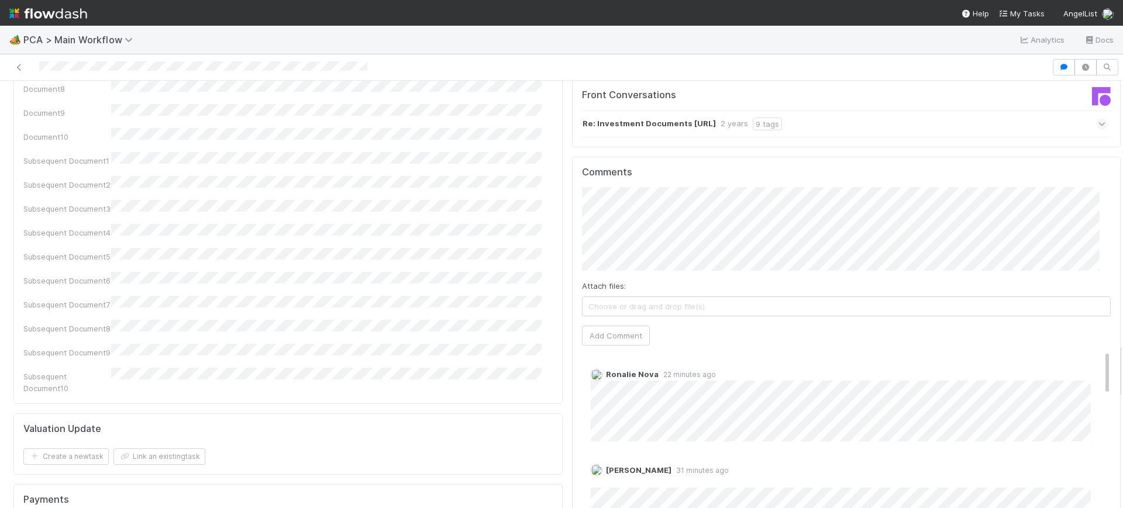
drag, startPoint x: 1109, startPoint y: 102, endPoint x: 1084, endPoint y: 364, distance: 263.3
click at [615, 326] on button "Add Comment" at bounding box center [616, 336] width 68 height 20
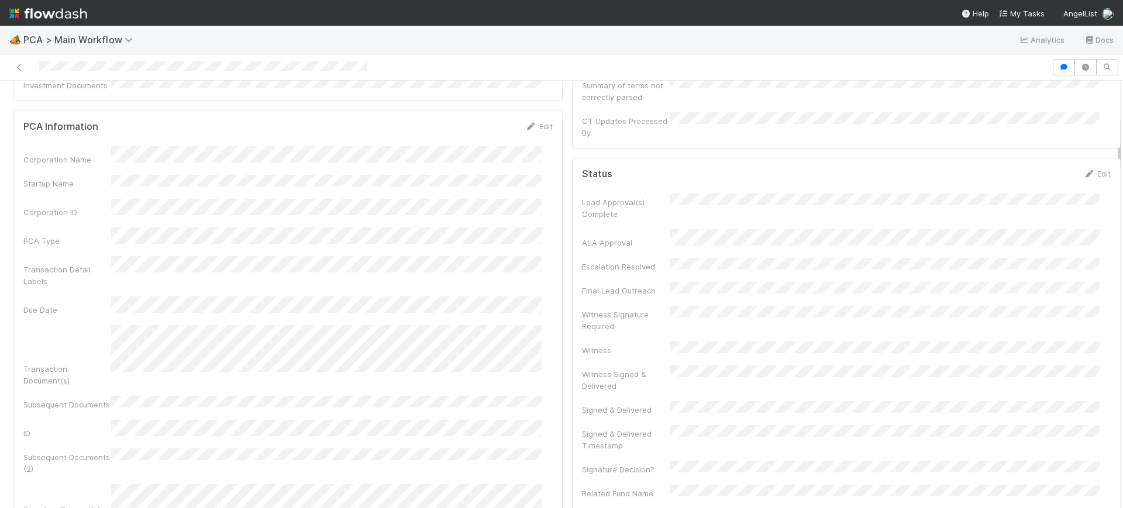
scroll to position [0, 0]
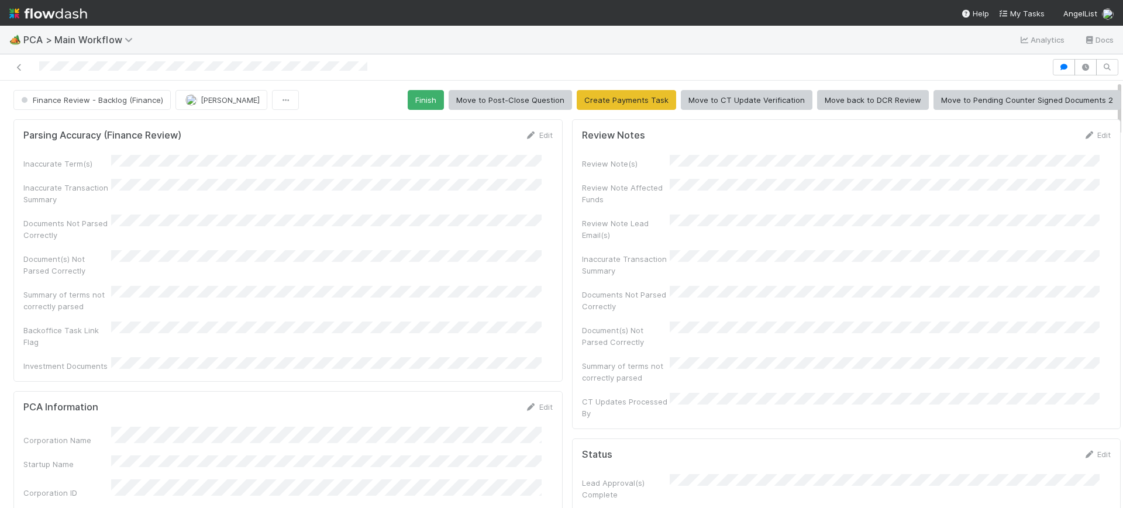
drag, startPoint x: 1108, startPoint y: 364, endPoint x: 1110, endPoint y: 59, distance: 304.8
click at [1110, 59] on div "Finance Review - Backlog (Finance) [PERSON_NAME] Finish Move to Post-Close Ques…" at bounding box center [561, 281] width 1123 height 454
click at [218, 94] on button "[PERSON_NAME]" at bounding box center [222, 100] width 92 height 20
click at [232, 126] on span "[PERSON_NAME] you" at bounding box center [229, 129] width 77 height 9
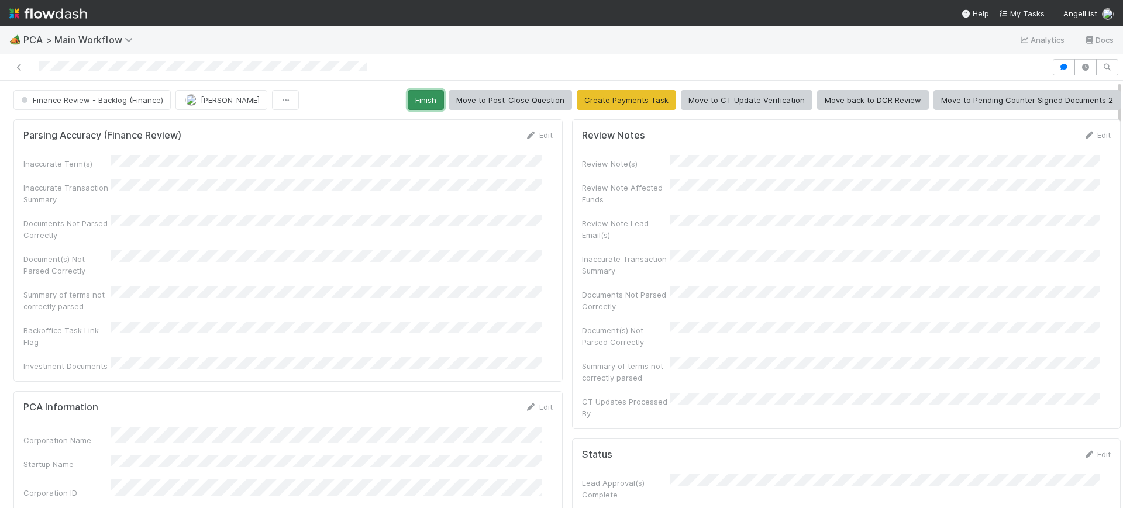
click at [420, 97] on button "Finish" at bounding box center [426, 100] width 36 height 20
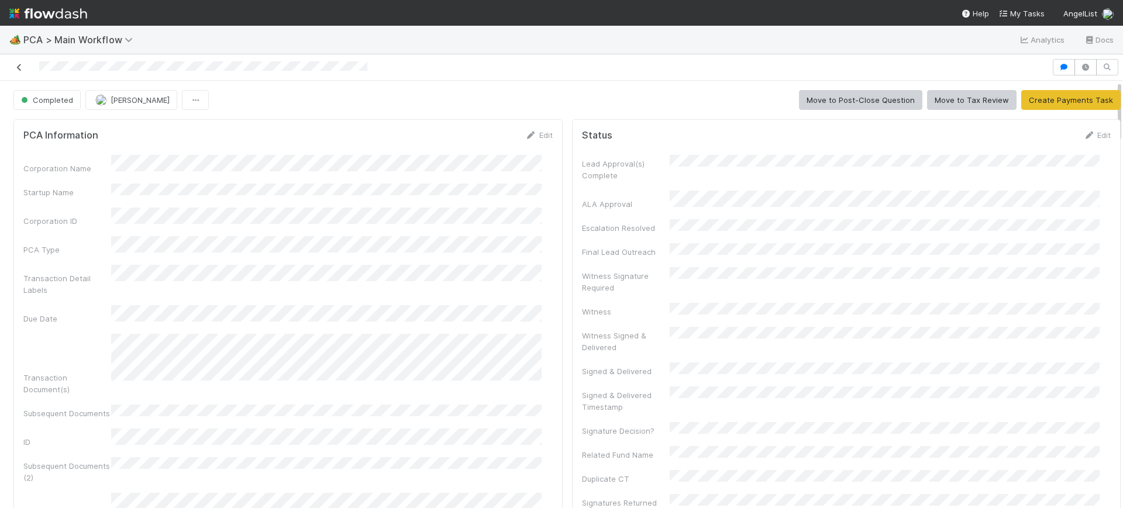
click at [19, 68] on icon at bounding box center [19, 68] width 12 height 8
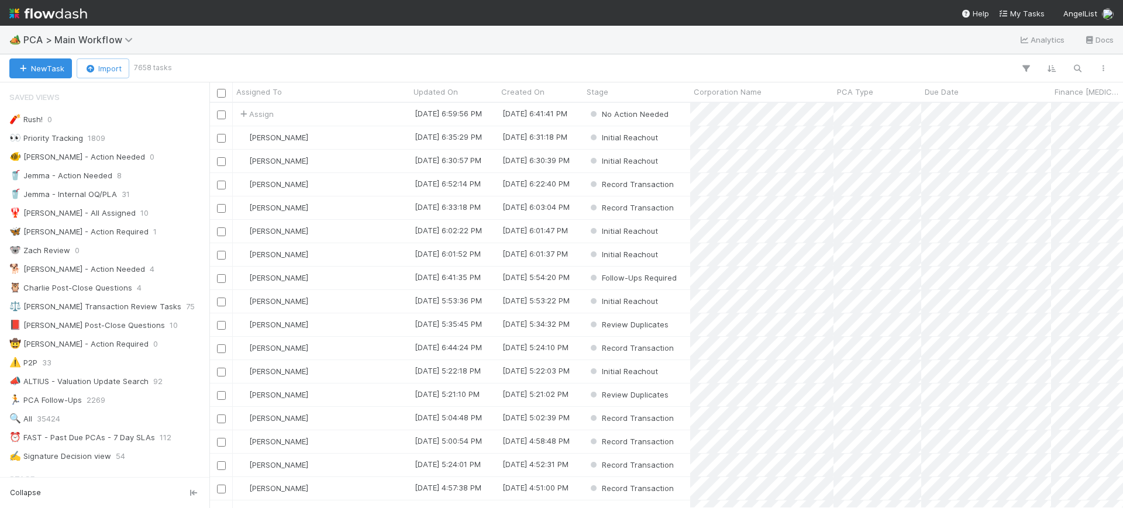
scroll to position [394, 903]
